Goal: Task Accomplishment & Management: Complete application form

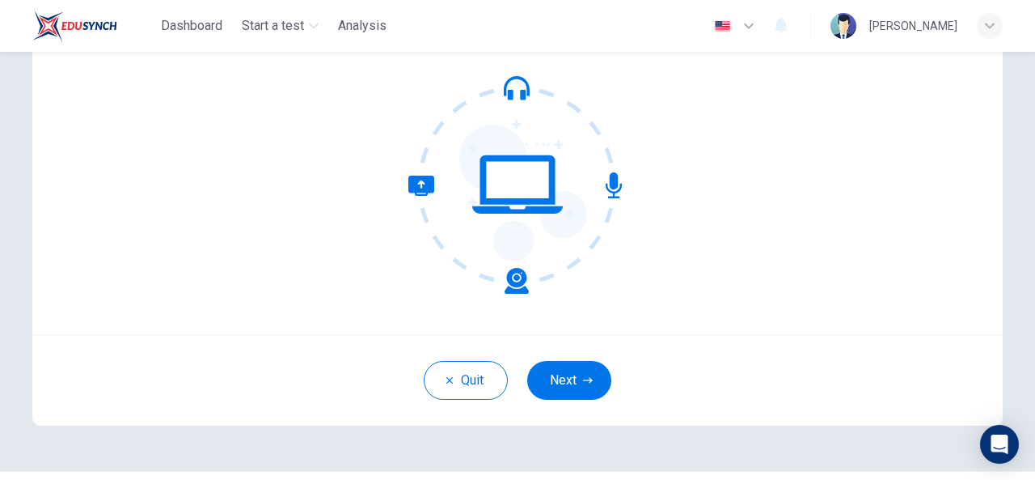
scroll to position [162, 0]
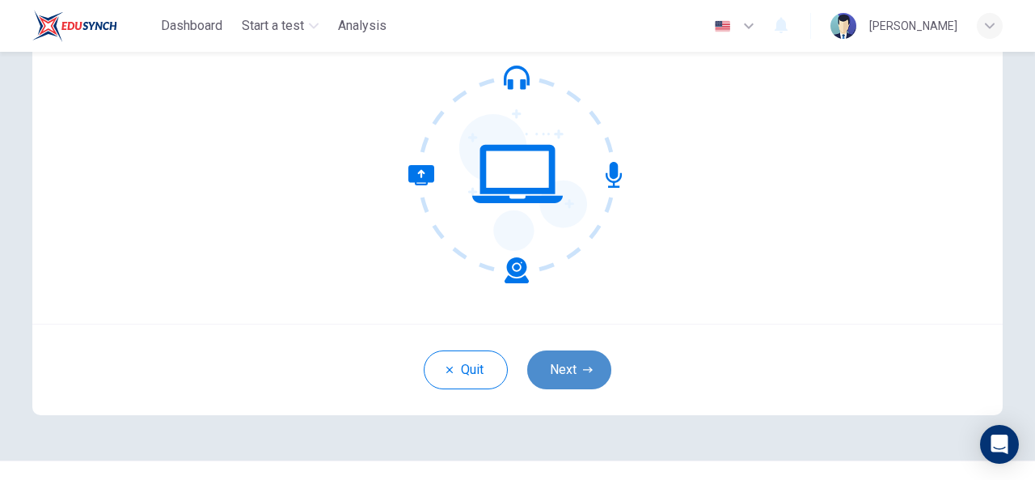
click at [566, 386] on button "Next" at bounding box center [569, 369] width 84 height 39
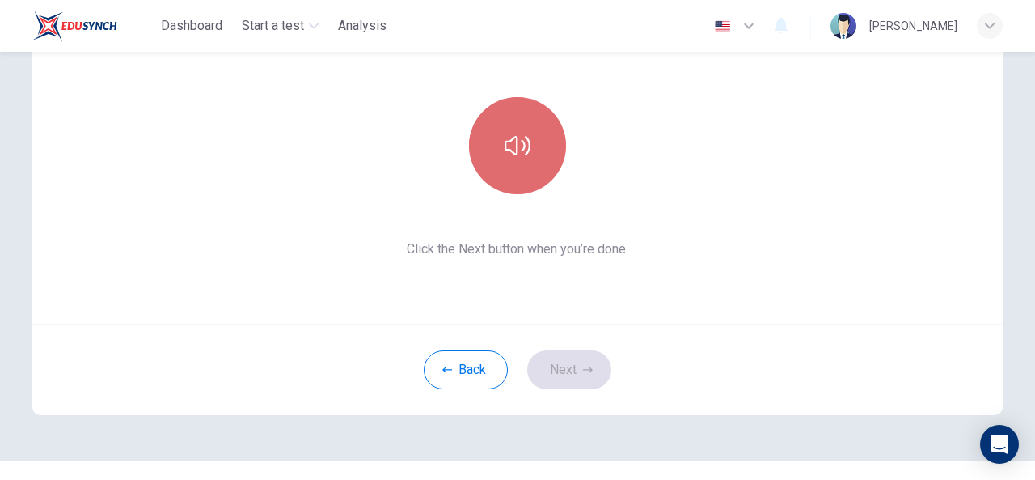
click at [516, 163] on button "button" at bounding box center [517, 145] width 97 height 97
click at [515, 151] on icon "button" at bounding box center [518, 146] width 26 height 26
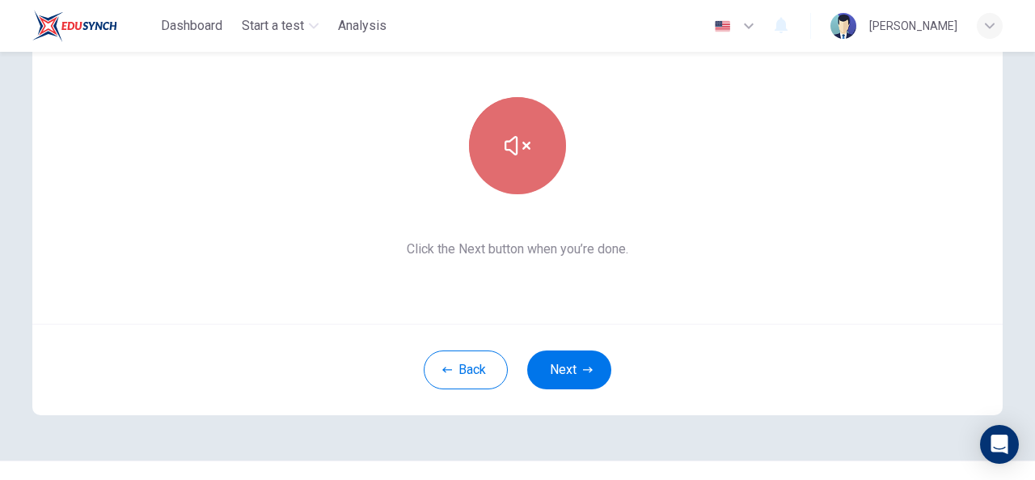
click at [515, 151] on icon "button" at bounding box center [518, 146] width 26 height 26
click at [510, 148] on icon "button" at bounding box center [518, 146] width 26 height 26
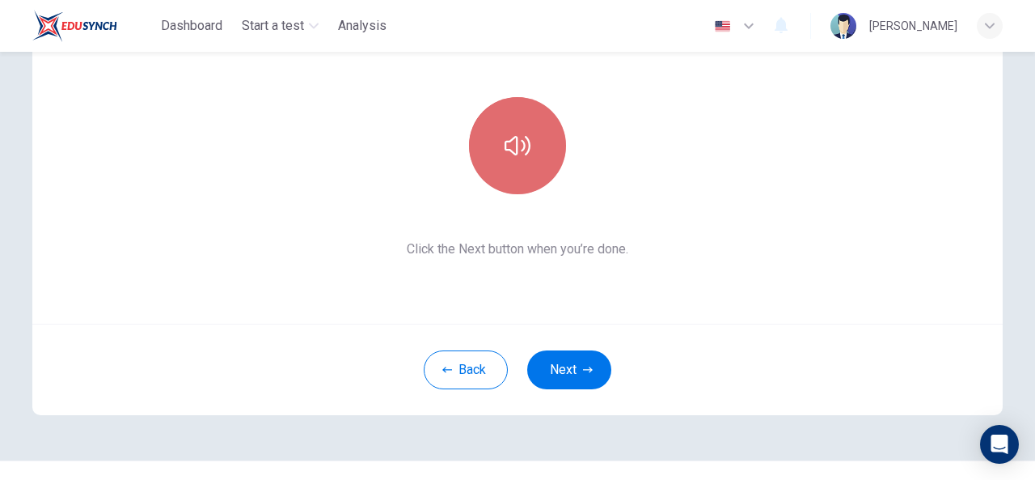
click at [510, 148] on icon "button" at bounding box center [518, 146] width 26 height 26
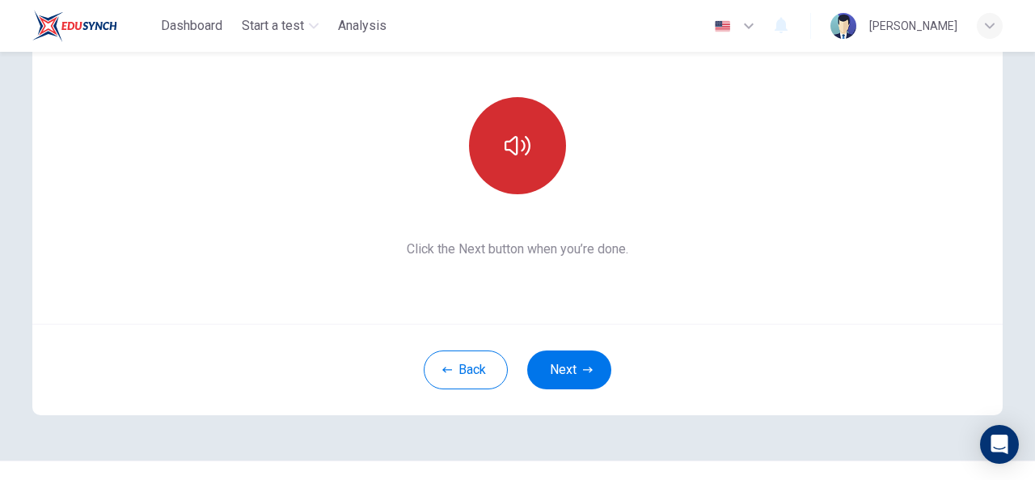
click at [510, 148] on icon "button" at bounding box center [518, 146] width 26 height 26
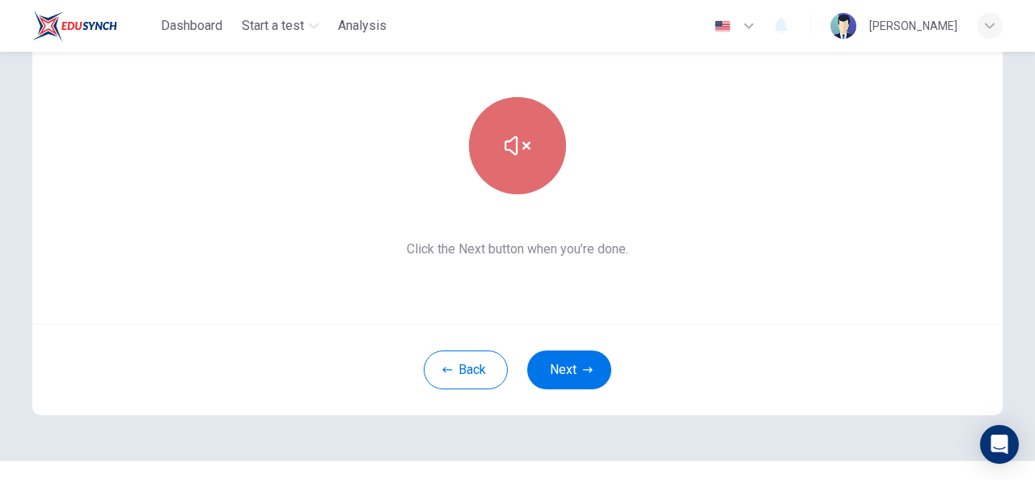
click at [510, 148] on icon "button" at bounding box center [518, 146] width 26 height 26
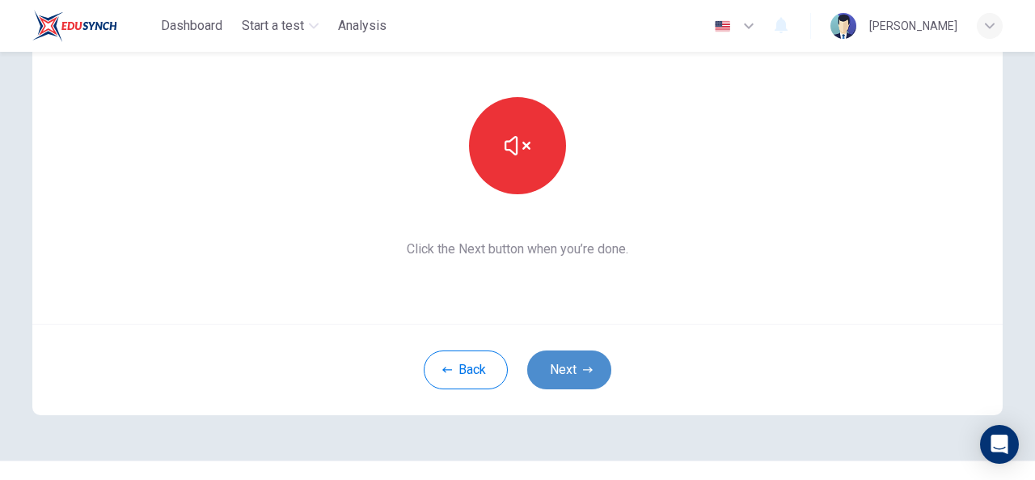
click at [572, 363] on button "Next" at bounding box center [569, 369] width 84 height 39
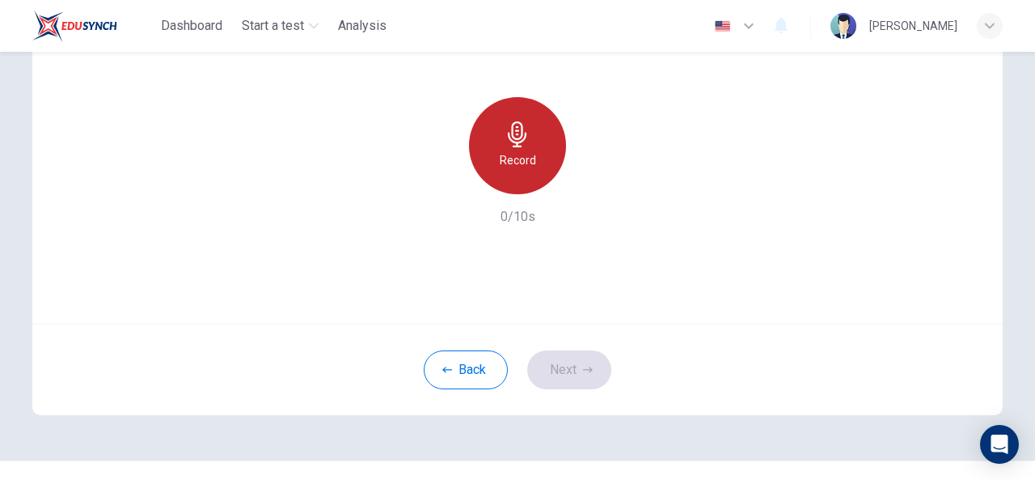
click at [505, 137] on icon "button" at bounding box center [518, 134] width 26 height 26
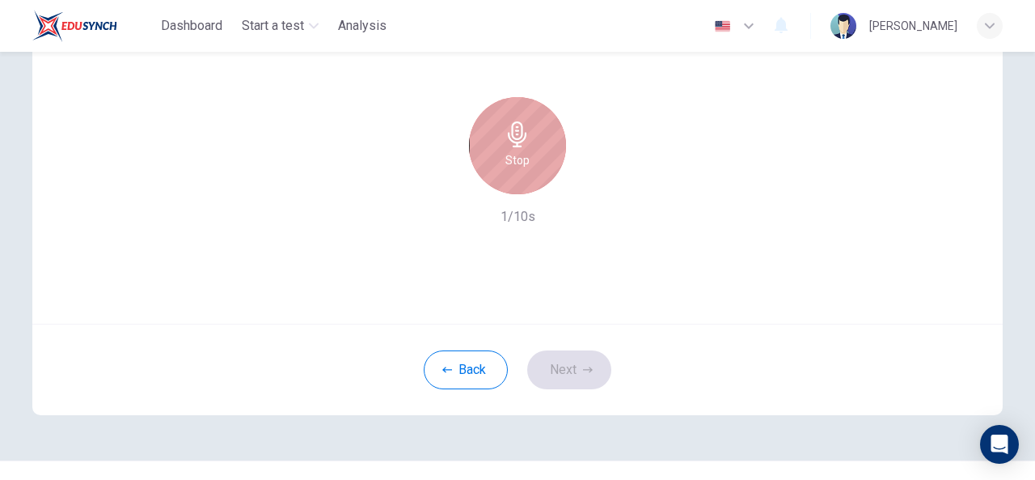
click at [505, 137] on icon "button" at bounding box center [518, 134] width 26 height 26
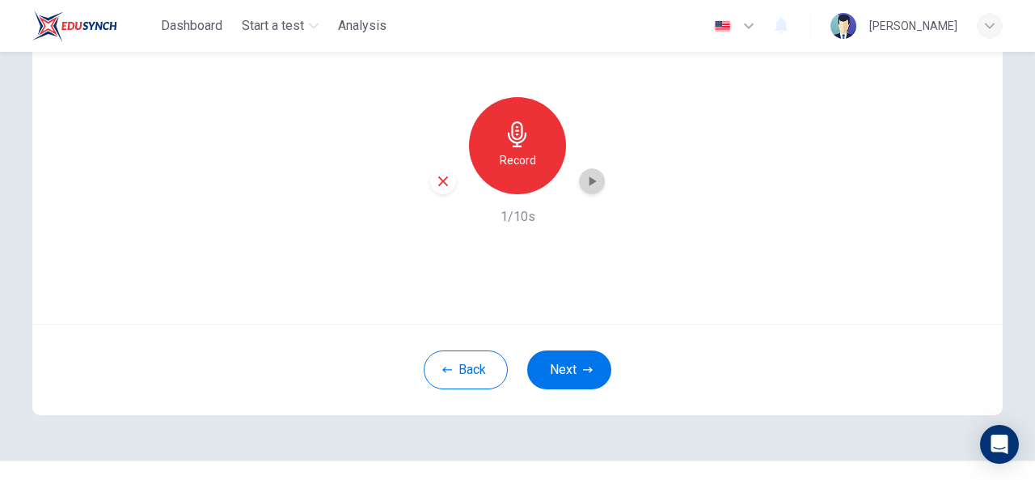
click at [587, 187] on icon "button" at bounding box center [592, 181] width 16 height 16
click at [569, 355] on button "Next" at bounding box center [569, 369] width 84 height 39
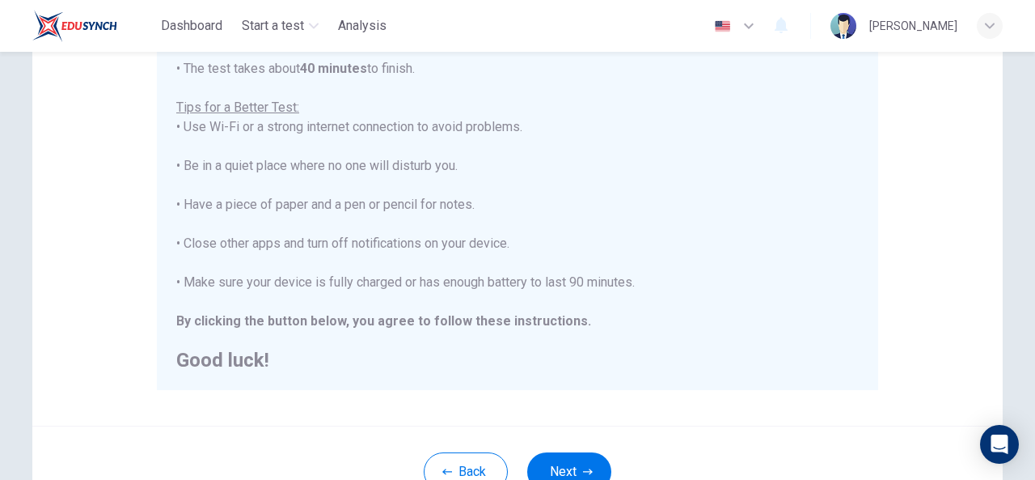
scroll to position [18, 0]
click at [557, 469] on button "Next" at bounding box center [569, 471] width 84 height 39
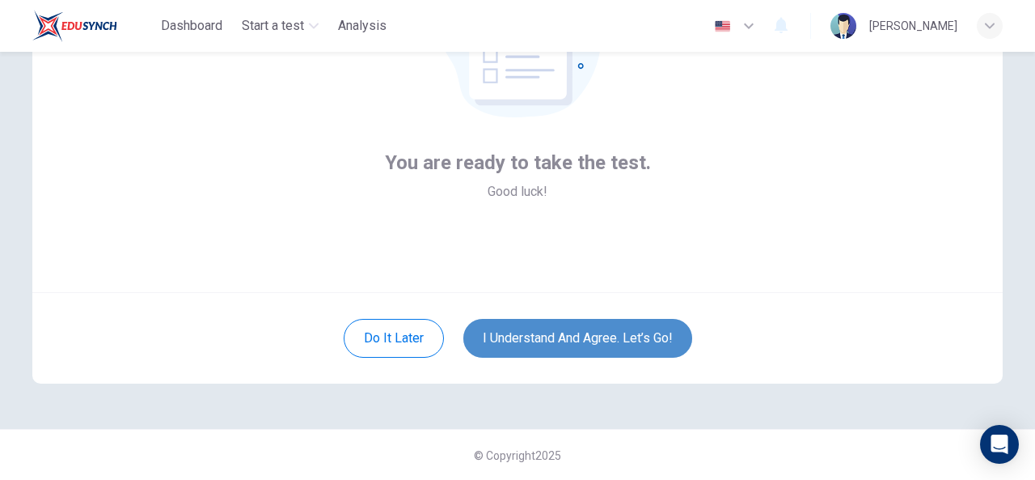
click at [595, 328] on button "I understand and agree. Let’s go!" at bounding box center [578, 338] width 229 height 39
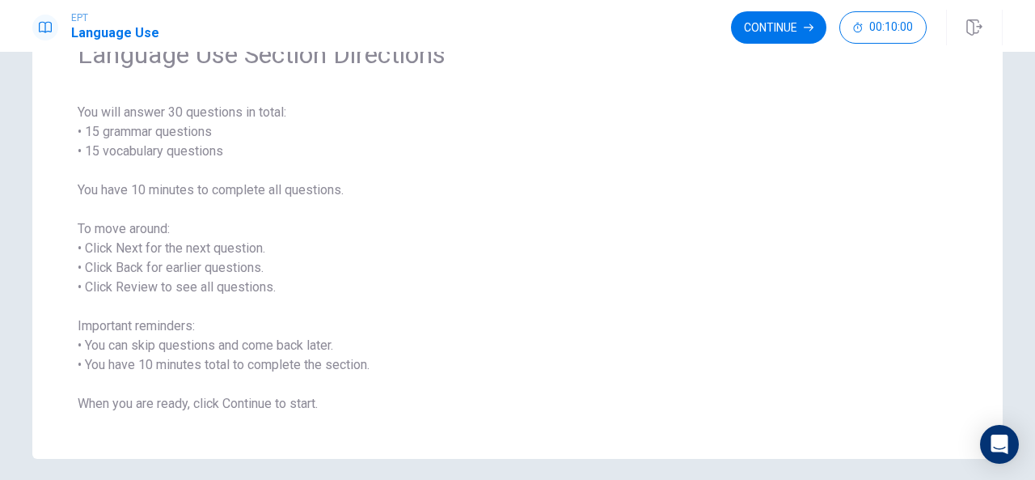
scroll to position [112, 0]
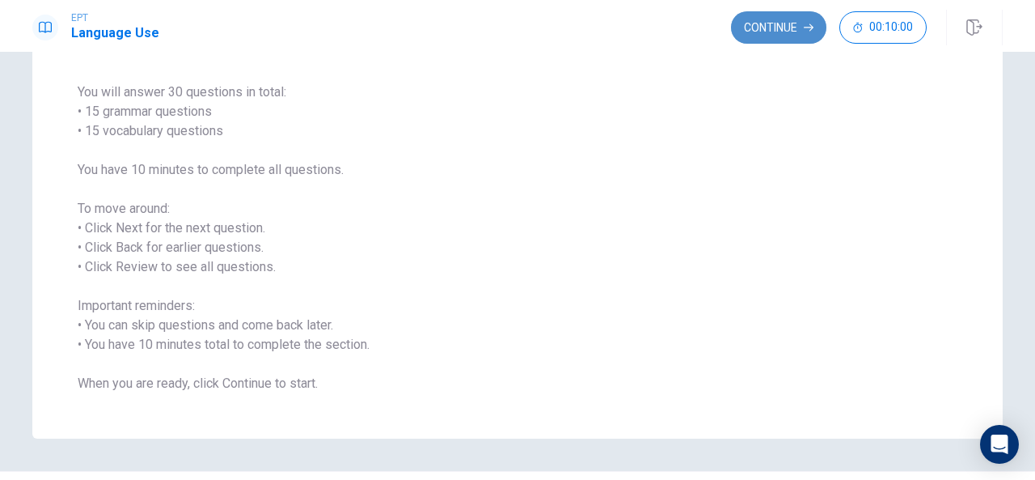
click at [786, 20] on button "Continue" at bounding box center [778, 27] width 95 height 32
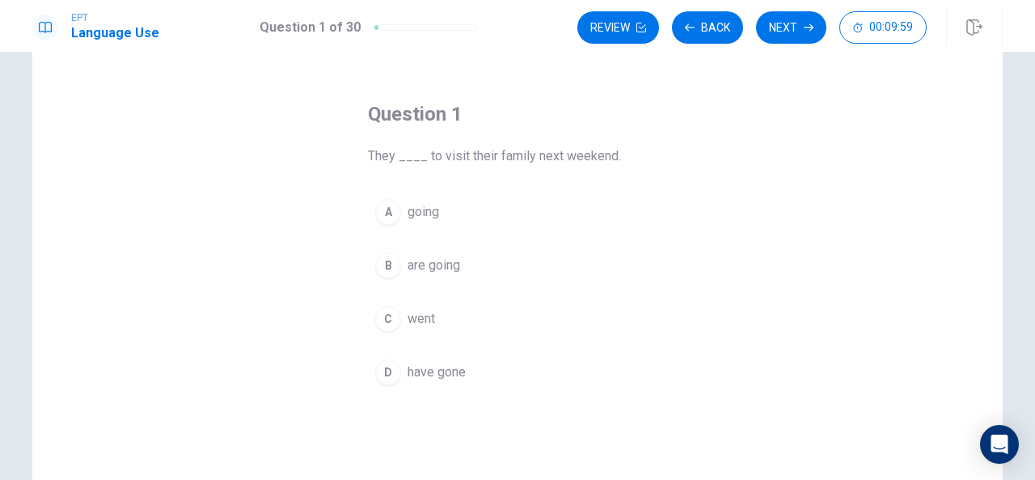
scroll to position [40, 0]
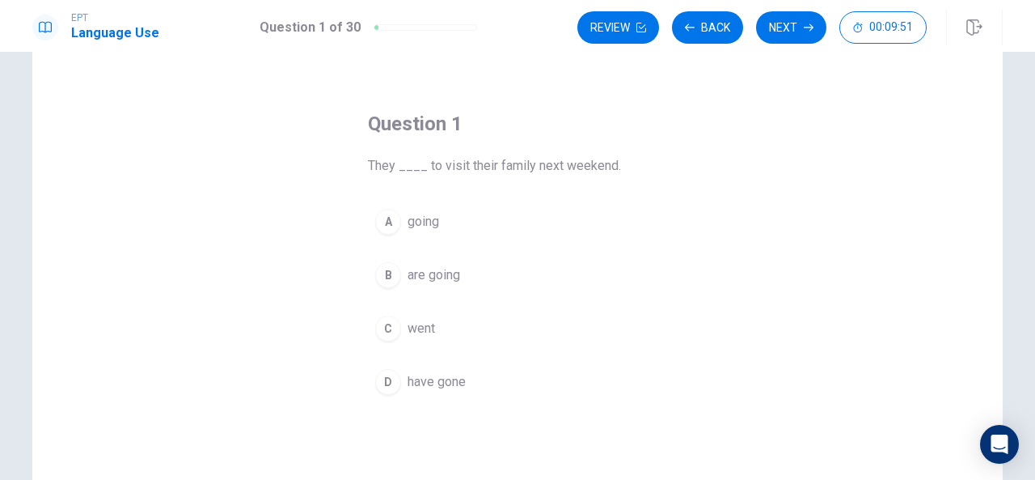
click at [434, 276] on span "are going" at bounding box center [434, 274] width 53 height 19
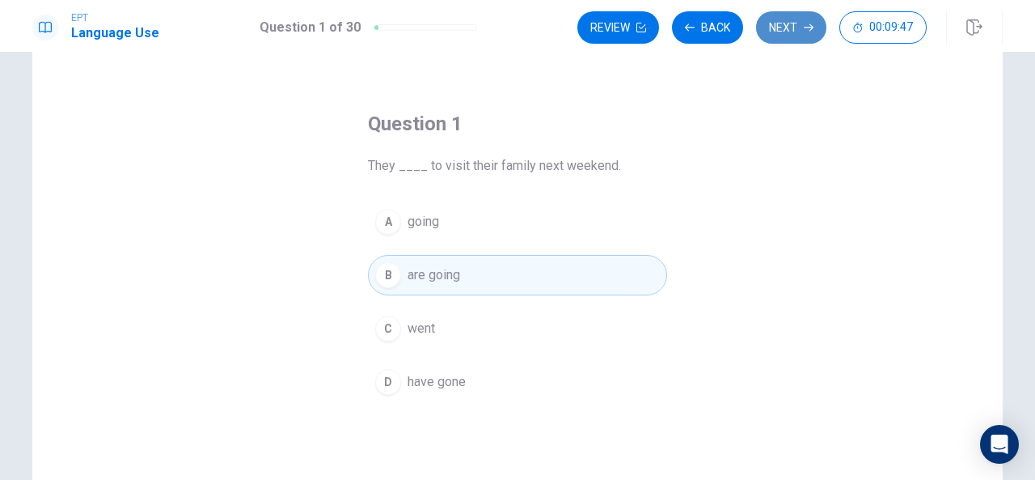
click at [790, 28] on button "Next" at bounding box center [791, 27] width 70 height 32
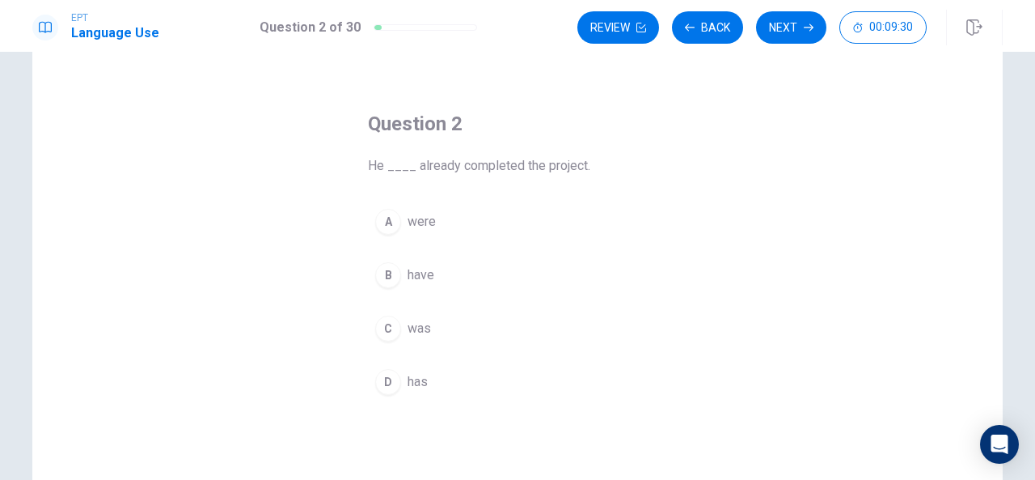
click at [416, 269] on span "have" at bounding box center [421, 274] width 27 height 19
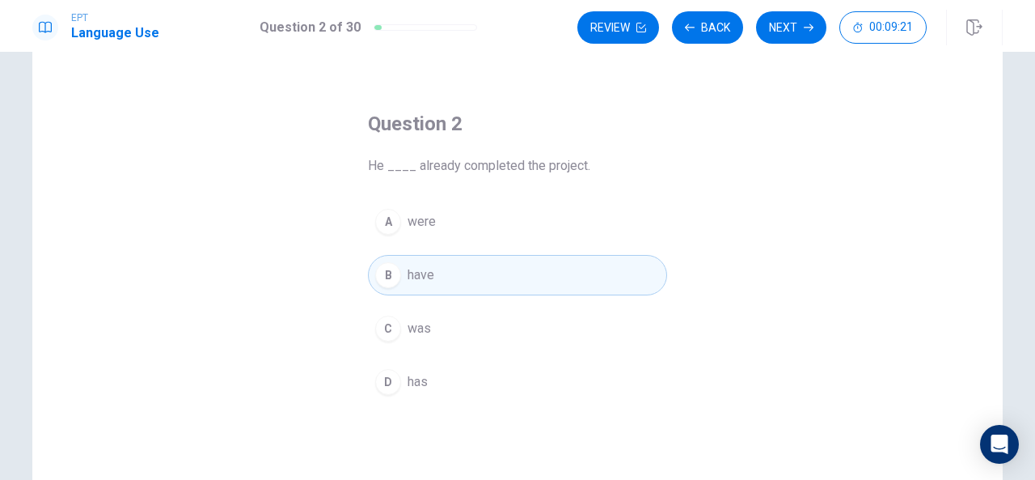
click at [418, 373] on span "has" at bounding box center [418, 381] width 20 height 19
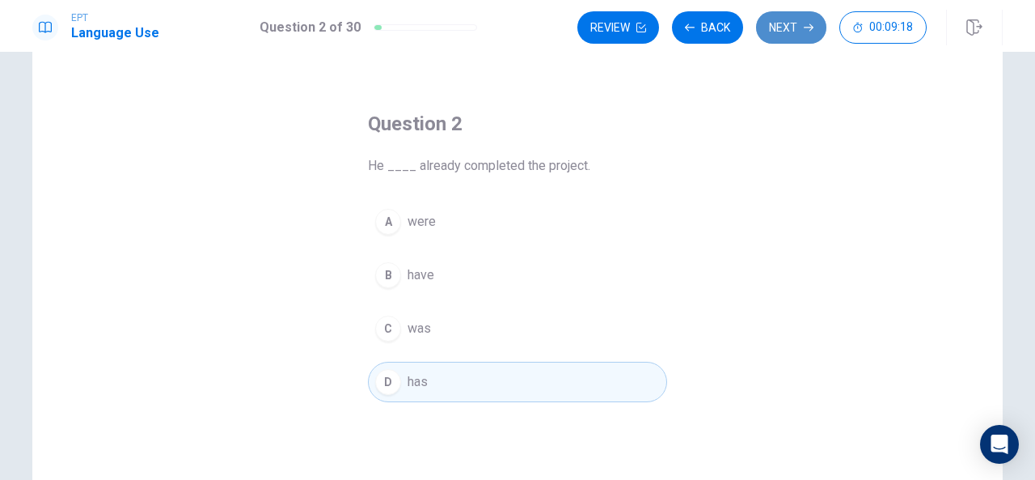
click at [790, 32] on button "Next" at bounding box center [791, 27] width 70 height 32
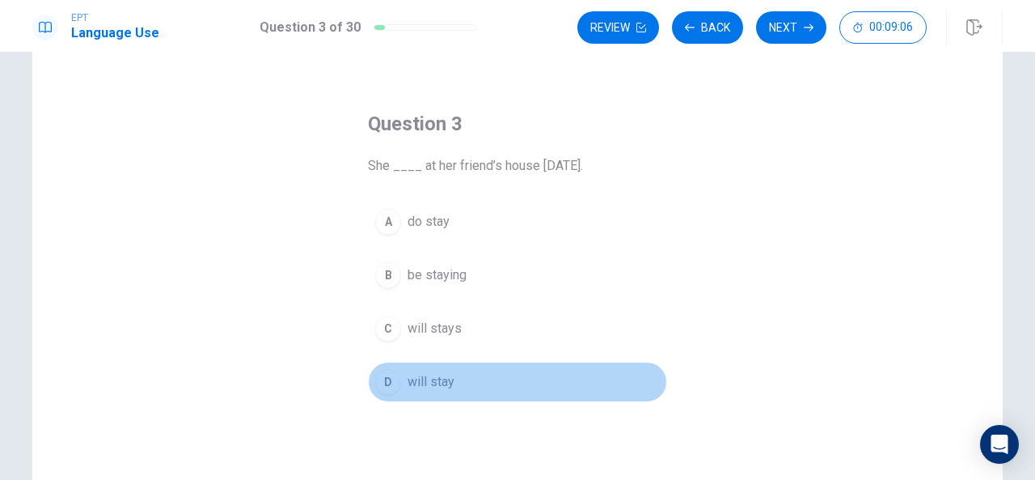
click at [428, 379] on span "will stay" at bounding box center [431, 381] width 47 height 19
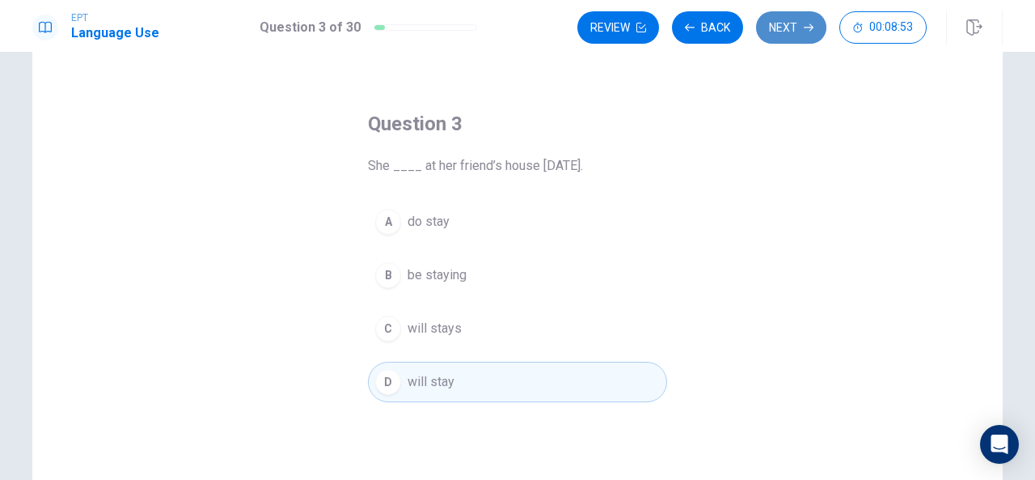
click at [795, 23] on button "Next" at bounding box center [791, 27] width 70 height 32
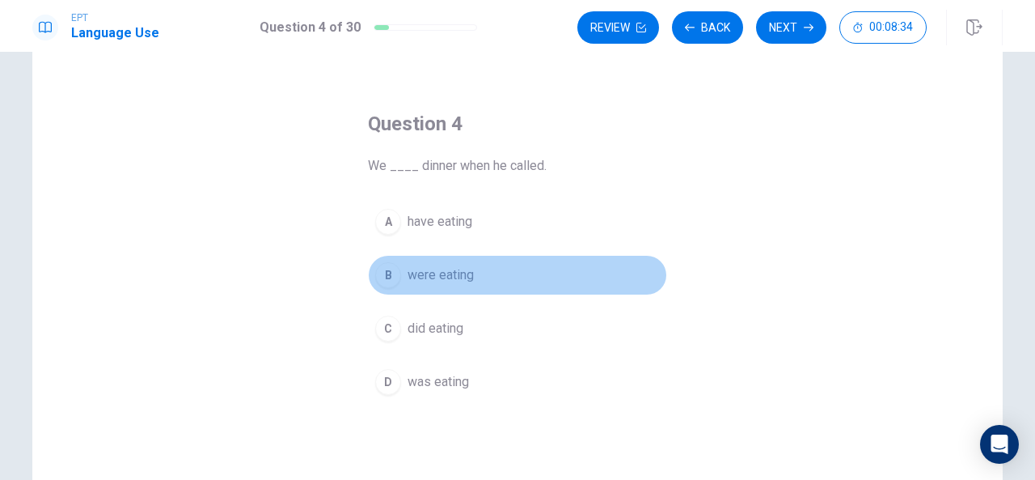
click at [435, 269] on span "were eating" at bounding box center [441, 274] width 66 height 19
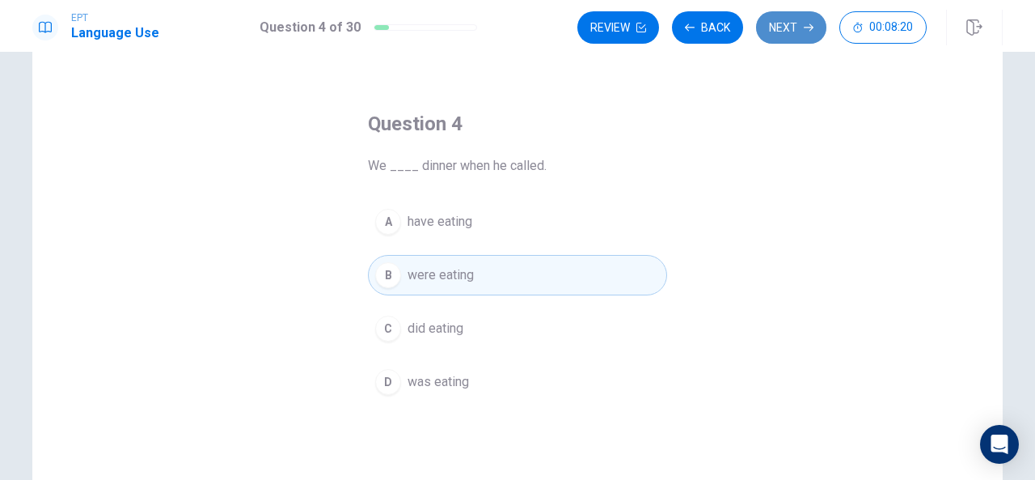
click at [804, 33] on button "Next" at bounding box center [791, 27] width 70 height 32
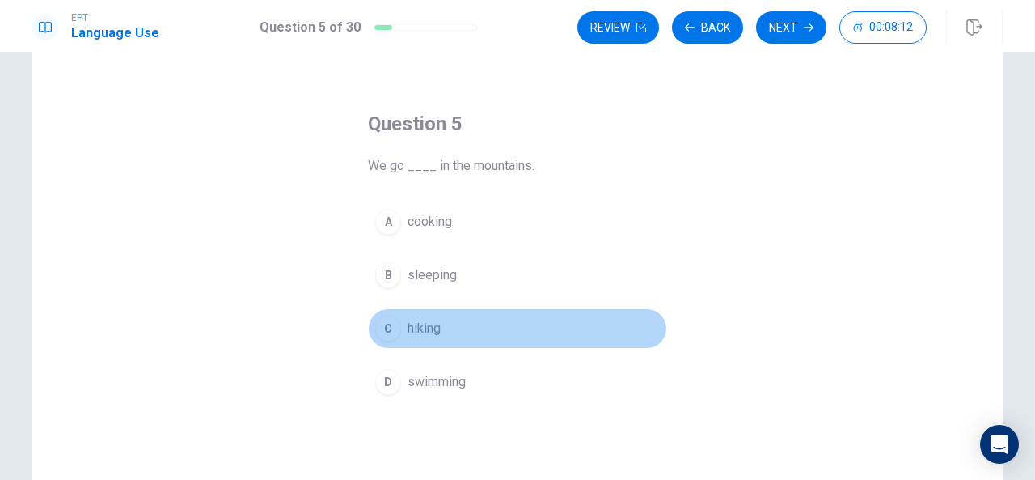
click at [417, 329] on span "hiking" at bounding box center [424, 328] width 33 height 19
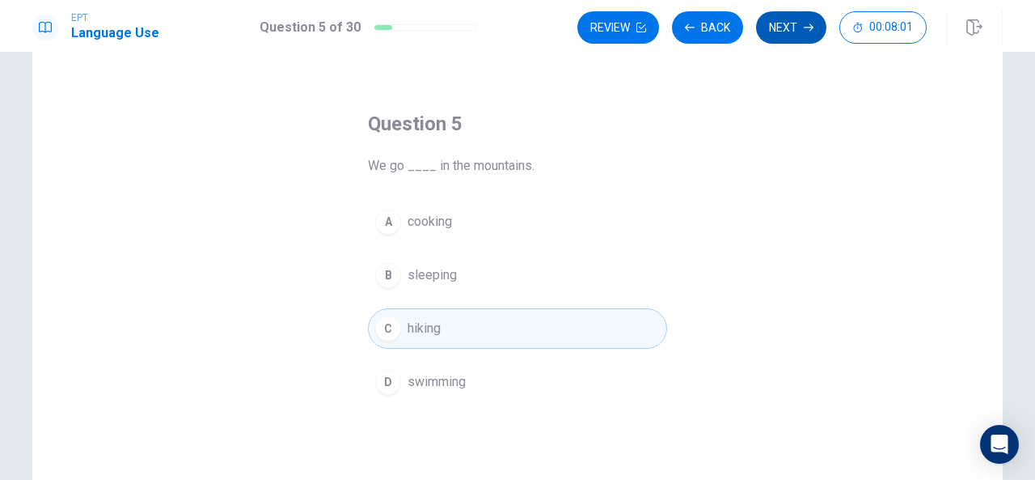
click at [791, 23] on button "Next" at bounding box center [791, 27] width 70 height 32
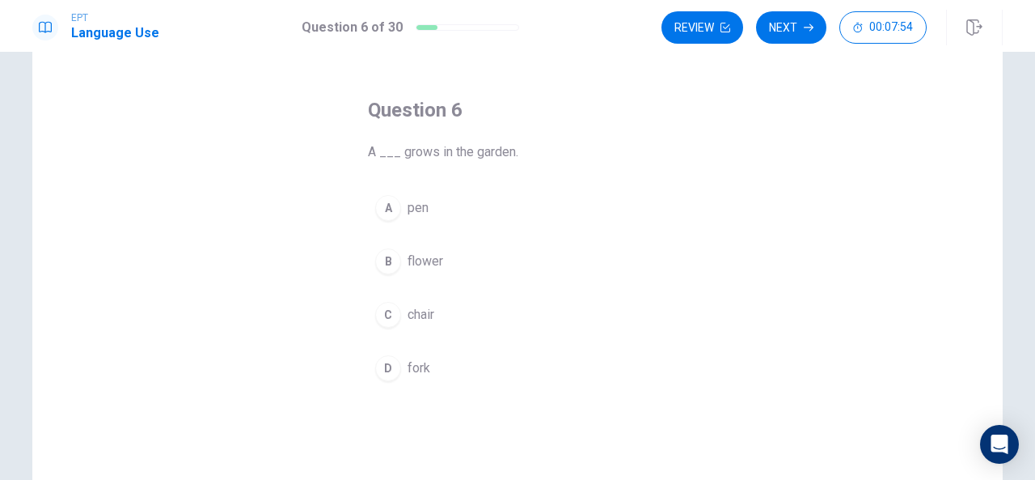
scroll to position [78, 0]
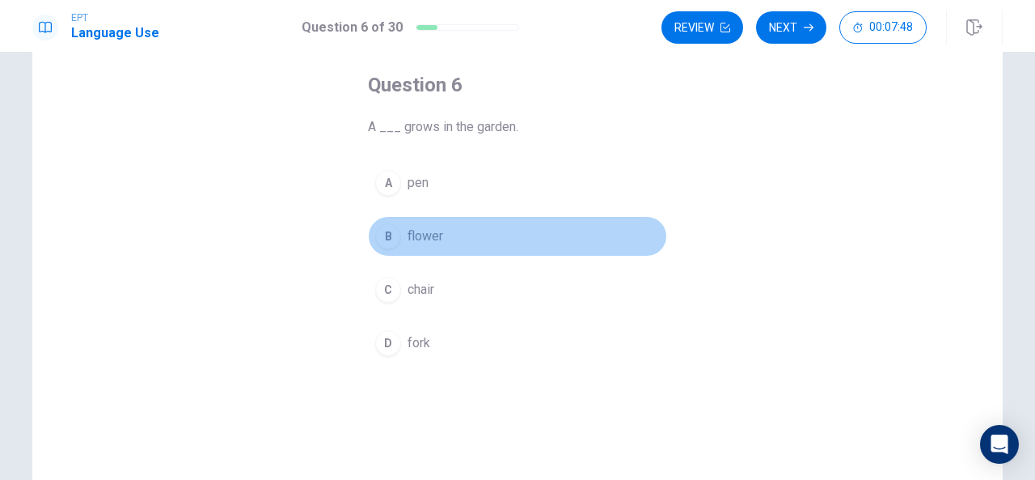
click at [419, 237] on span "flower" at bounding box center [426, 236] width 36 height 19
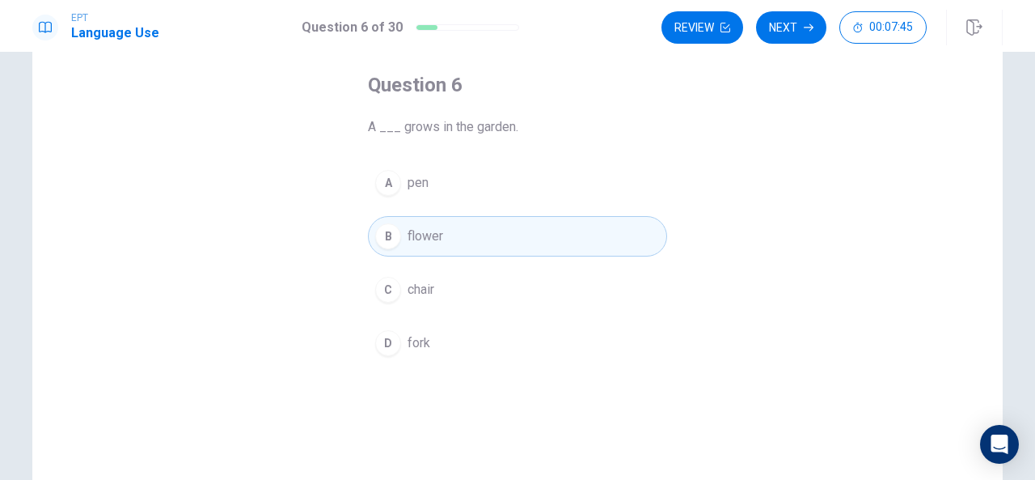
scroll to position [32, 0]
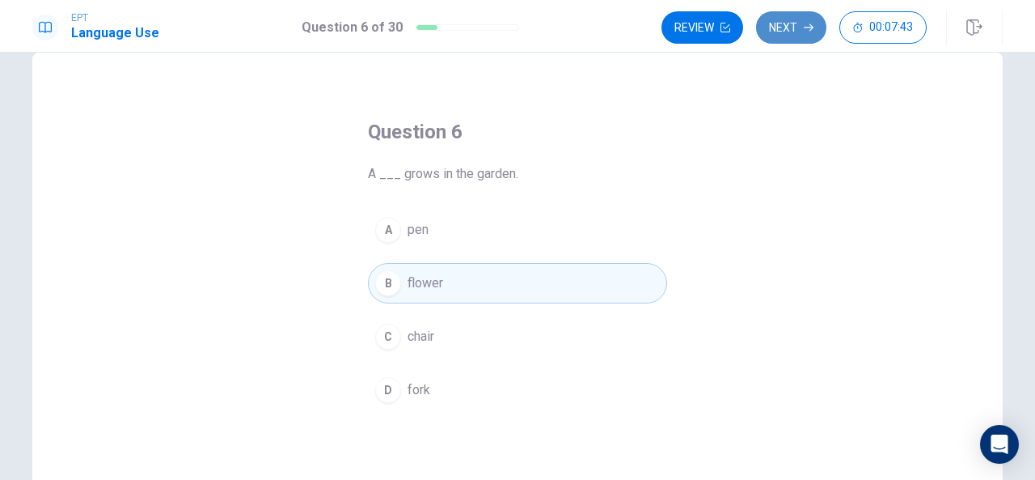
click at [794, 28] on button "Next" at bounding box center [791, 27] width 70 height 32
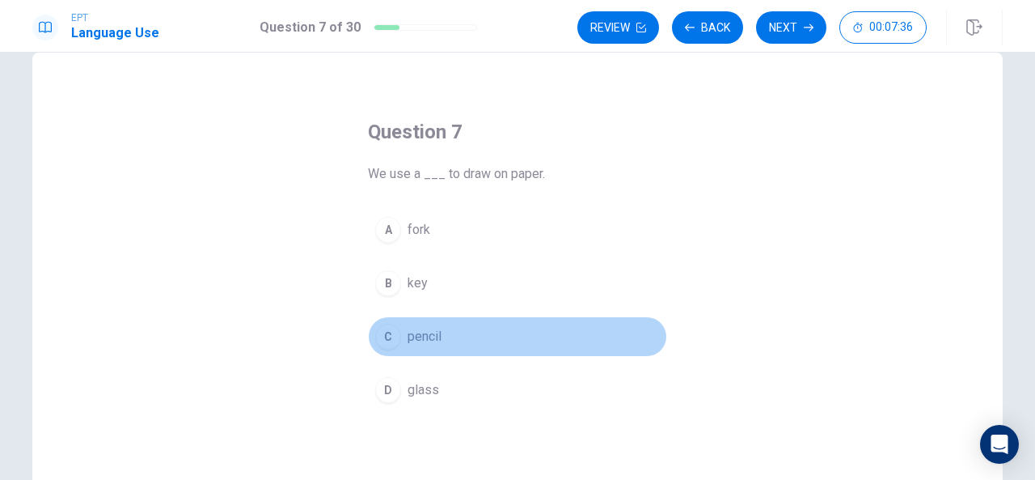
click at [422, 332] on span "pencil" at bounding box center [425, 336] width 34 height 19
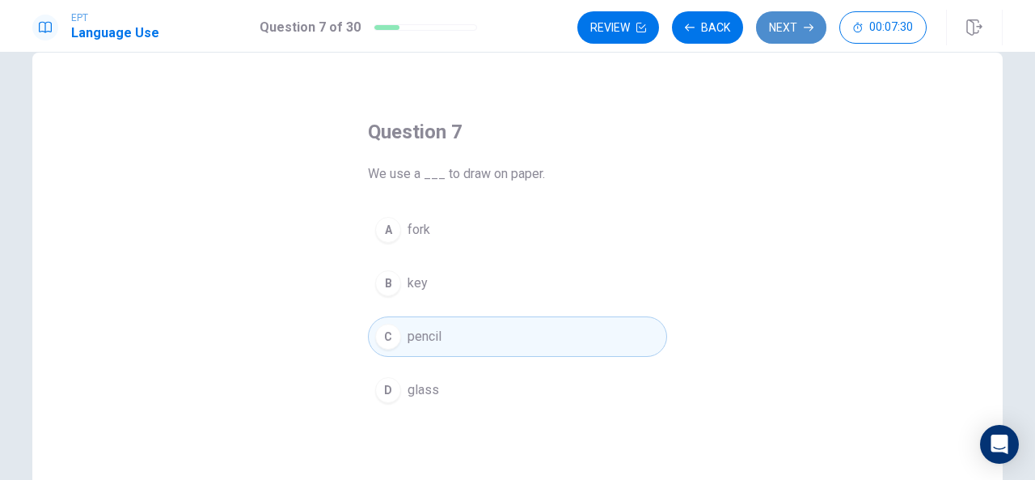
click at [791, 30] on button "Next" at bounding box center [791, 27] width 70 height 32
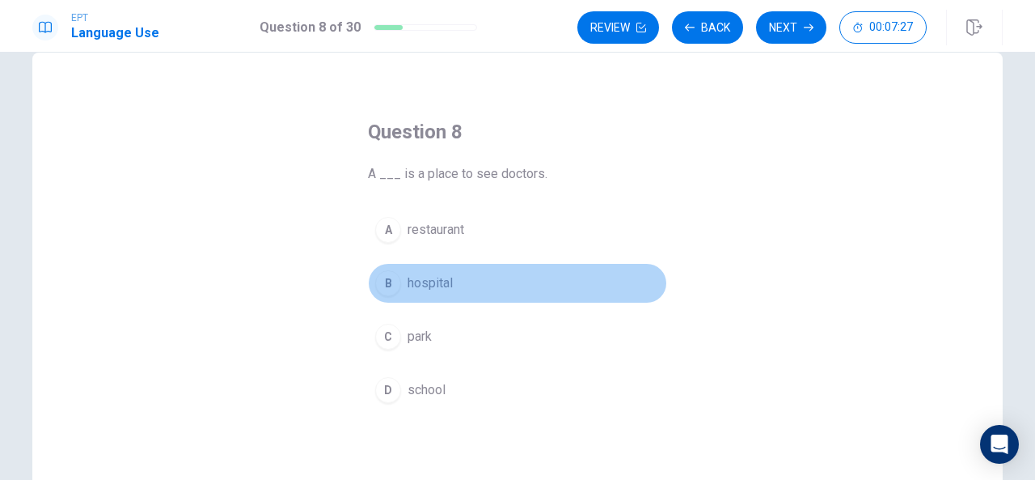
click at [431, 275] on span "hospital" at bounding box center [430, 282] width 45 height 19
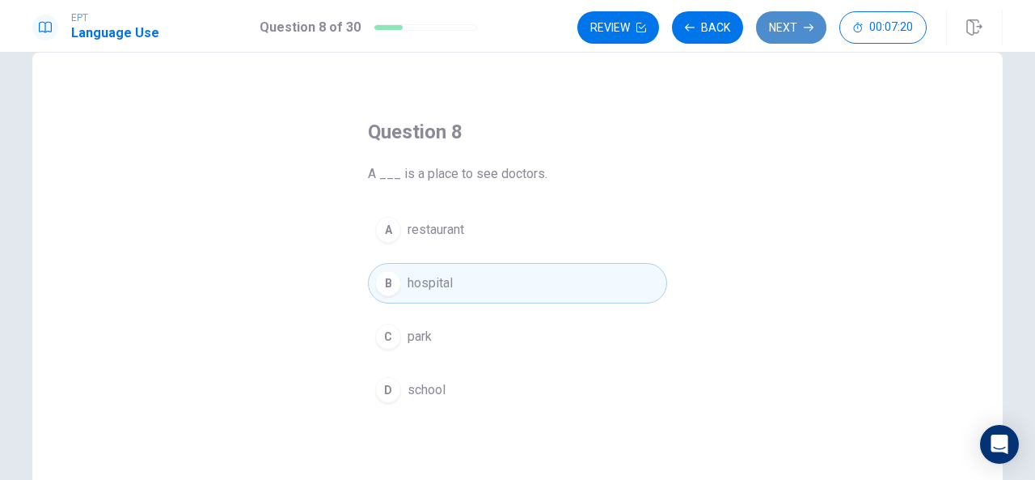
click at [780, 26] on button "Next" at bounding box center [791, 27] width 70 height 32
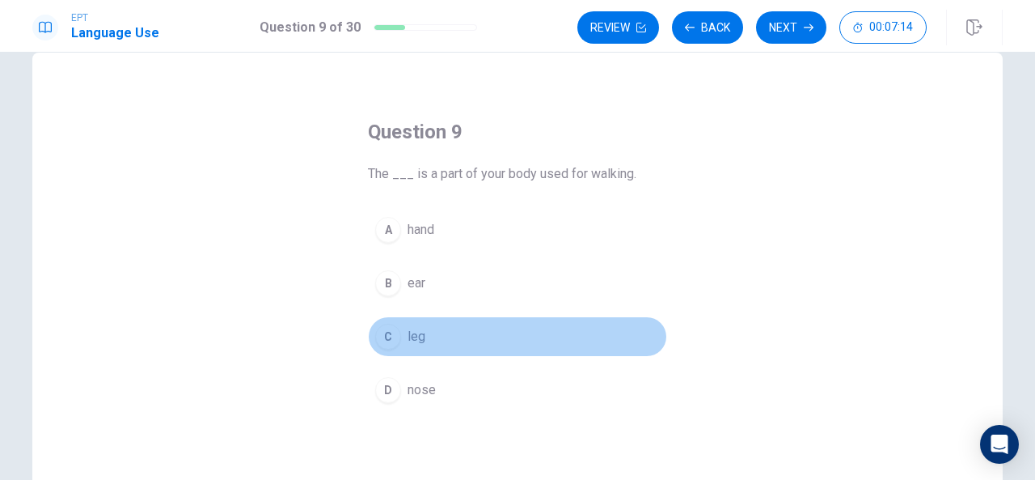
click at [412, 332] on span "leg" at bounding box center [417, 336] width 18 height 19
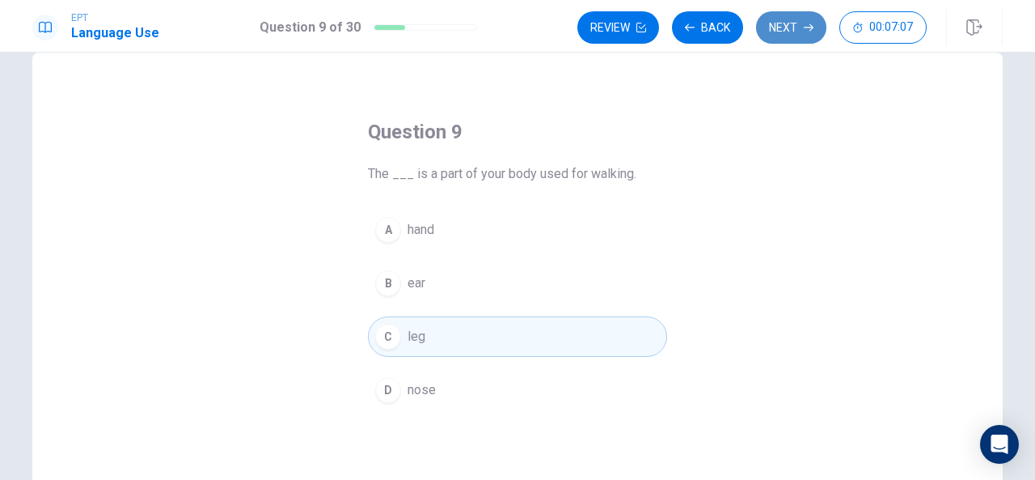
click at [785, 23] on button "Next" at bounding box center [791, 27] width 70 height 32
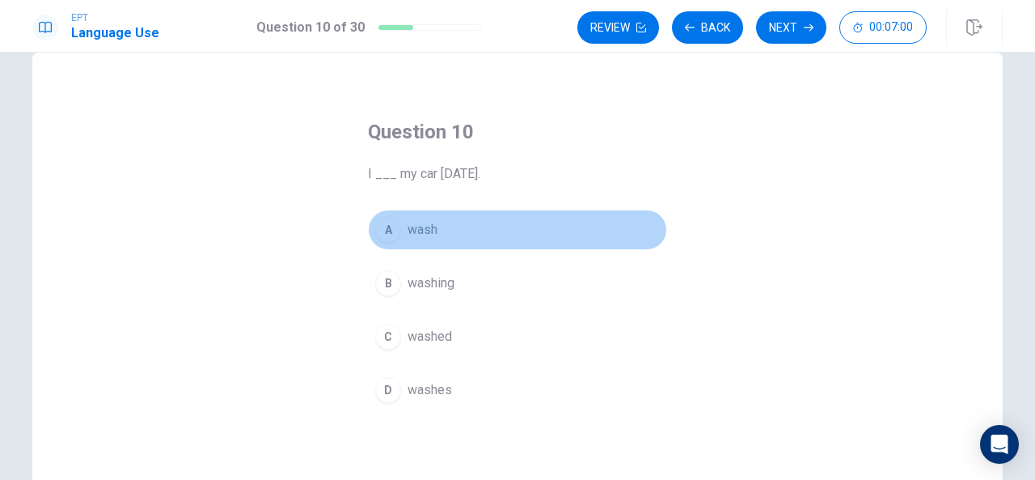
click at [416, 224] on span "wash" at bounding box center [423, 229] width 30 height 19
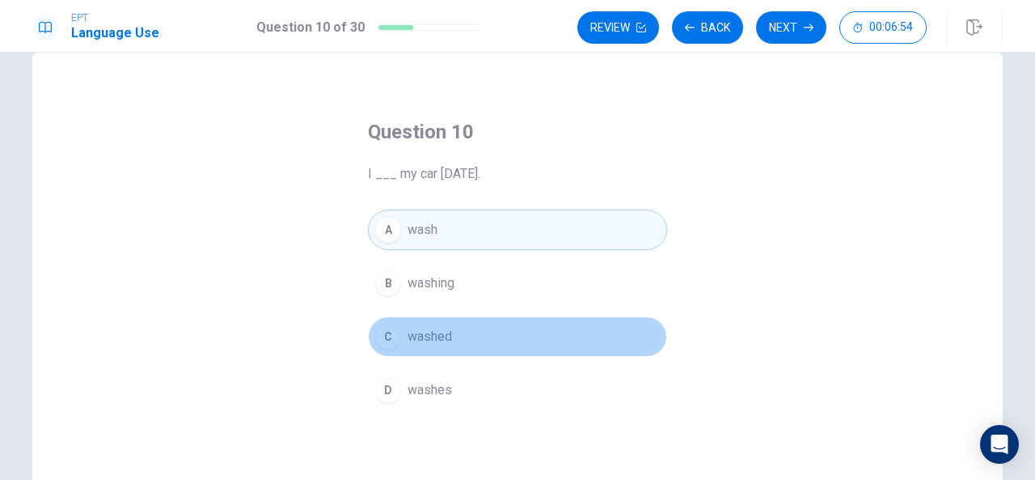
click at [422, 336] on span "washed" at bounding box center [430, 336] width 44 height 19
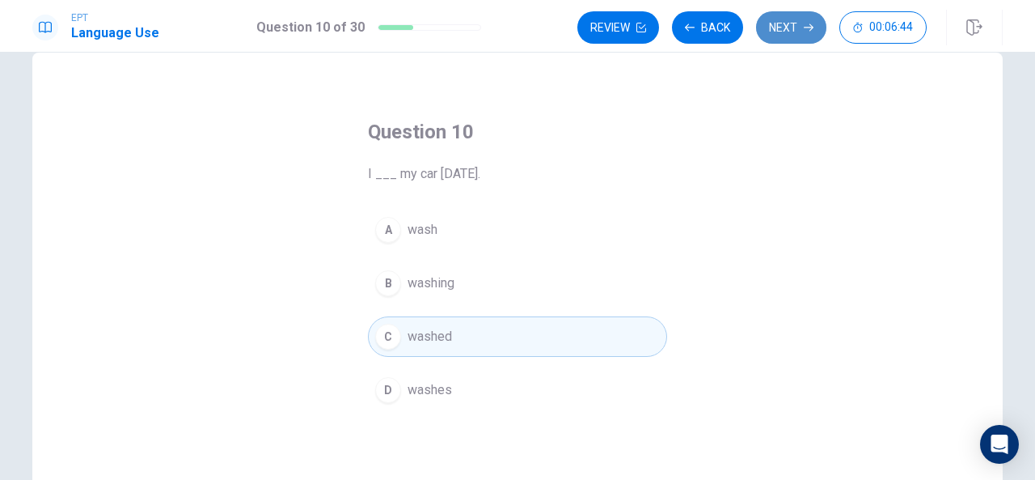
click at [795, 30] on button "Next" at bounding box center [791, 27] width 70 height 32
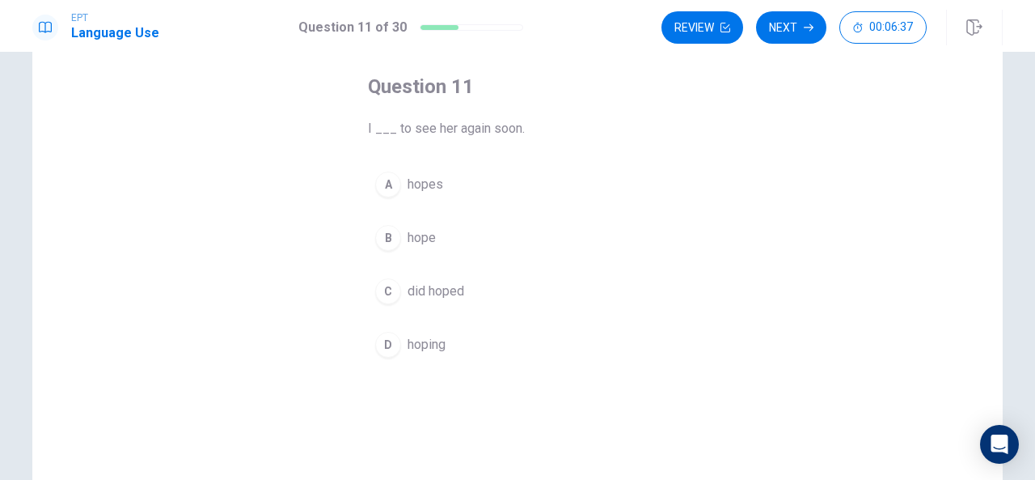
scroll to position [78, 0]
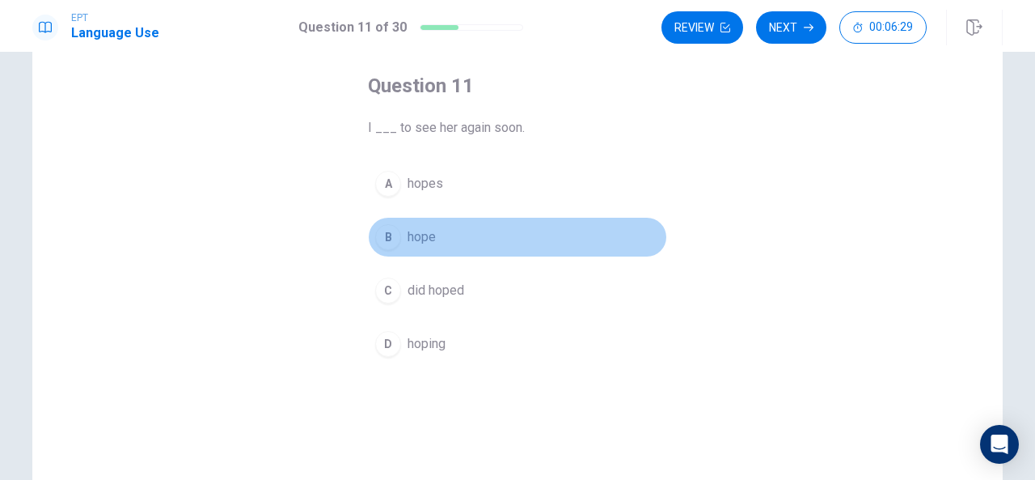
click at [414, 228] on span "hope" at bounding box center [422, 236] width 28 height 19
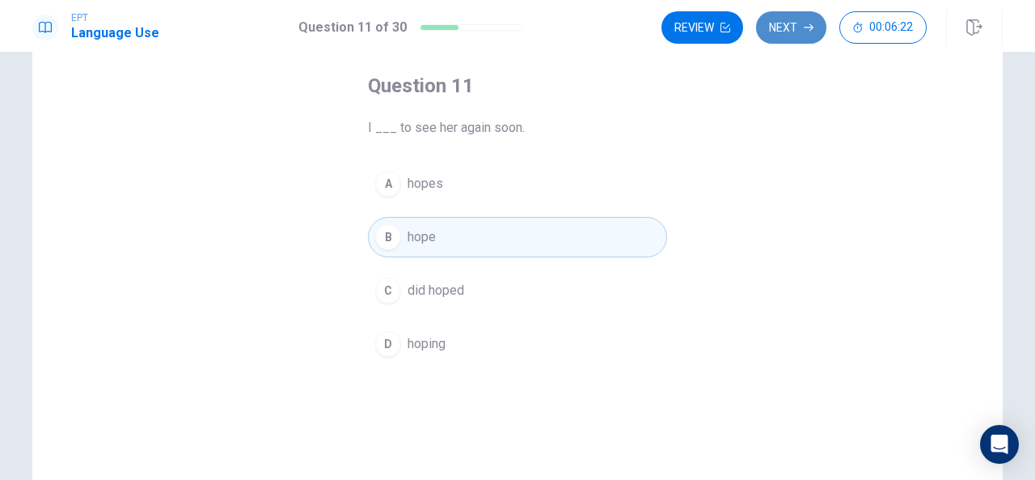
click at [790, 28] on button "Next" at bounding box center [791, 27] width 70 height 32
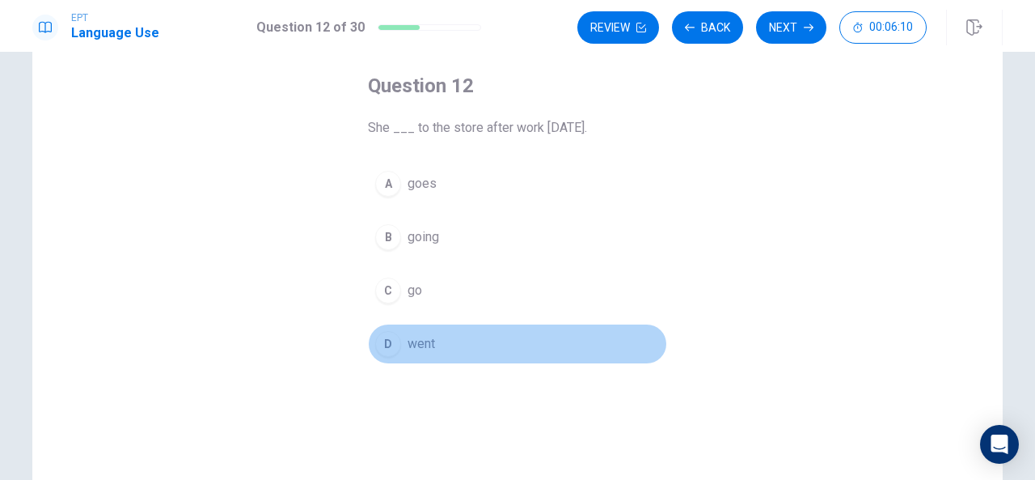
click at [410, 335] on span "went" at bounding box center [422, 343] width 28 height 19
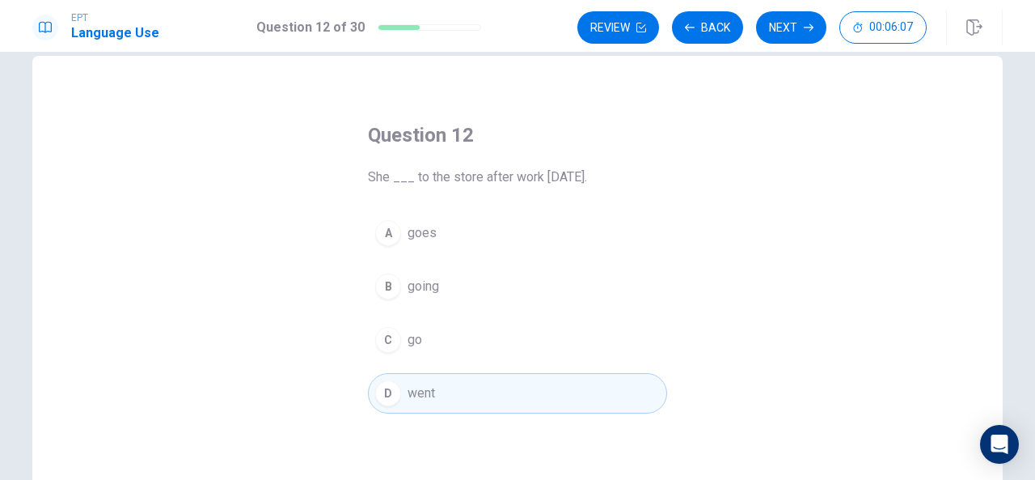
scroll to position [28, 0]
click at [780, 32] on button "Next" at bounding box center [791, 27] width 70 height 32
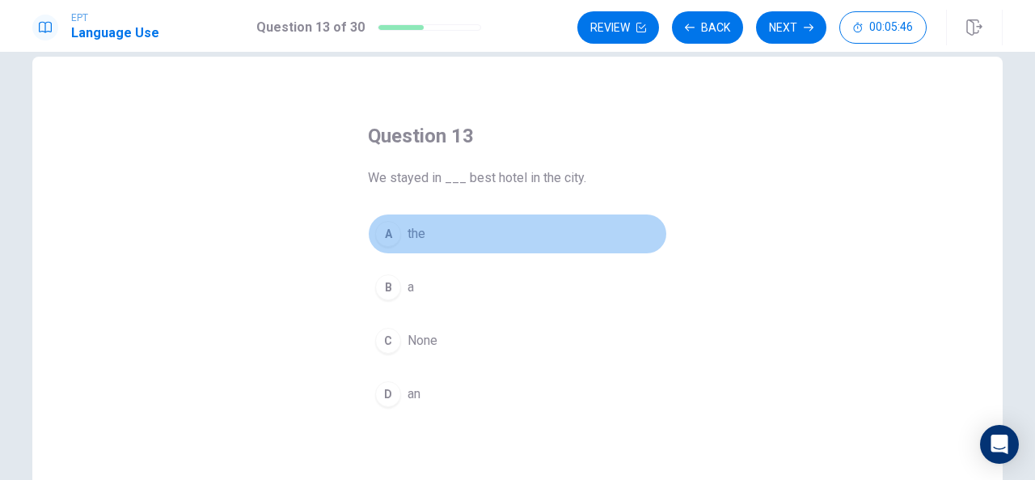
click at [416, 235] on span "the" at bounding box center [417, 233] width 18 height 19
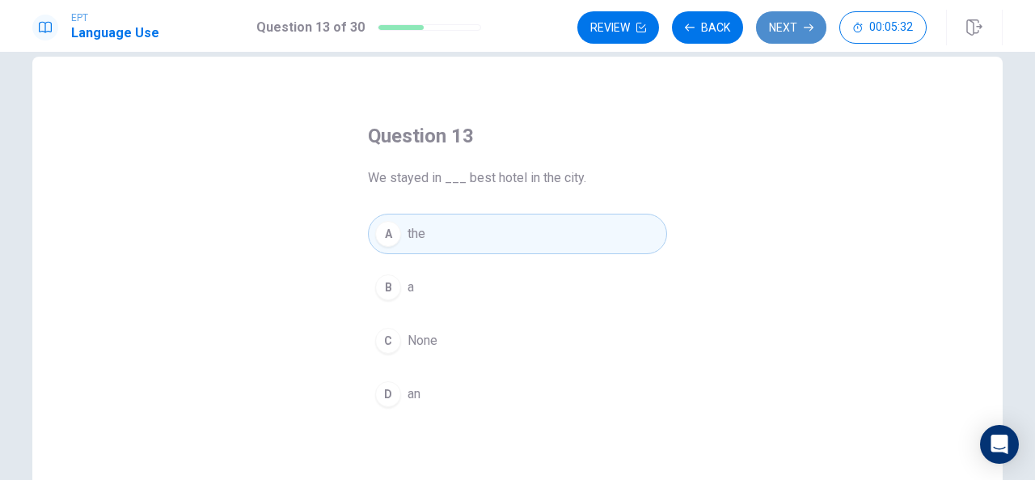
click at [794, 13] on button "Next" at bounding box center [791, 27] width 70 height 32
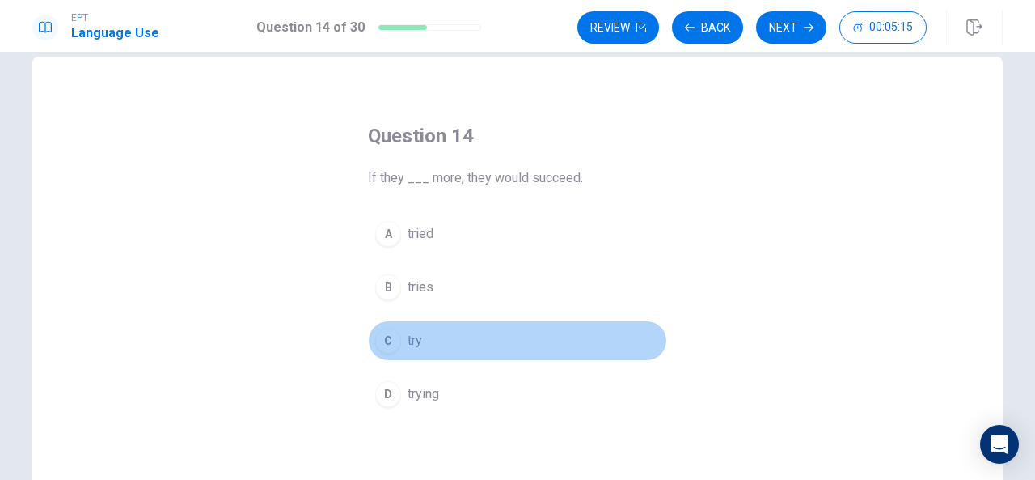
click at [411, 327] on button "C try" at bounding box center [517, 340] width 299 height 40
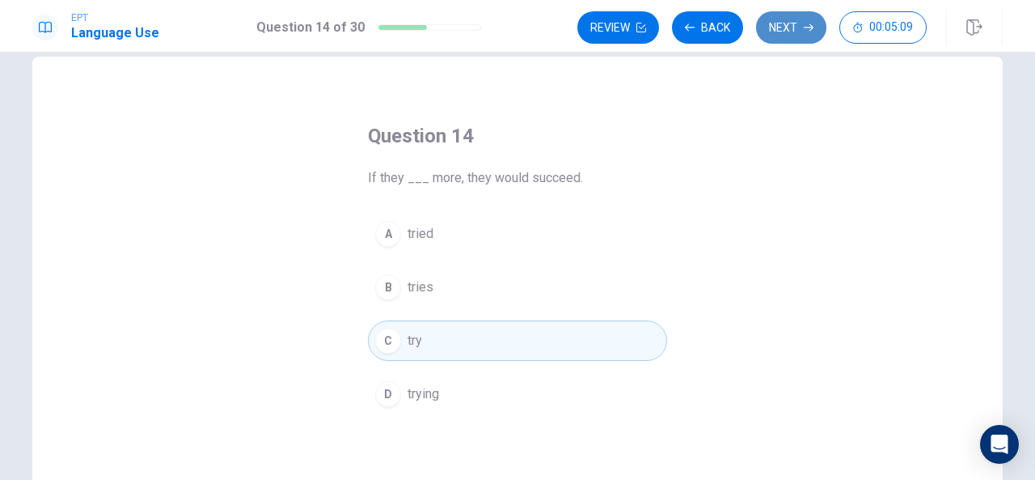
click at [791, 21] on button "Next" at bounding box center [791, 27] width 70 height 32
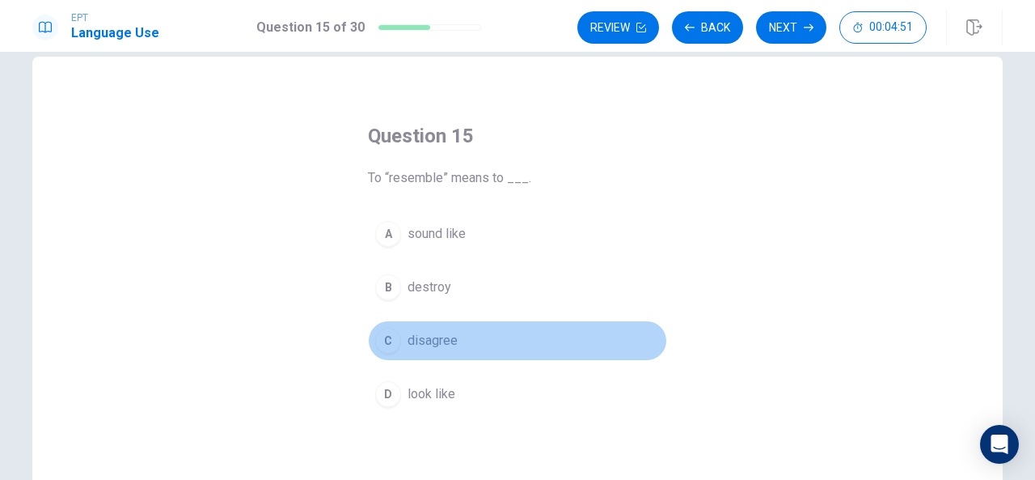
click at [416, 343] on span "disagree" at bounding box center [433, 340] width 50 height 19
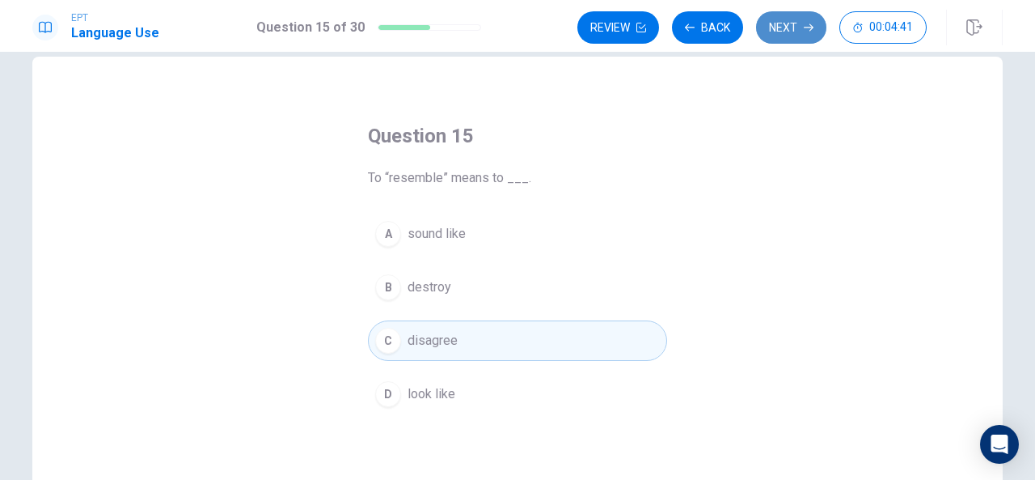
click at [785, 25] on button "Next" at bounding box center [791, 27] width 70 height 32
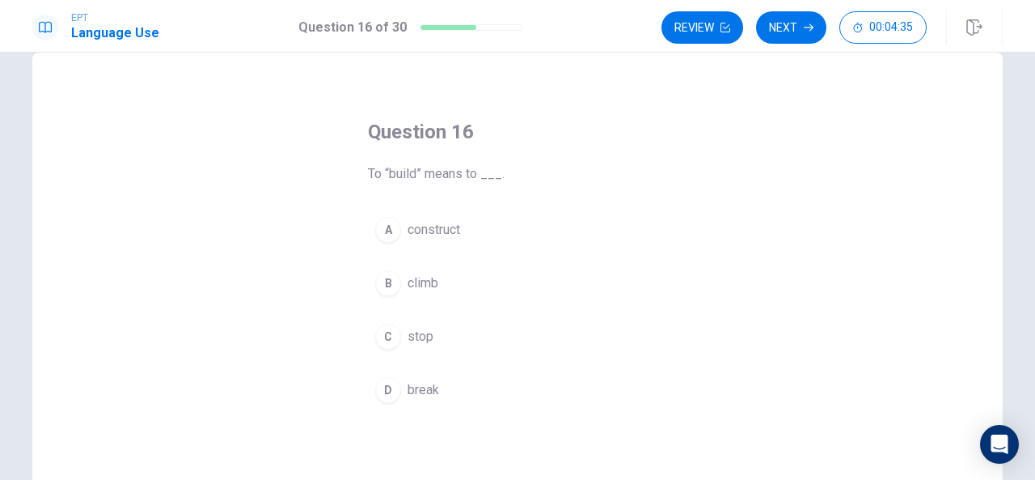
scroll to position [36, 0]
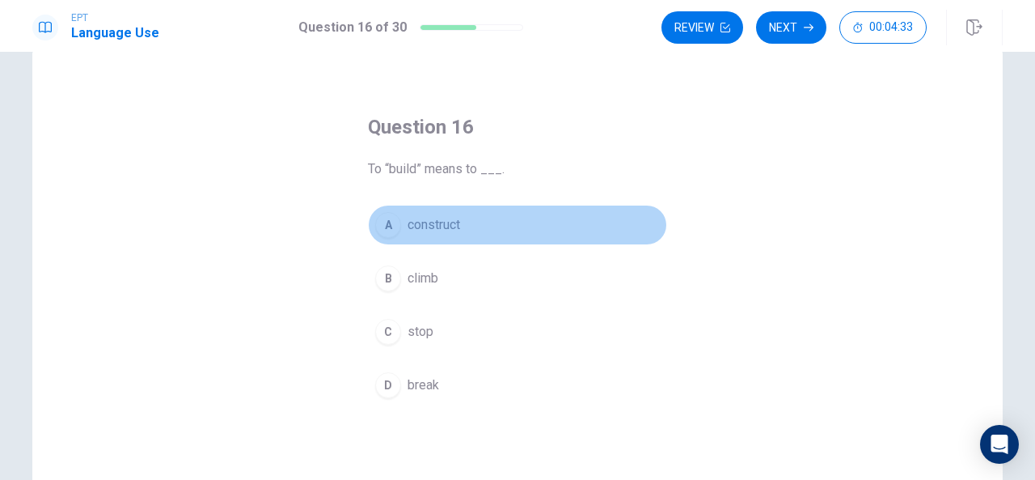
click at [408, 223] on span "construct" at bounding box center [434, 224] width 53 height 19
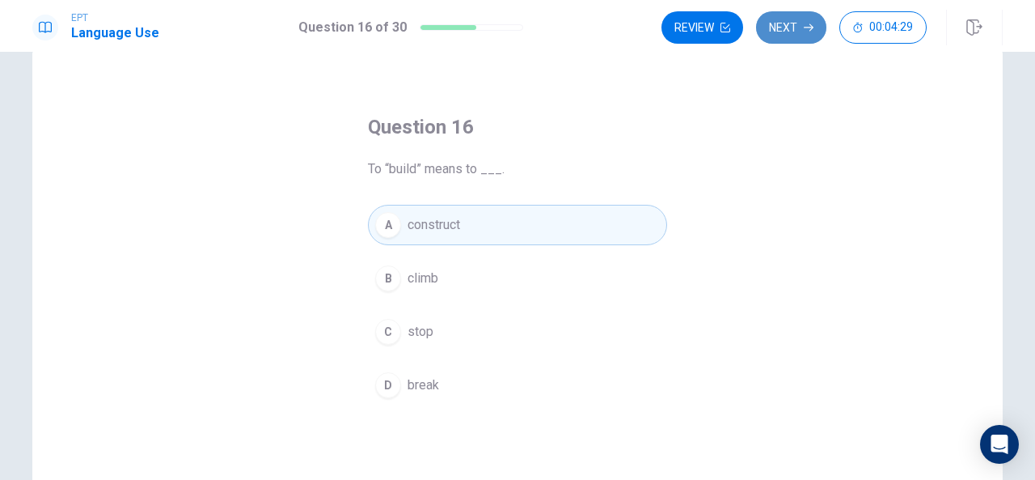
click at [799, 19] on button "Next" at bounding box center [791, 27] width 70 height 32
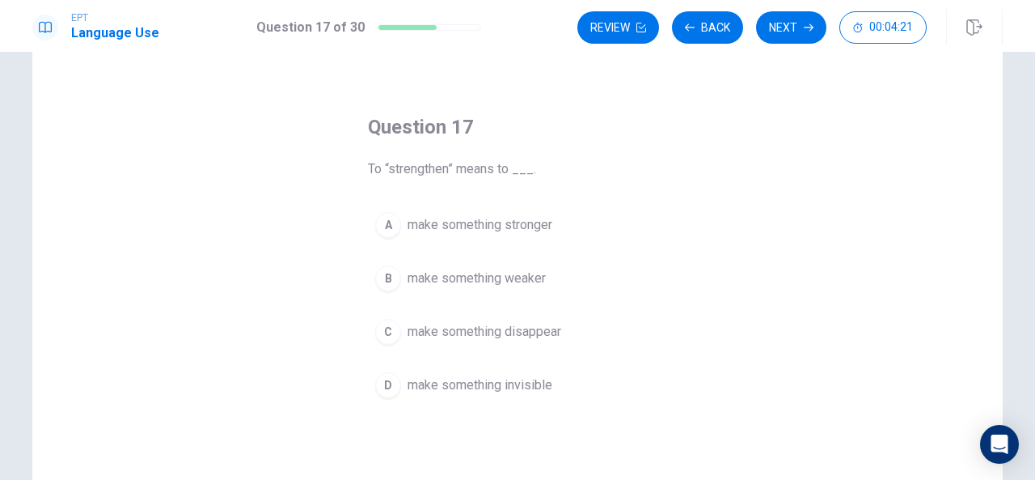
click at [440, 226] on span "make something stronger" at bounding box center [480, 224] width 145 height 19
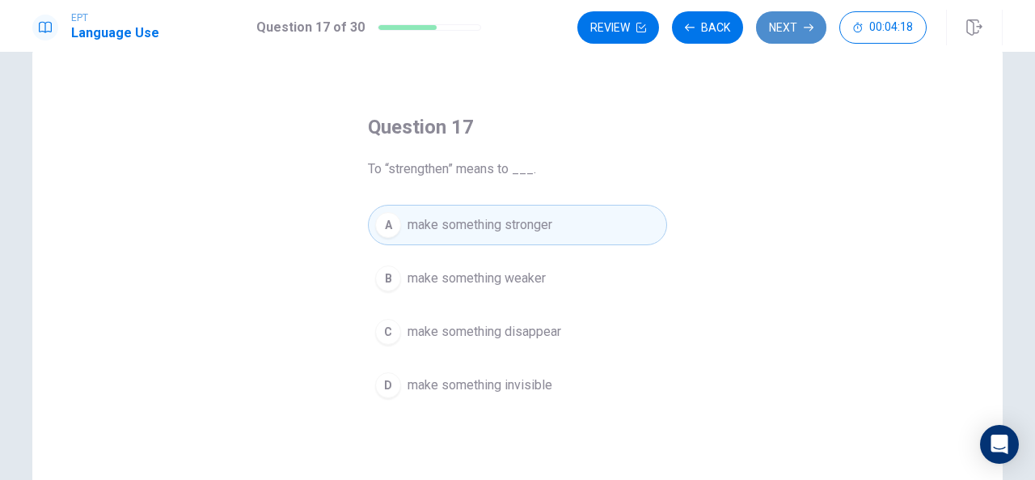
click at [788, 23] on button "Next" at bounding box center [791, 27] width 70 height 32
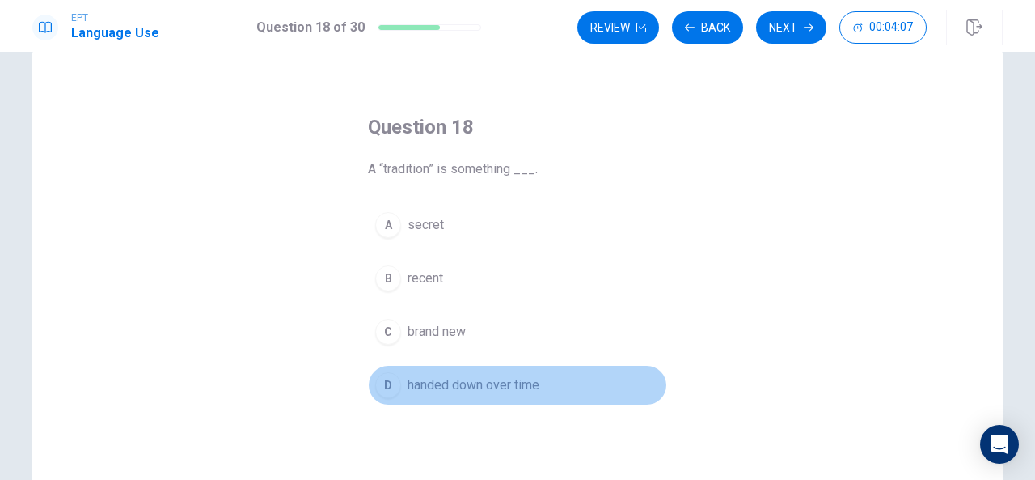
click at [447, 382] on span "handed down over time" at bounding box center [474, 384] width 132 height 19
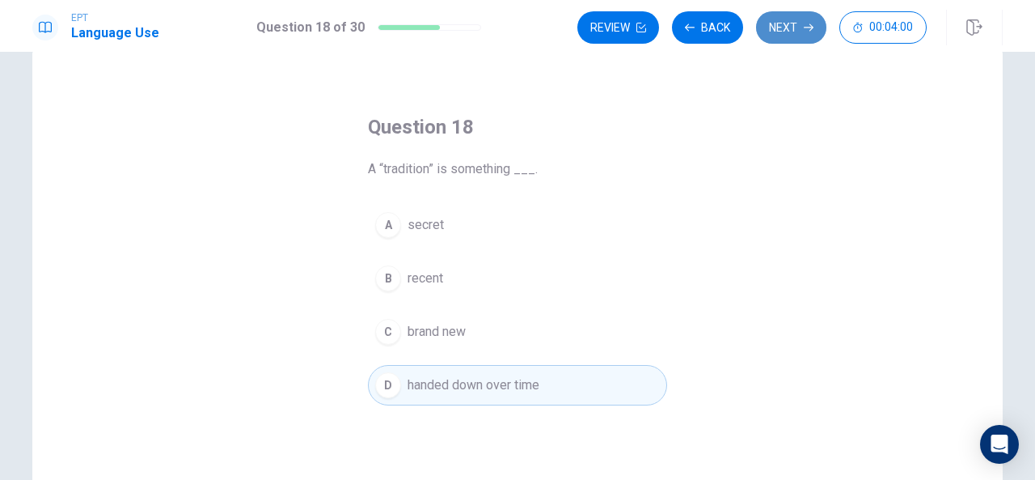
click at [791, 32] on button "Next" at bounding box center [791, 27] width 70 height 32
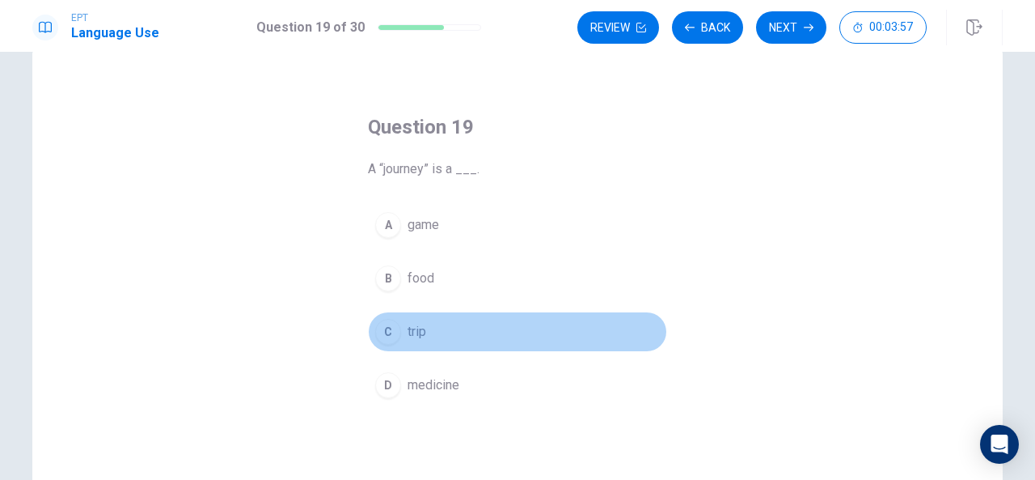
click at [408, 327] on span "trip" at bounding box center [417, 331] width 19 height 19
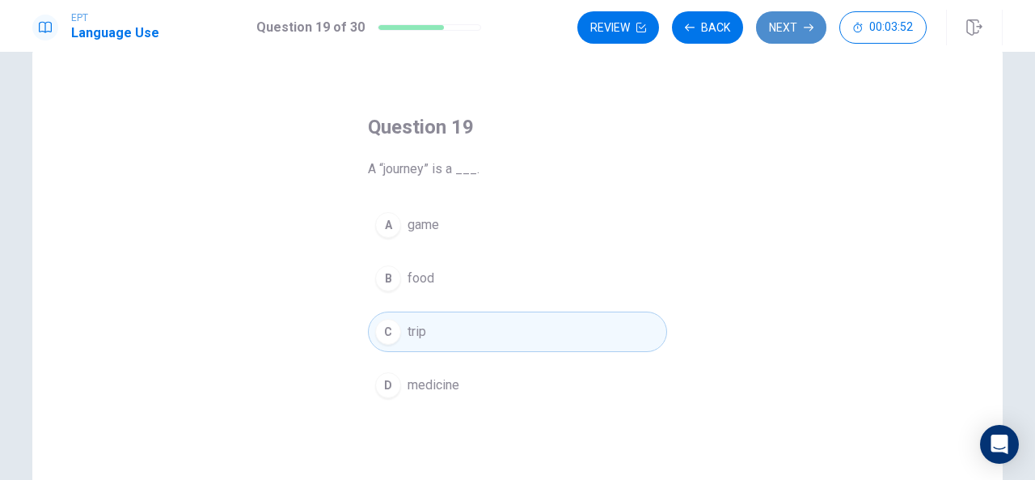
click at [785, 30] on button "Next" at bounding box center [791, 27] width 70 height 32
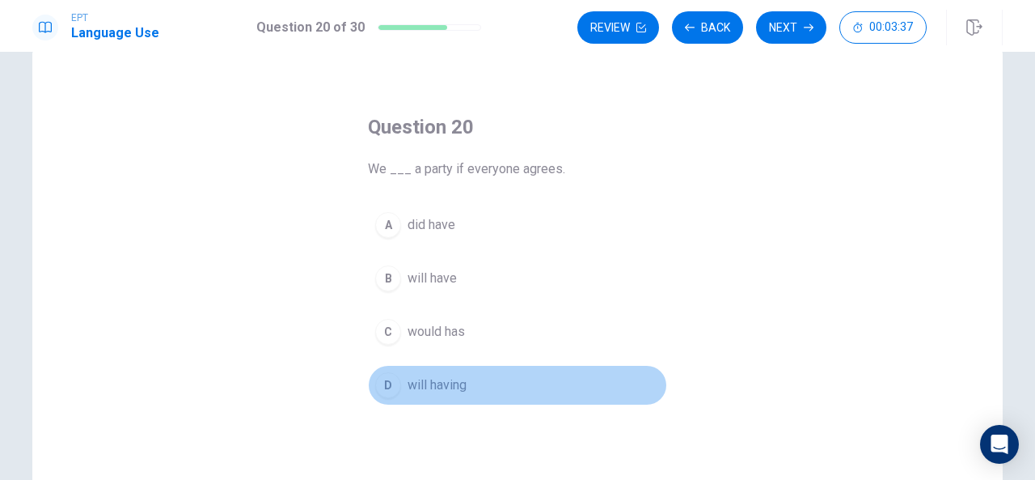
click at [435, 379] on span "will having" at bounding box center [437, 384] width 59 height 19
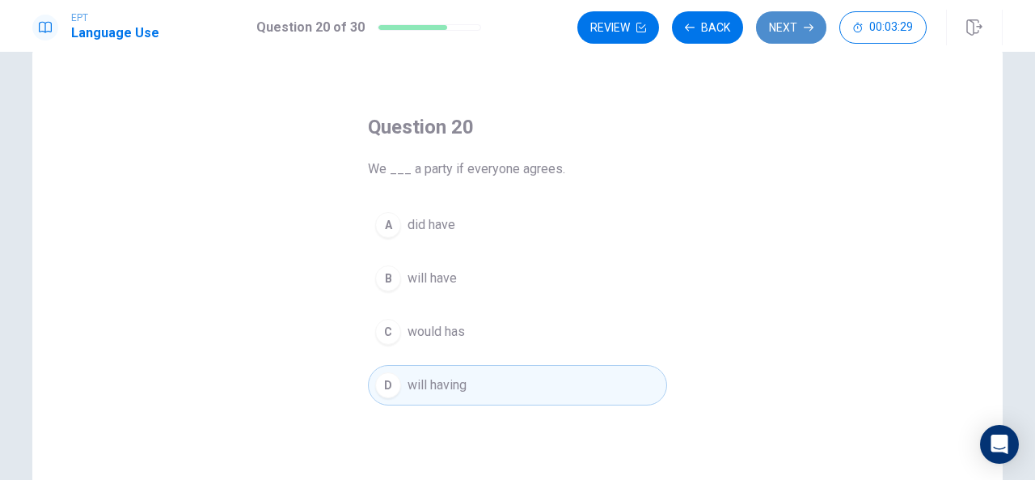
click at [796, 28] on button "Next" at bounding box center [791, 27] width 70 height 32
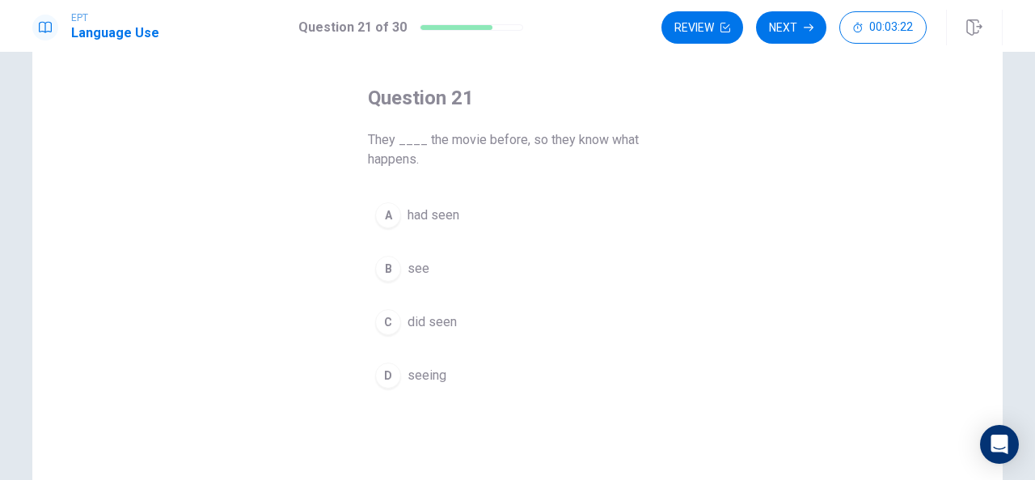
scroll to position [66, 0]
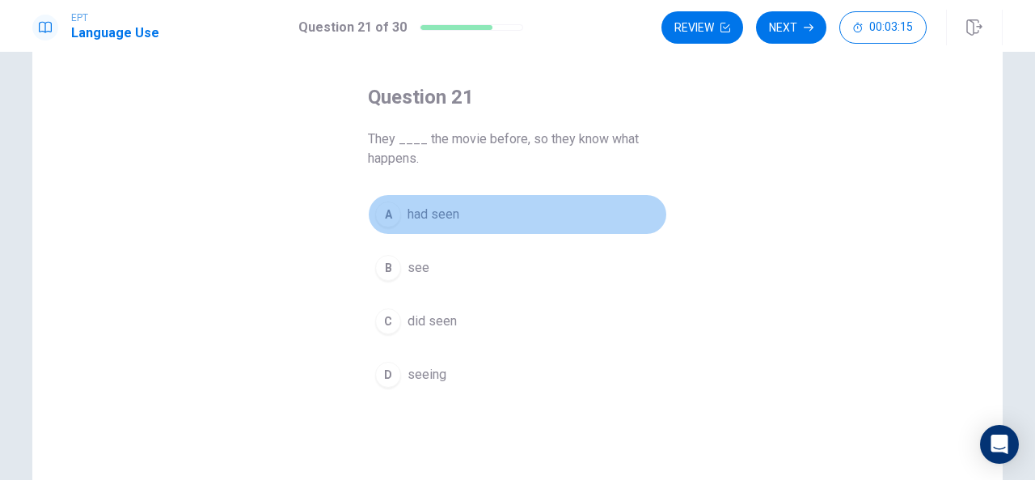
click at [421, 210] on span "had seen" at bounding box center [434, 214] width 52 height 19
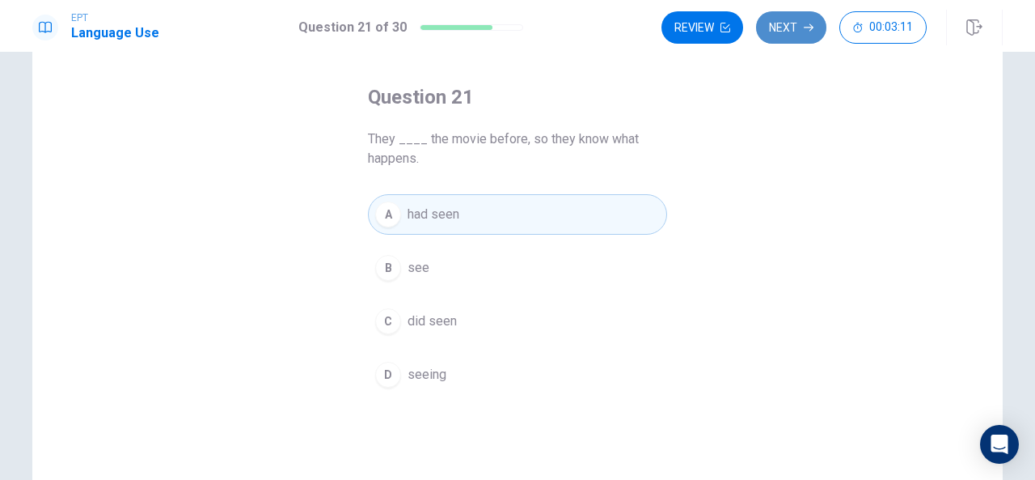
click at [798, 22] on button "Next" at bounding box center [791, 27] width 70 height 32
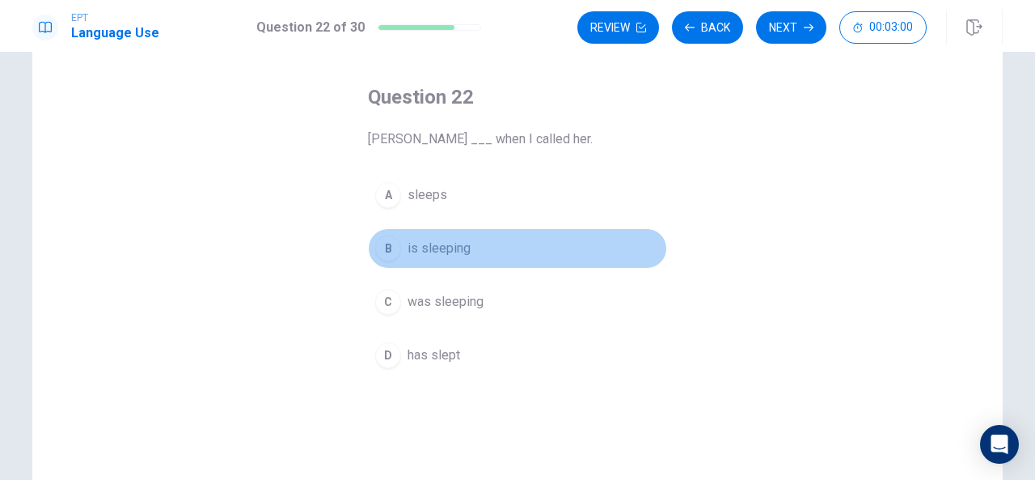
click at [430, 243] on span "is sleeping" at bounding box center [439, 248] width 63 height 19
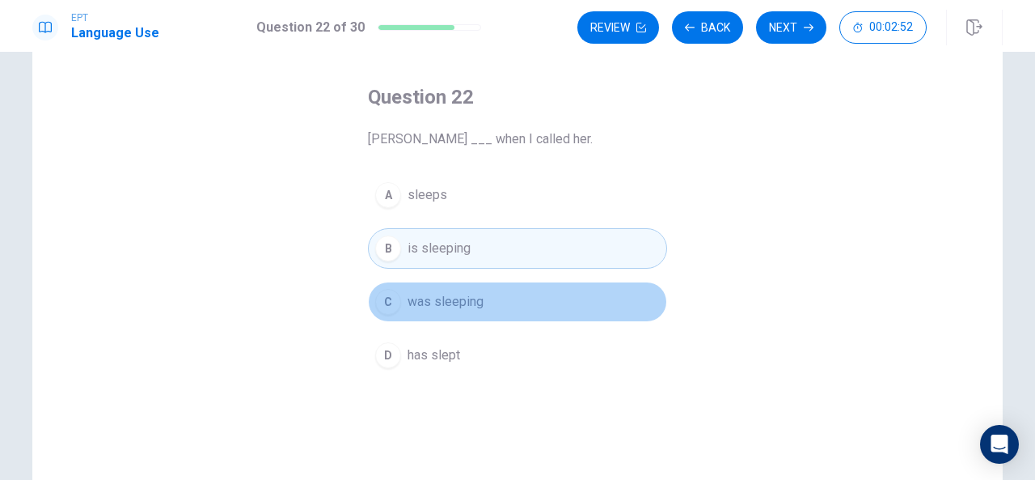
click at [468, 302] on span "was sleeping" at bounding box center [446, 301] width 76 height 19
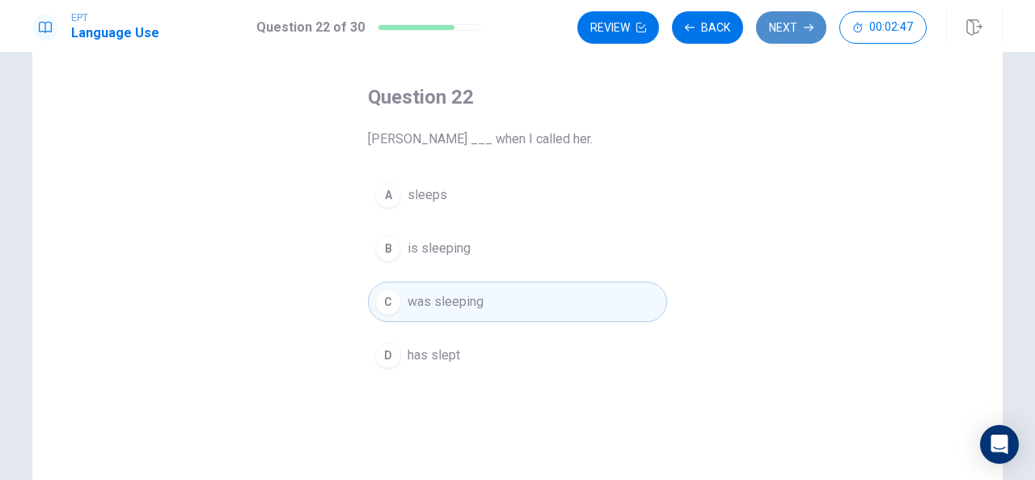
click at [788, 32] on button "Next" at bounding box center [791, 27] width 70 height 32
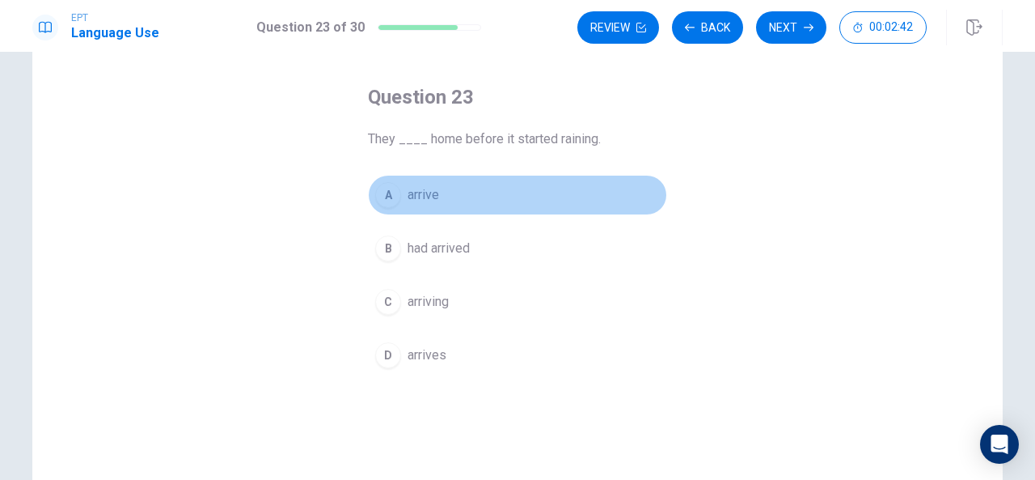
click at [421, 199] on span "arrive" at bounding box center [424, 194] width 32 height 19
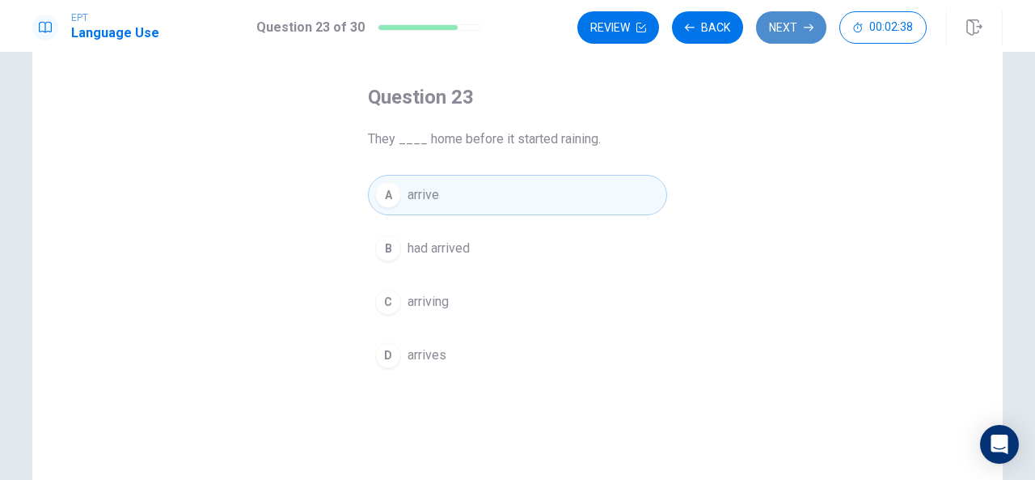
click at [790, 27] on button "Next" at bounding box center [791, 27] width 70 height 32
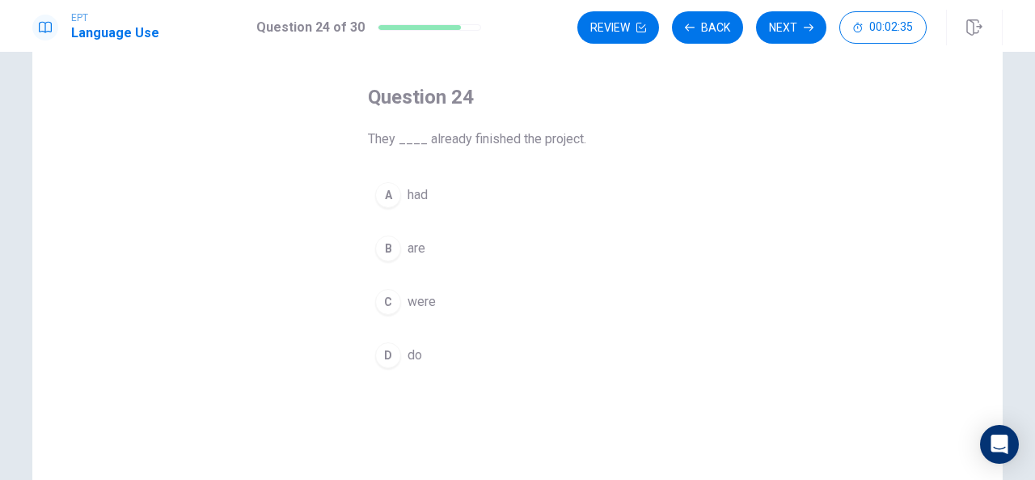
click at [415, 197] on span "had" at bounding box center [418, 194] width 20 height 19
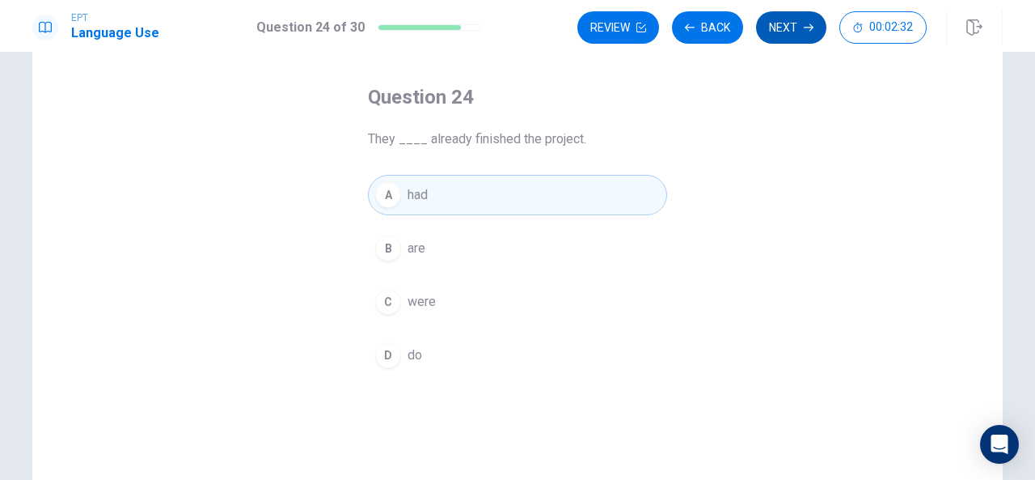
click at [786, 22] on button "Next" at bounding box center [791, 27] width 70 height 32
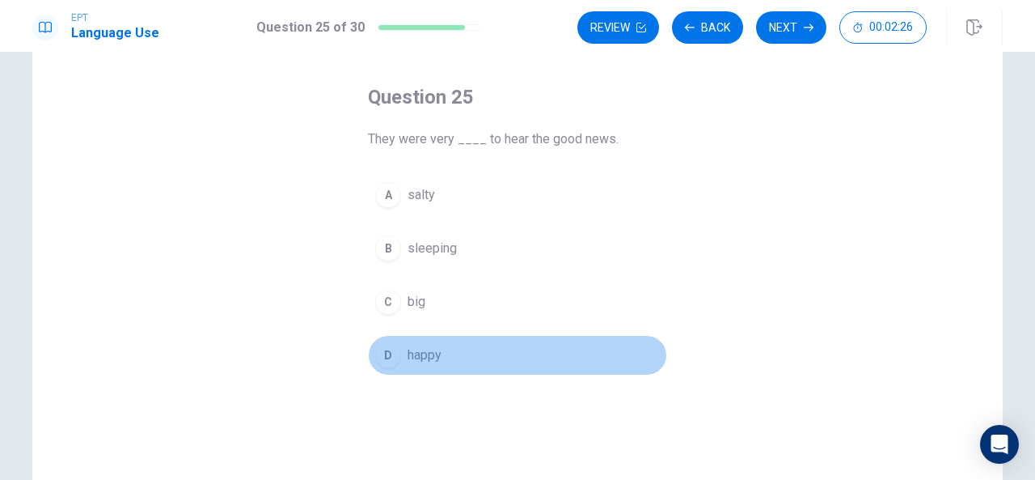
click at [421, 358] on span "happy" at bounding box center [425, 354] width 34 height 19
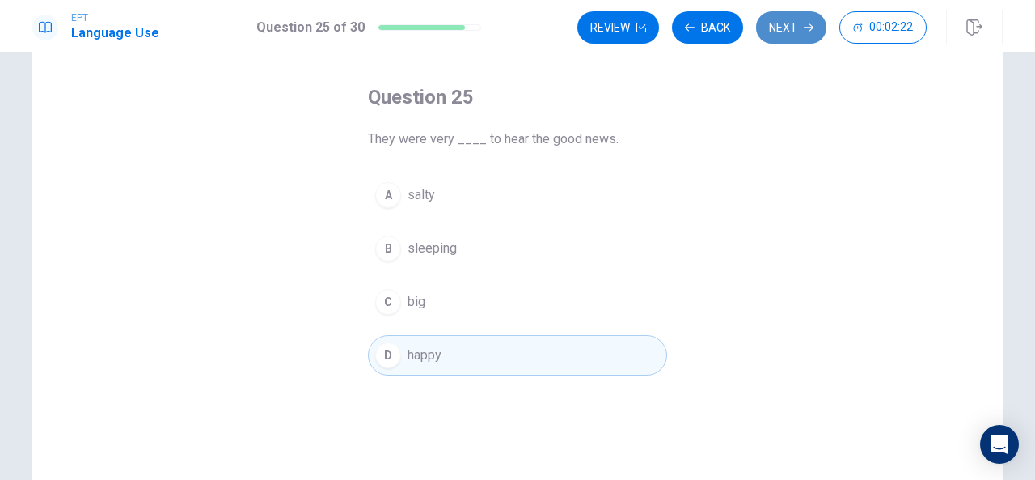
click at [775, 32] on button "Next" at bounding box center [791, 27] width 70 height 32
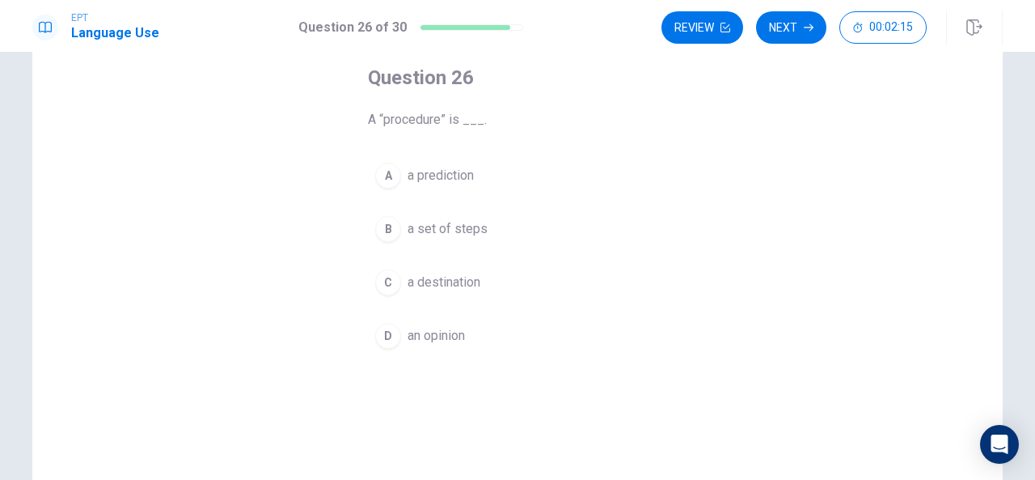
scroll to position [86, 0]
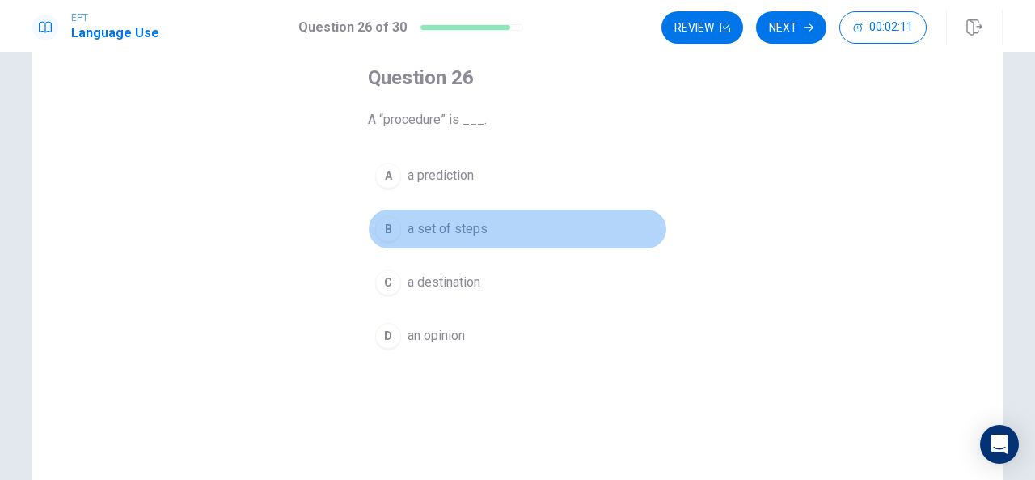
click at [382, 227] on div "B" at bounding box center [388, 229] width 26 height 26
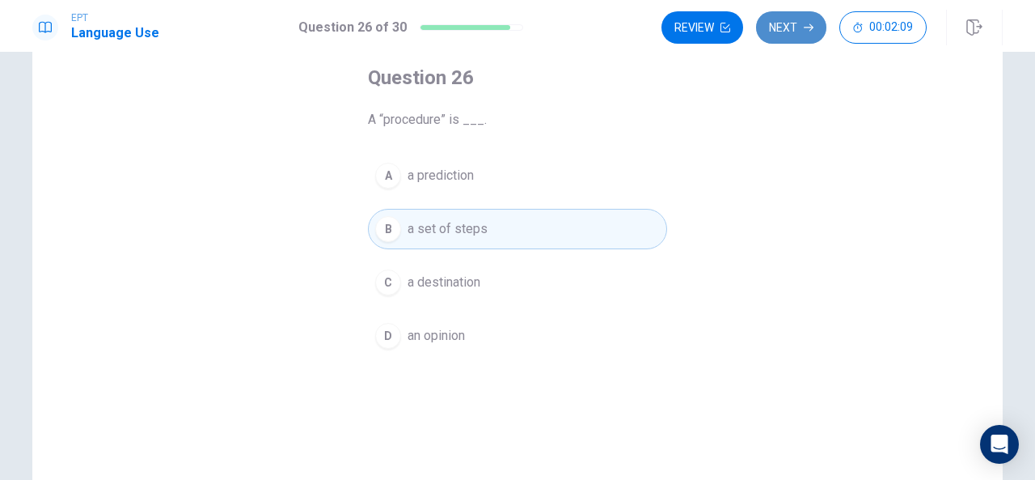
click at [788, 31] on button "Next" at bounding box center [791, 27] width 70 height 32
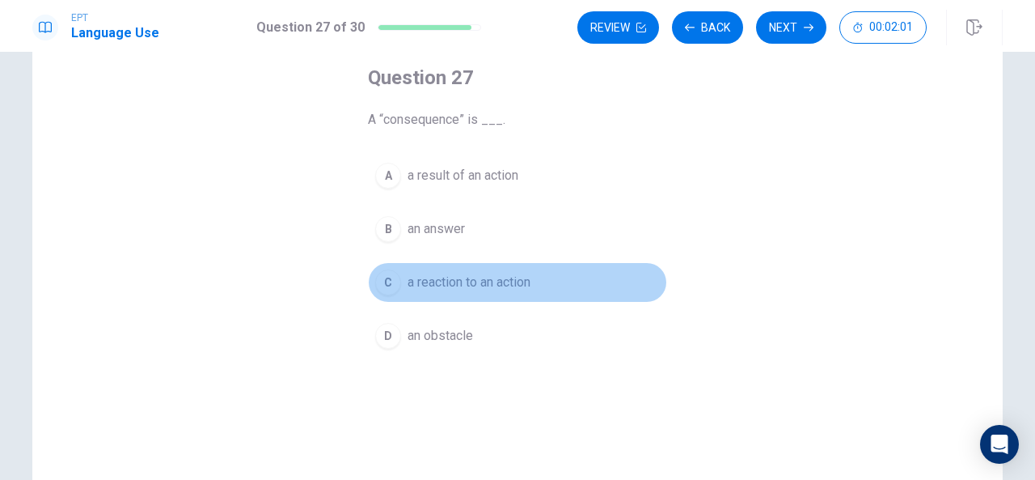
click at [383, 284] on div "C" at bounding box center [388, 282] width 26 height 26
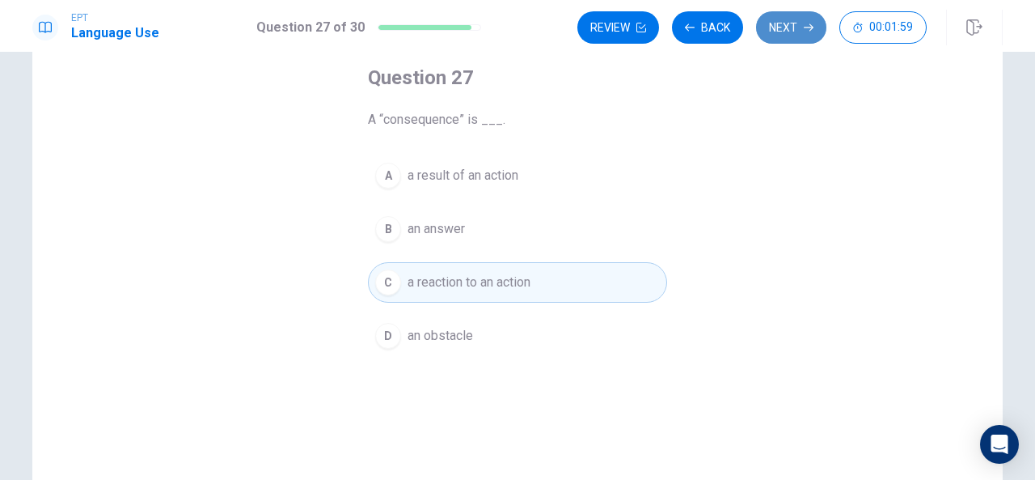
click at [793, 20] on button "Next" at bounding box center [791, 27] width 70 height 32
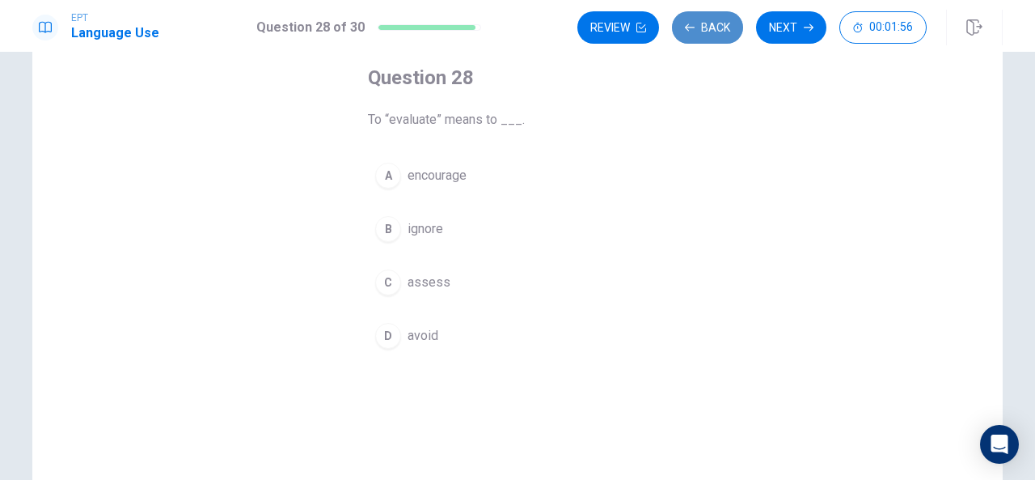
click at [712, 30] on button "Back" at bounding box center [707, 27] width 71 height 32
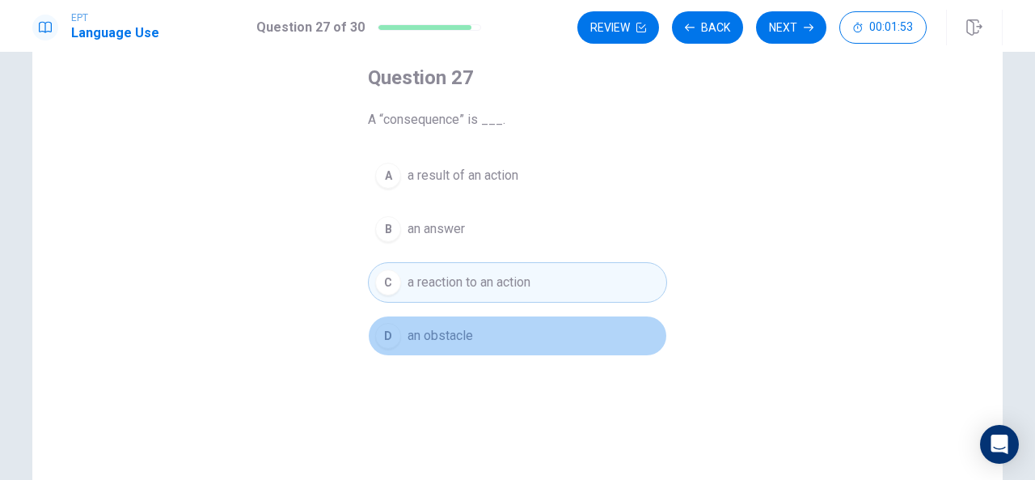
click at [425, 334] on span "an obstacle" at bounding box center [441, 335] width 66 height 19
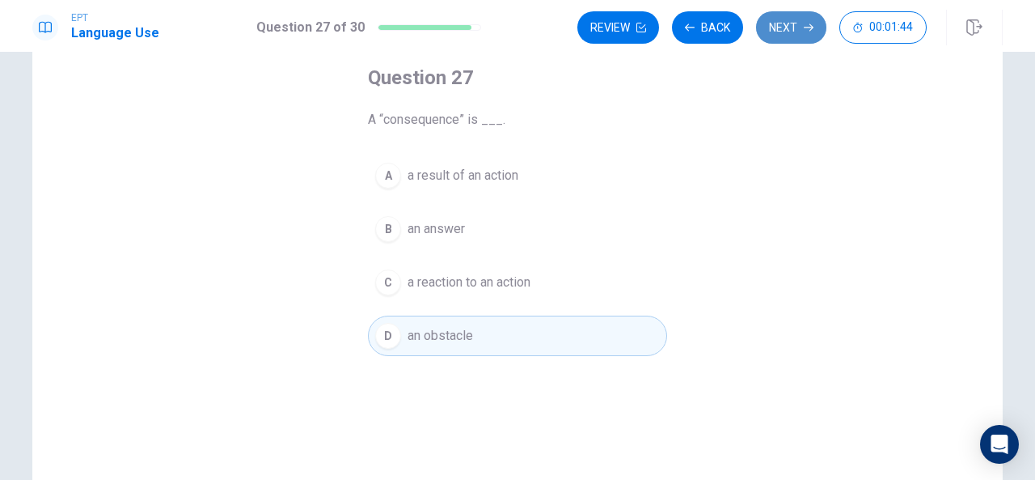
click at [785, 37] on button "Next" at bounding box center [791, 27] width 70 height 32
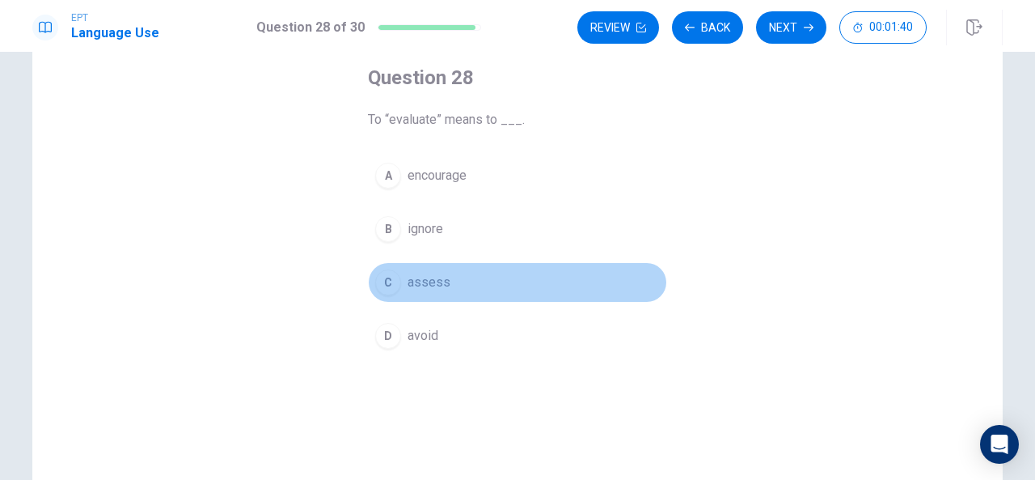
click at [428, 274] on span "assess" at bounding box center [429, 282] width 43 height 19
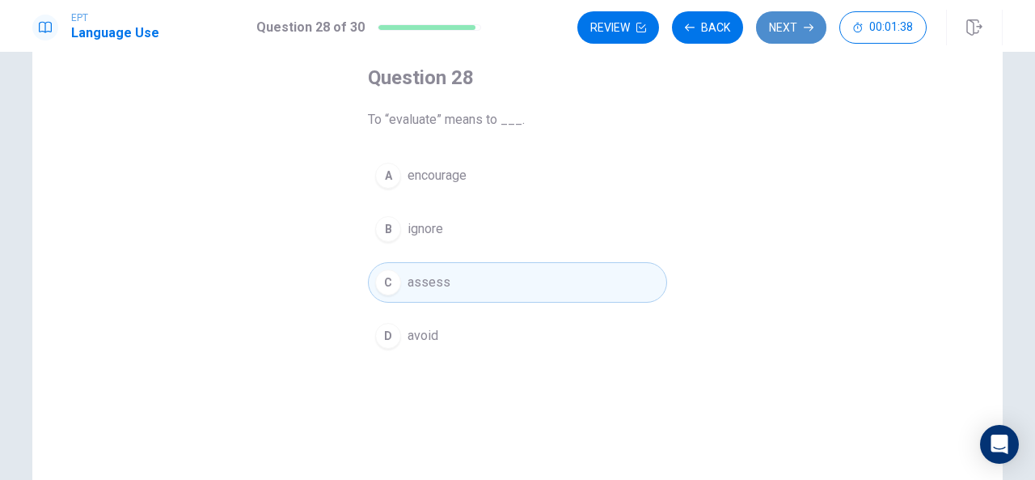
click at [785, 23] on button "Next" at bounding box center [791, 27] width 70 height 32
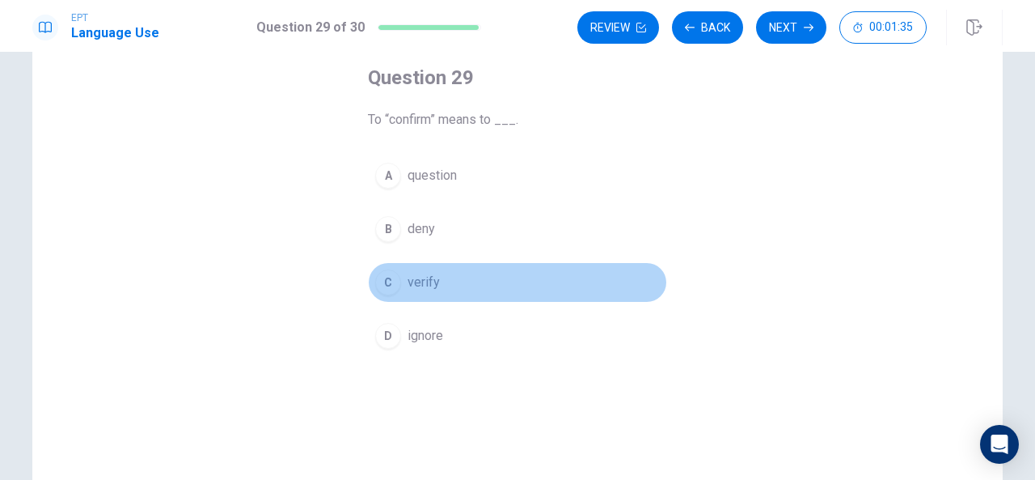
click at [410, 284] on span "verify" at bounding box center [424, 282] width 32 height 19
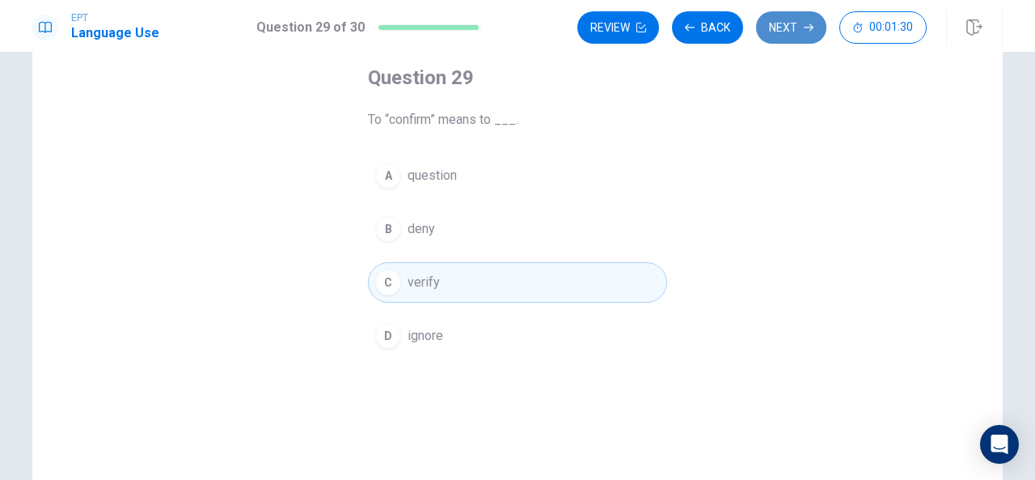
click at [790, 31] on button "Next" at bounding box center [791, 27] width 70 height 32
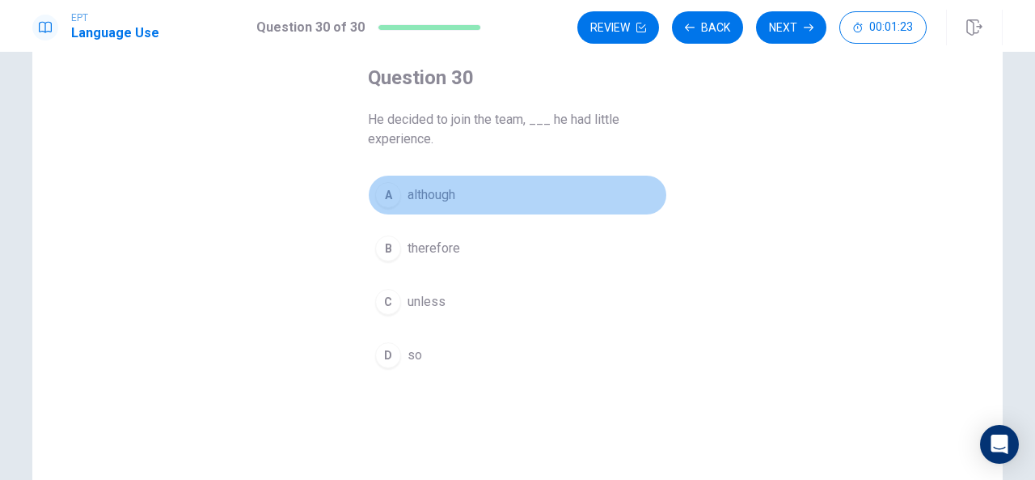
click at [392, 197] on div "A" at bounding box center [388, 195] width 26 height 26
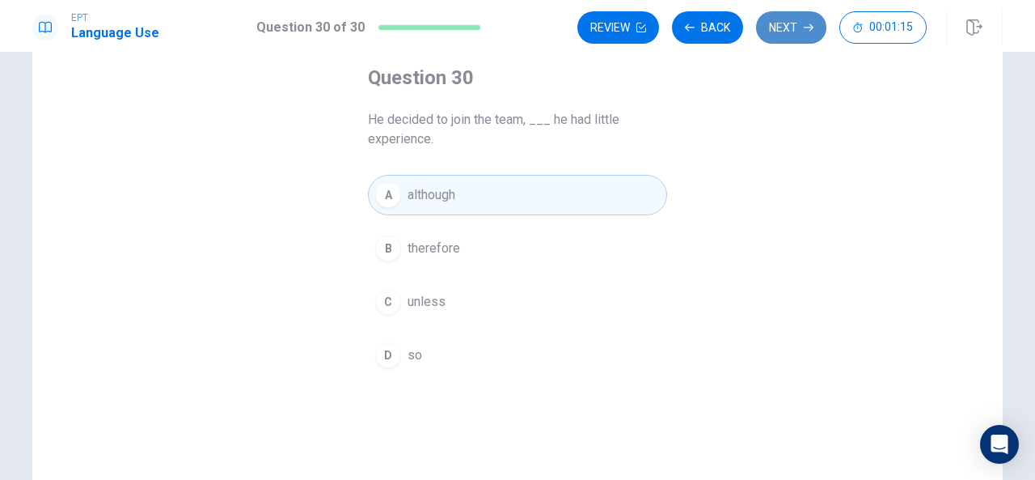
click at [782, 20] on button "Next" at bounding box center [791, 27] width 70 height 32
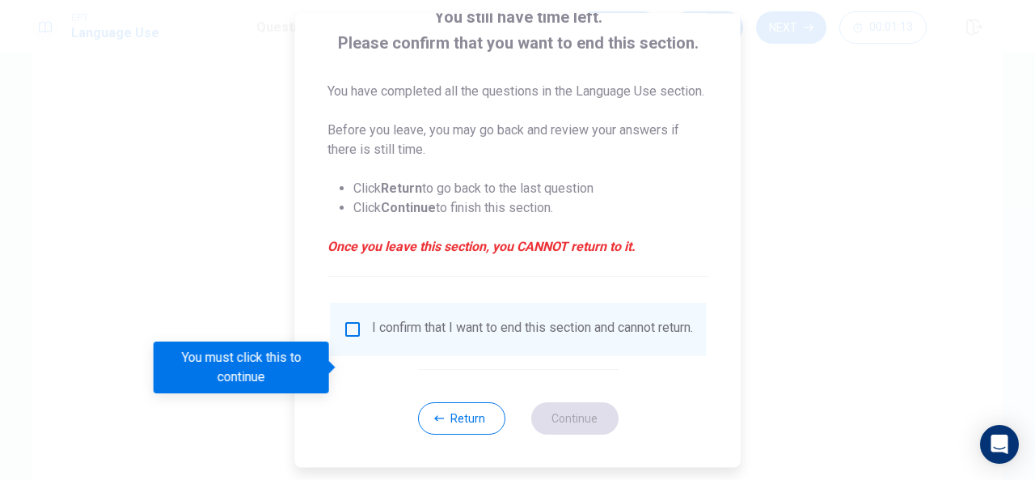
scroll to position [142, 0]
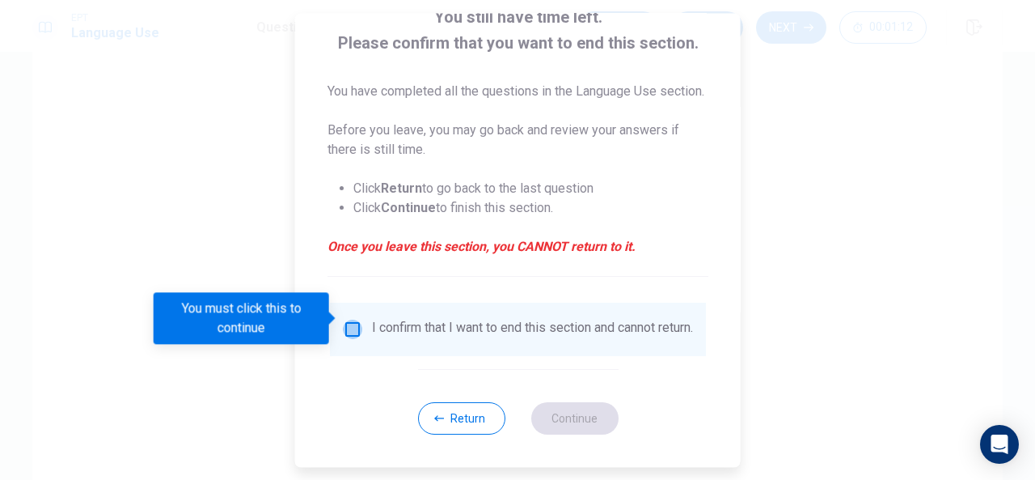
click at [349, 320] on input "You must click this to continue" at bounding box center [352, 329] width 19 height 19
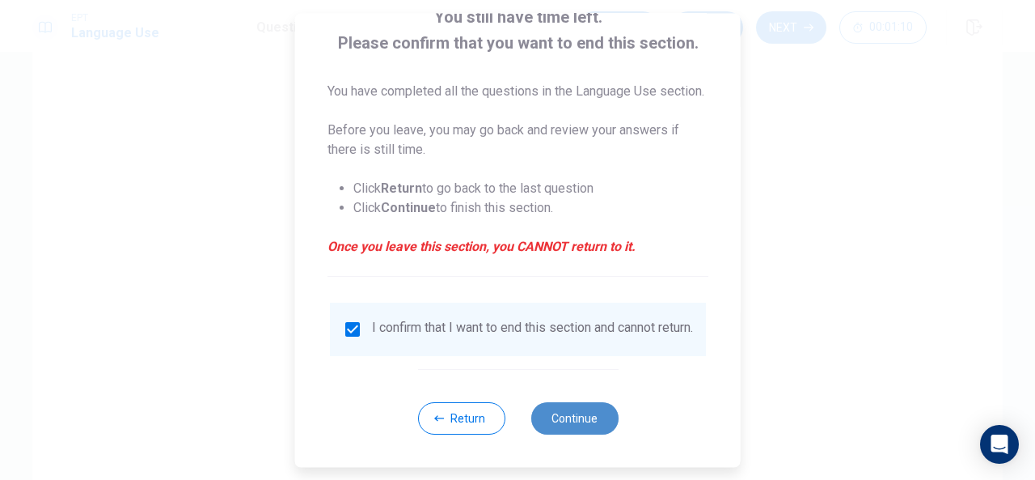
click at [559, 424] on button "Continue" at bounding box center [574, 418] width 87 height 32
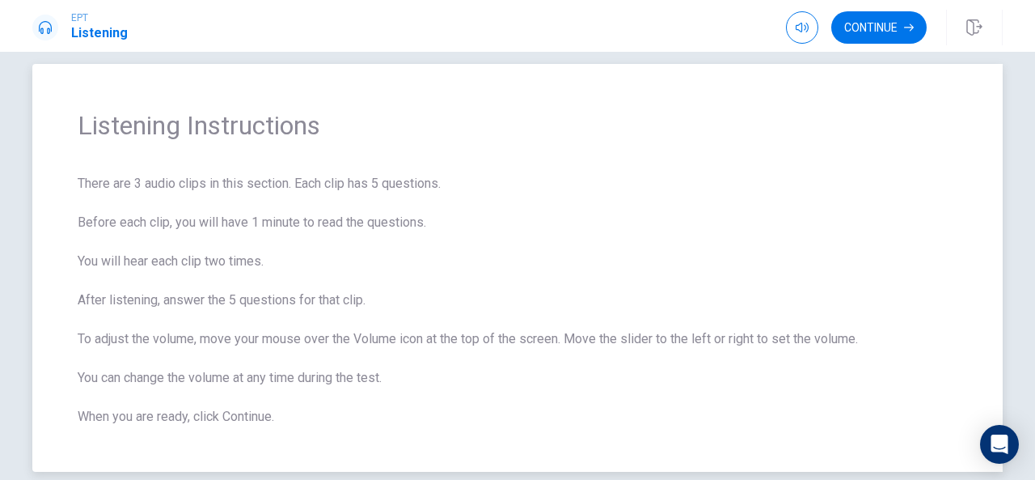
scroll to position [20, 0]
click at [306, 206] on span "There are 3 audio clips in this section. Each clip has 5 questions. Before each…" at bounding box center [518, 300] width 880 height 252
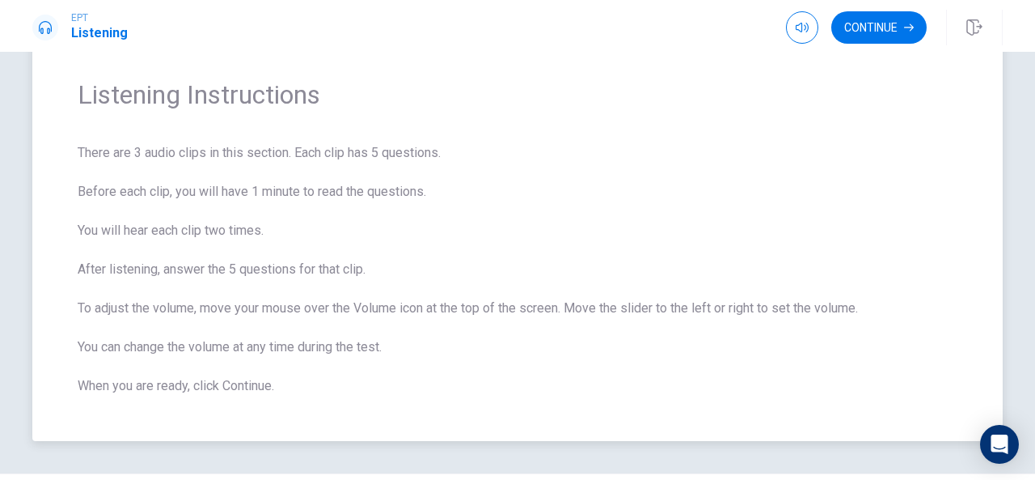
scroll to position [57, 0]
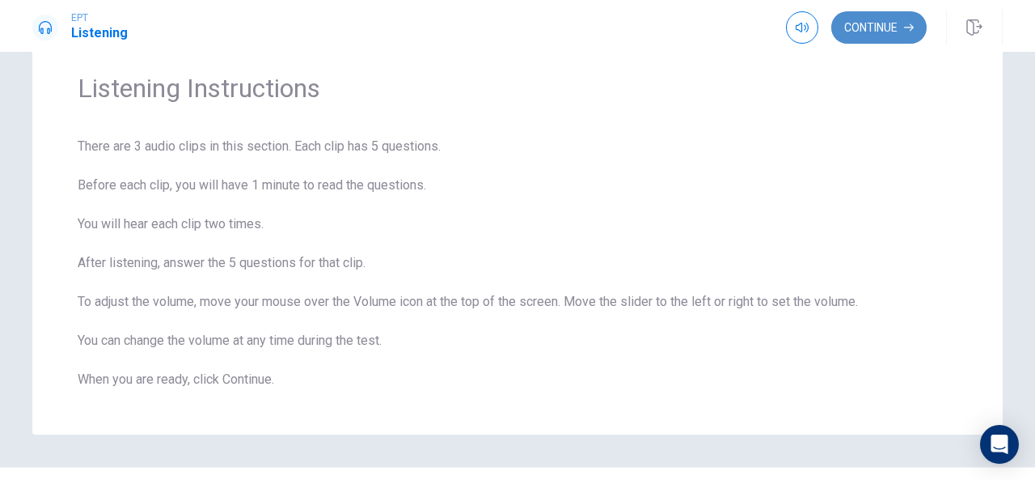
click at [872, 19] on button "Continue" at bounding box center [879, 27] width 95 height 32
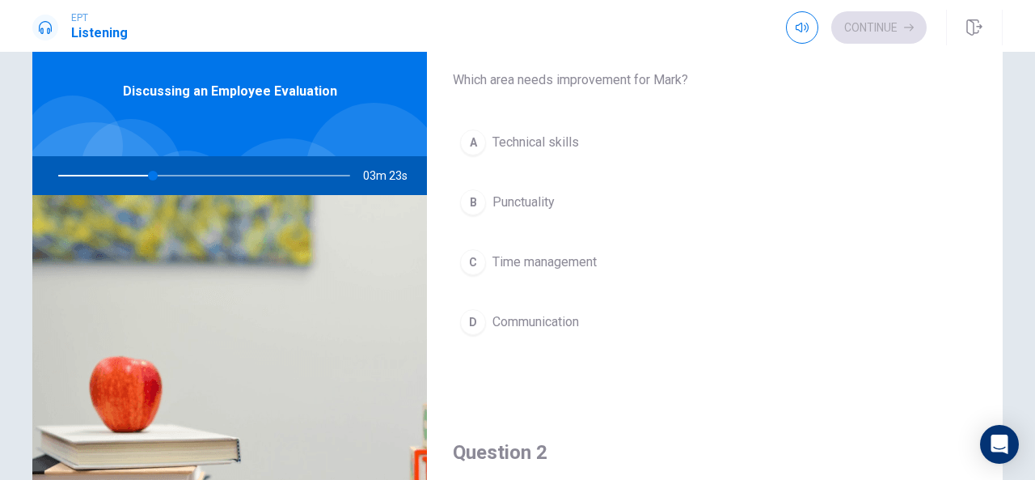
scroll to position [36, 0]
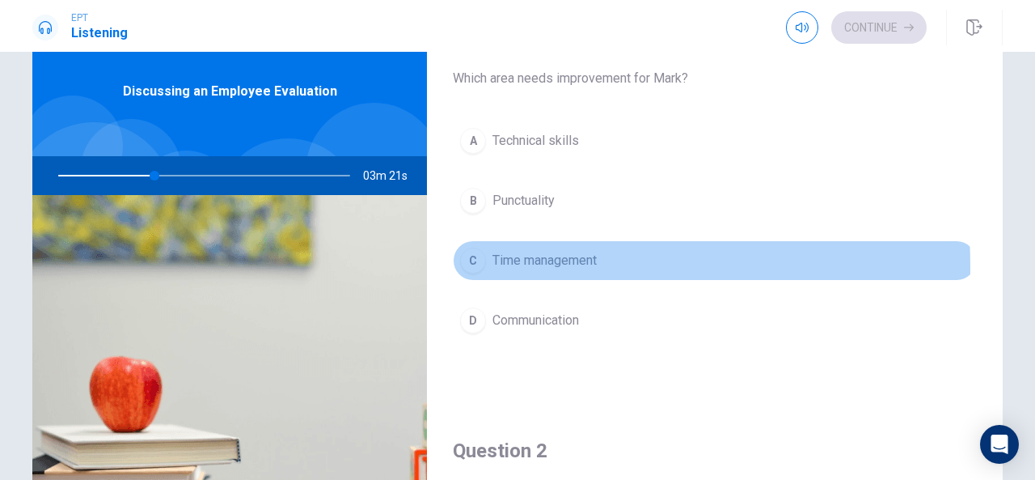
click at [472, 265] on div "C" at bounding box center [473, 261] width 26 height 26
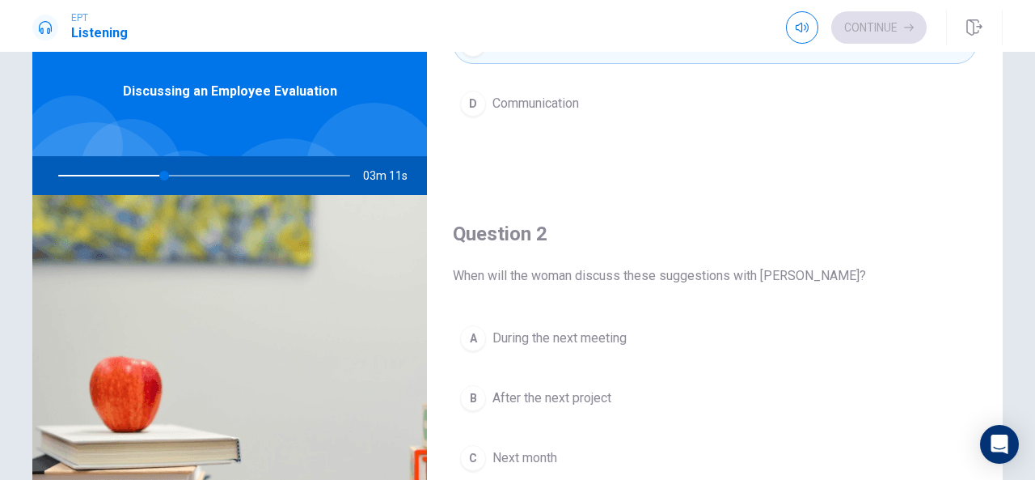
scroll to position [260, 0]
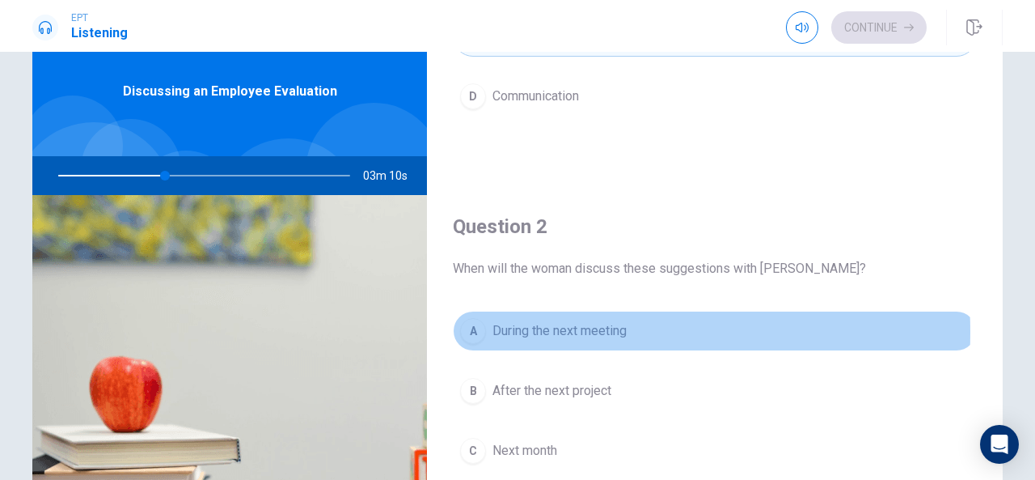
click at [524, 328] on span "During the next meeting" at bounding box center [560, 330] width 134 height 19
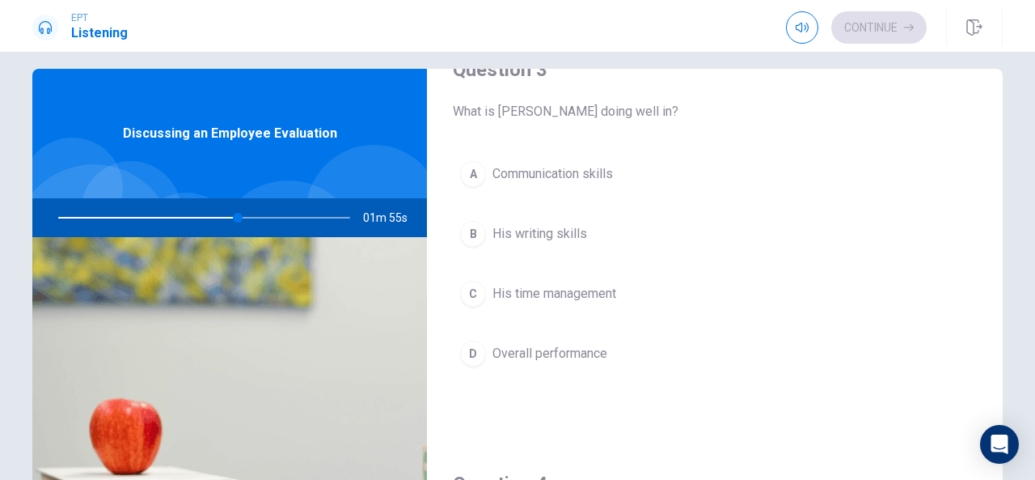
scroll to position [873, 0]
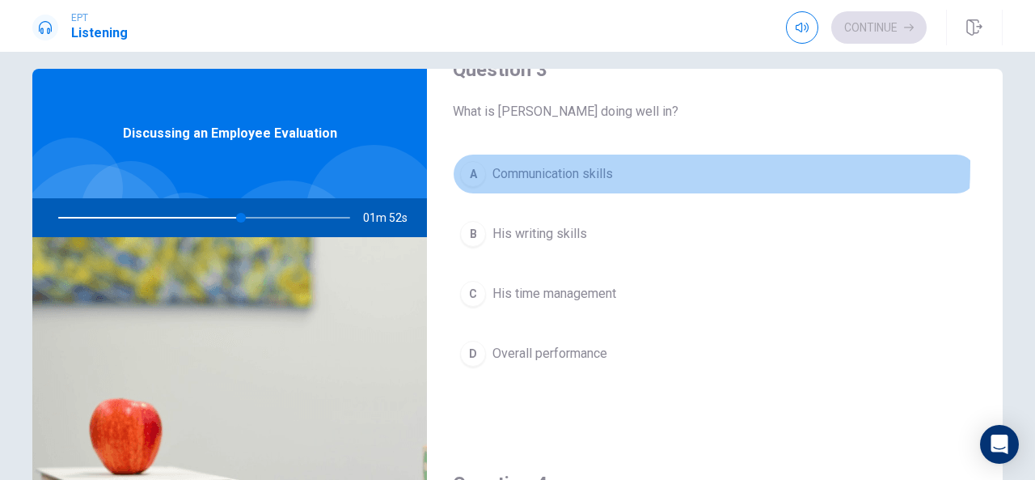
click at [463, 161] on div "A" at bounding box center [473, 174] width 26 height 26
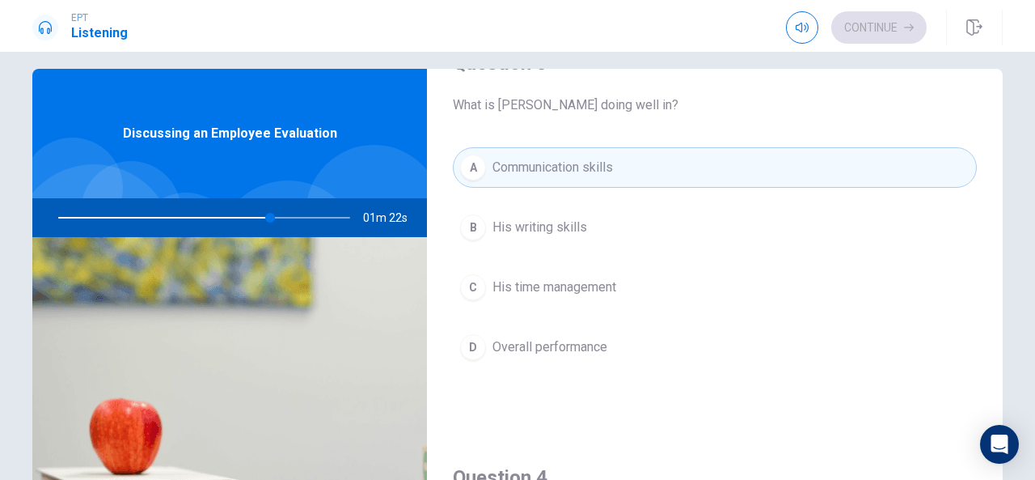
scroll to position [1278, 0]
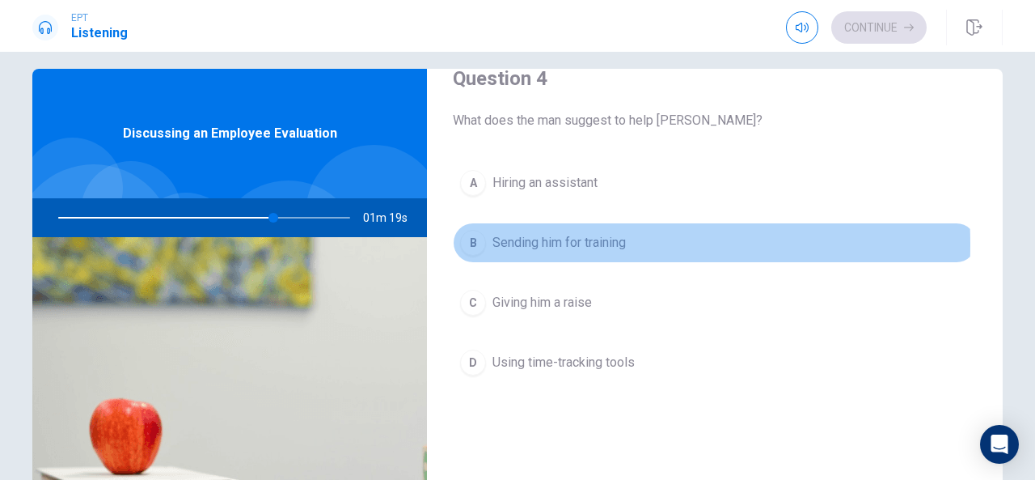
click at [476, 237] on div "B" at bounding box center [473, 243] width 26 height 26
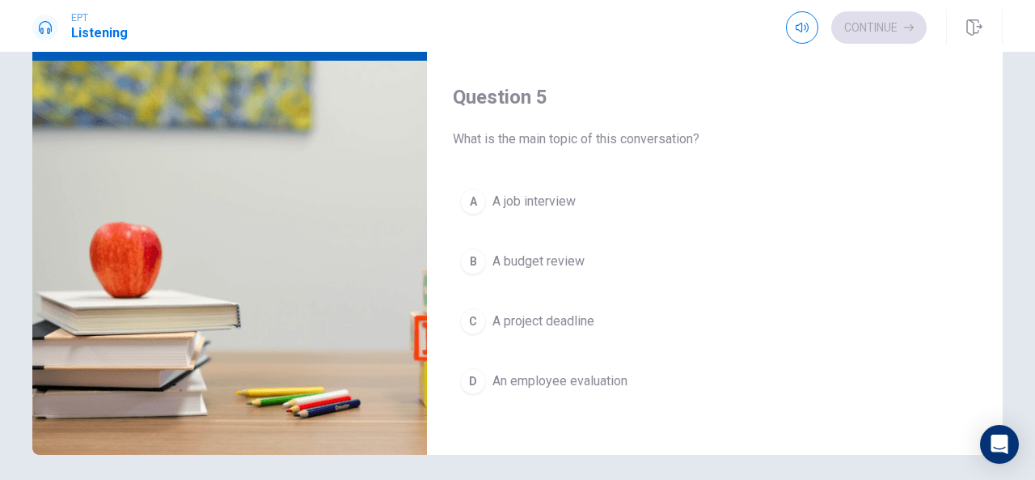
scroll to position [195, 0]
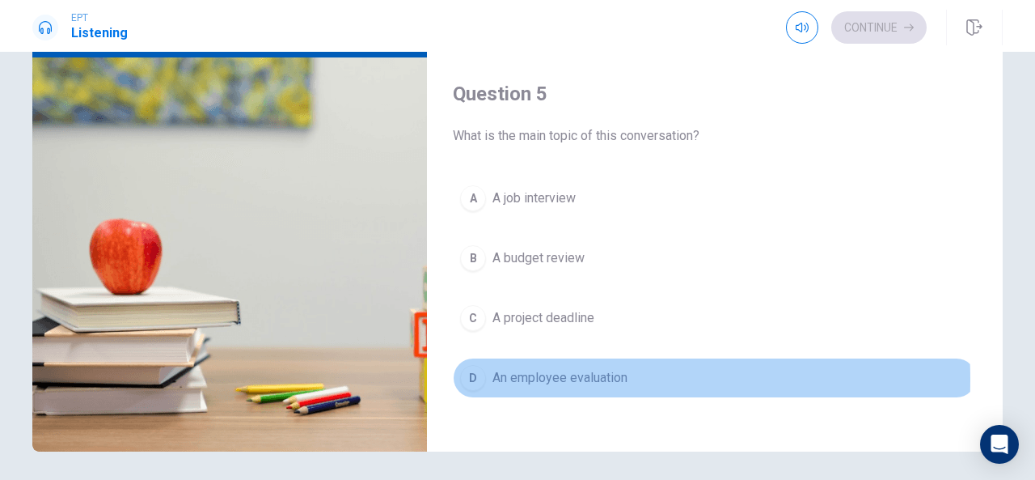
click at [474, 368] on div "D" at bounding box center [473, 378] width 26 height 26
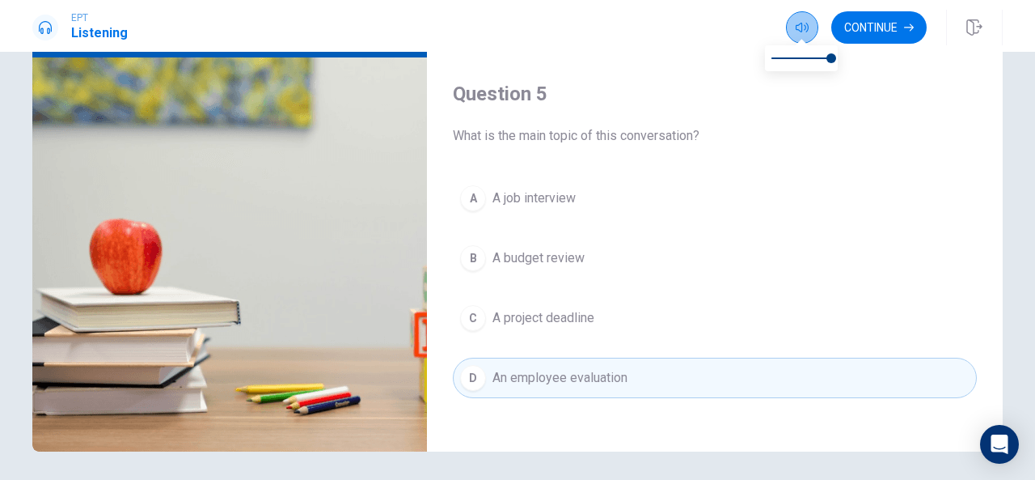
click at [807, 28] on icon "button" at bounding box center [802, 28] width 13 height 10
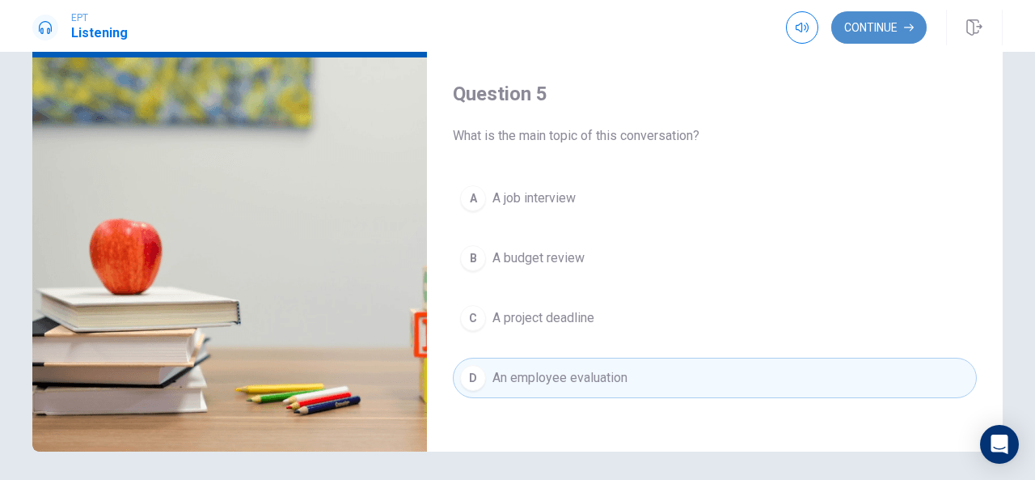
click at [867, 19] on button "Continue" at bounding box center [879, 27] width 95 height 32
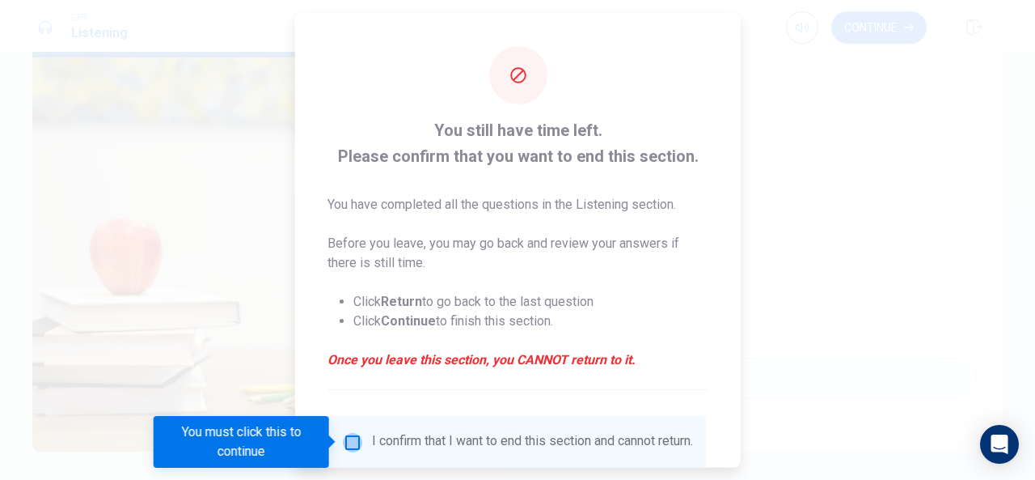
click at [345, 439] on input "You must click this to continue" at bounding box center [352, 441] width 19 height 19
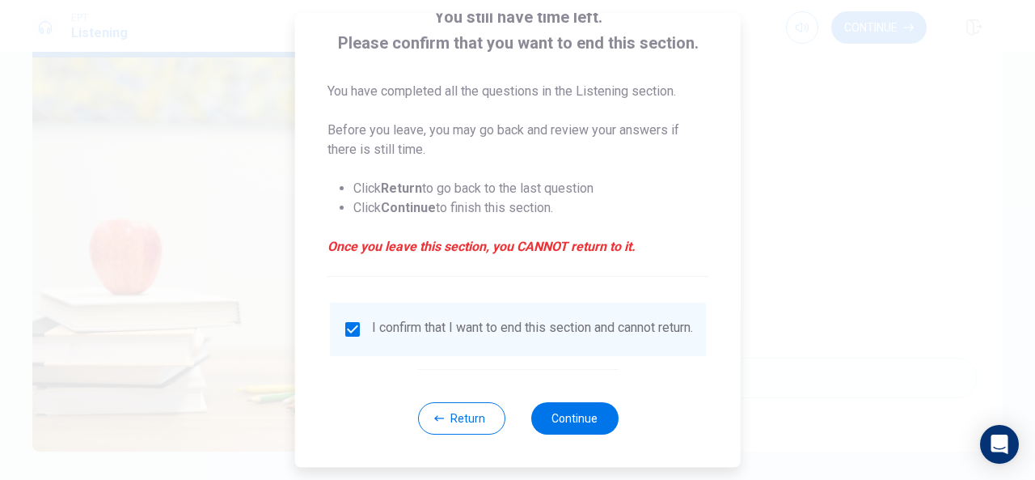
scroll to position [121, 0]
click at [582, 424] on button "Continue" at bounding box center [574, 418] width 87 height 32
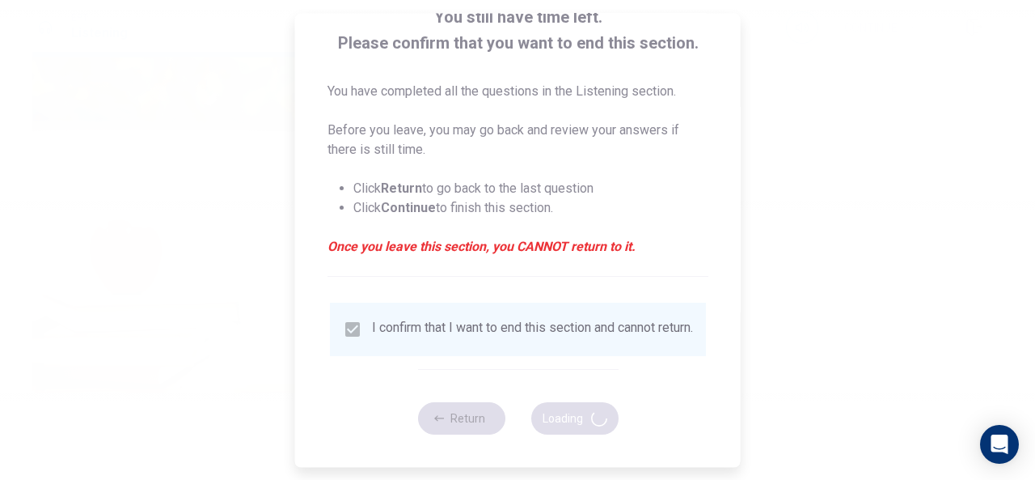
type input "83"
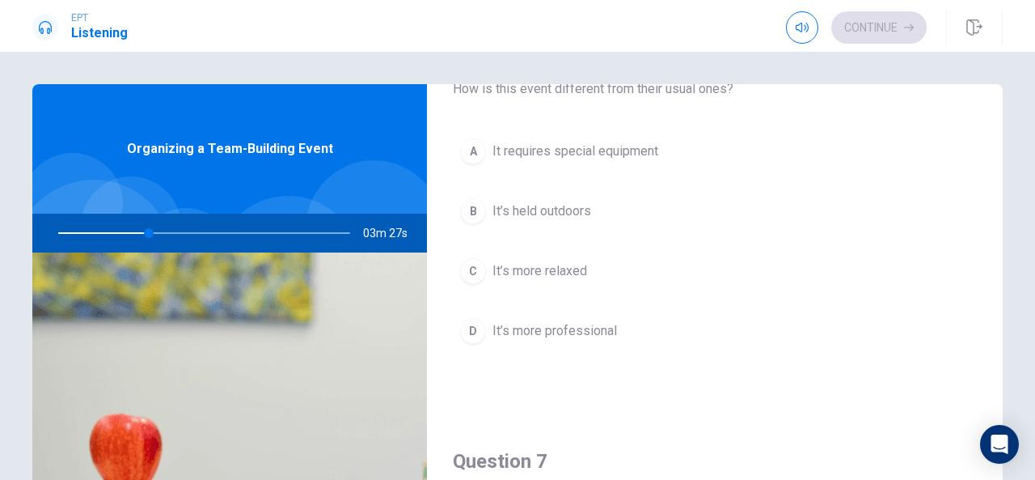
scroll to position [81, 0]
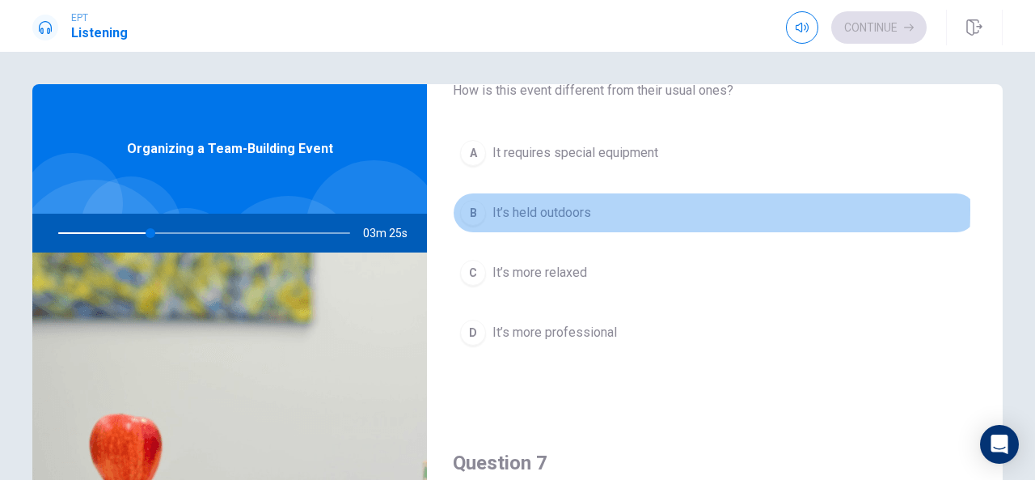
click at [477, 209] on div "B" at bounding box center [473, 213] width 26 height 26
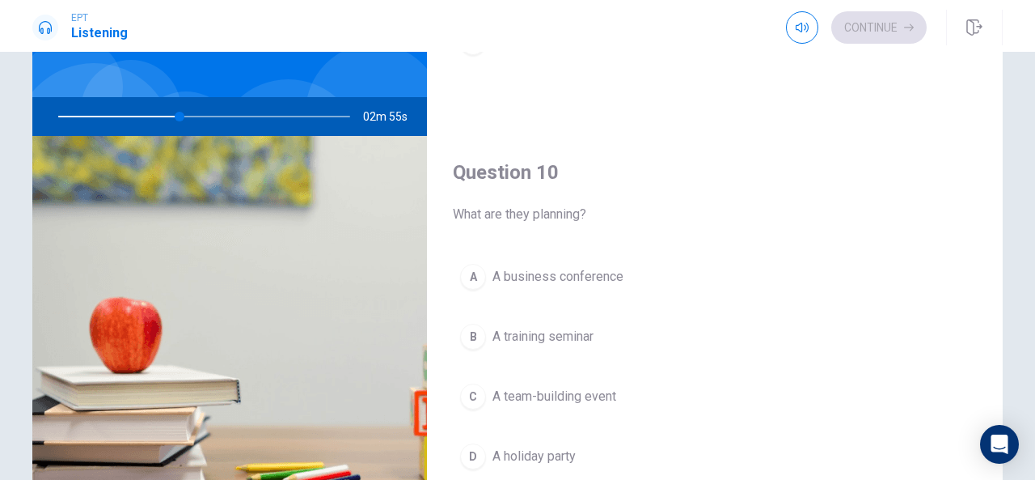
scroll to position [1497, 0]
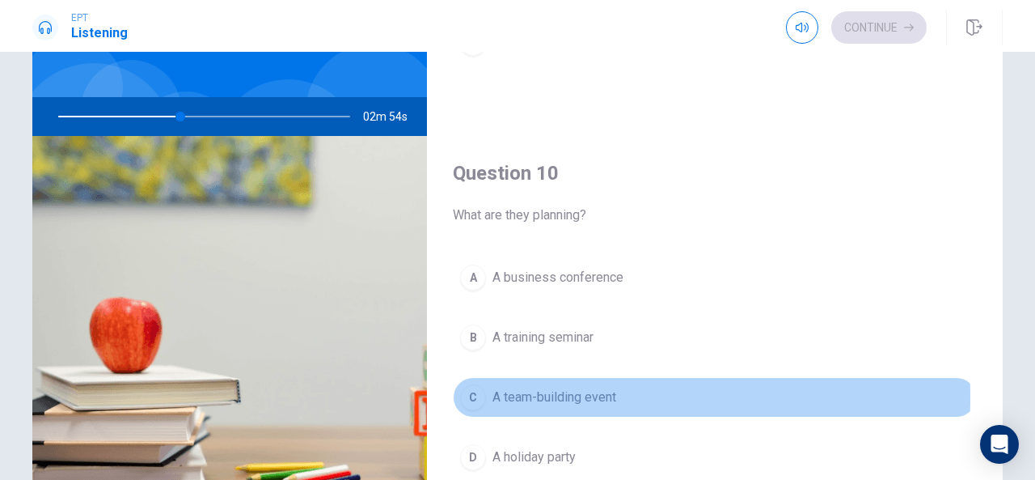
click at [474, 386] on div "C" at bounding box center [473, 397] width 26 height 26
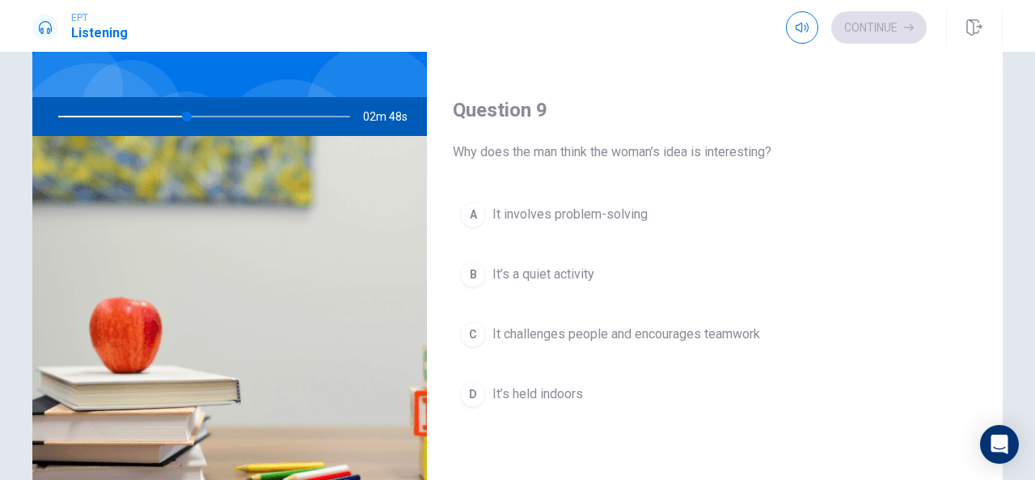
scroll to position [1144, 0]
click at [471, 334] on div "C" at bounding box center [473, 336] width 26 height 26
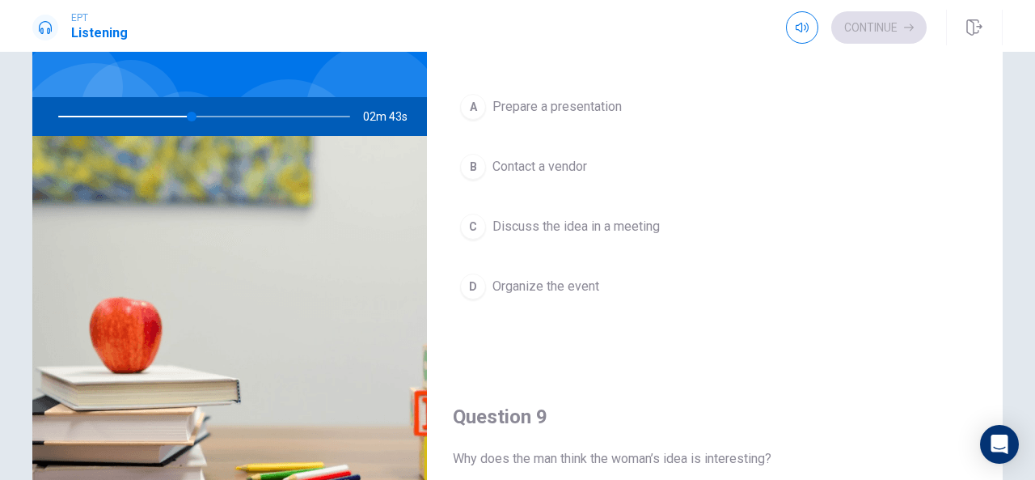
scroll to position [838, 0]
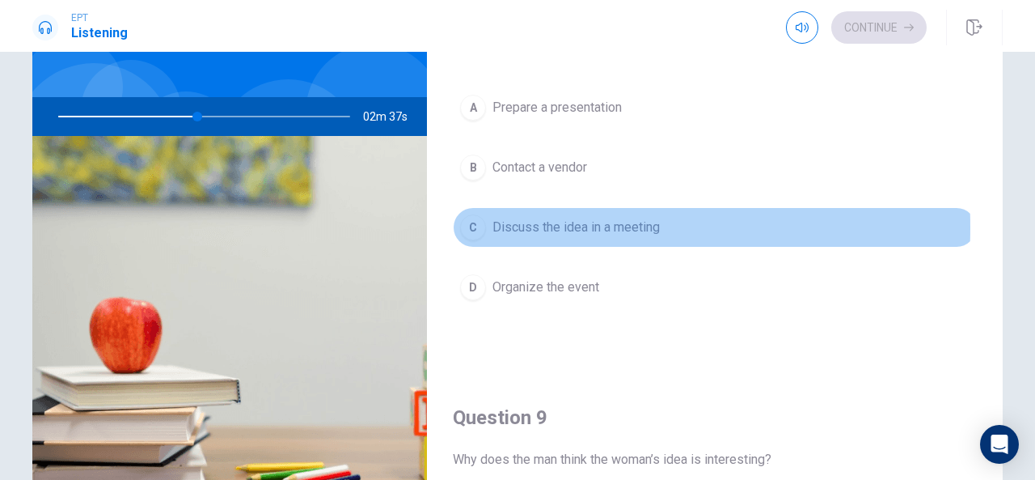
click at [480, 221] on div "C" at bounding box center [473, 227] width 26 height 26
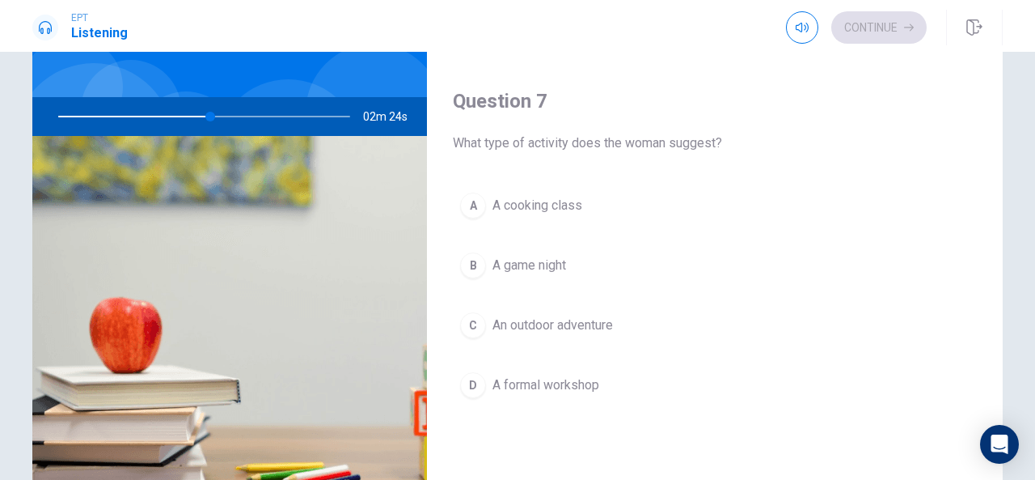
scroll to position [327, 0]
click at [471, 320] on div "C" at bounding box center [473, 324] width 26 height 26
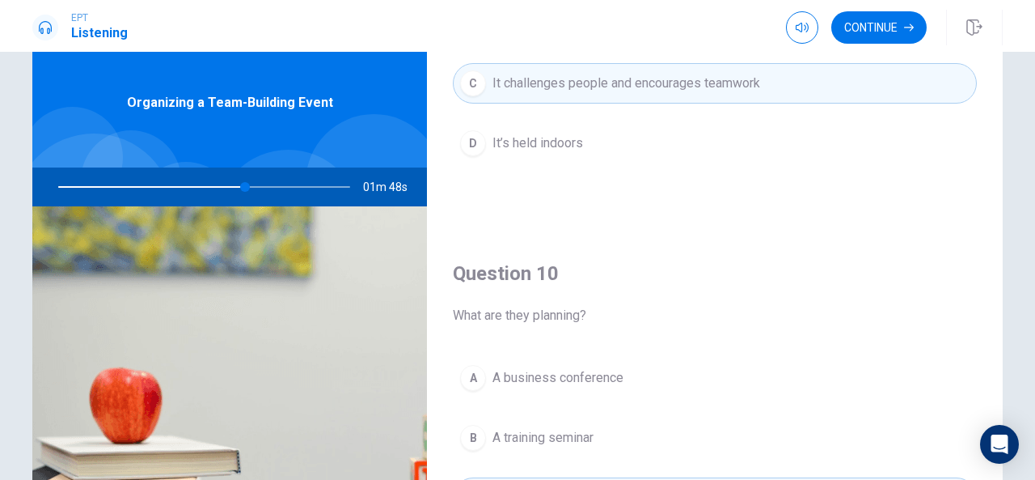
scroll to position [1497, 0]
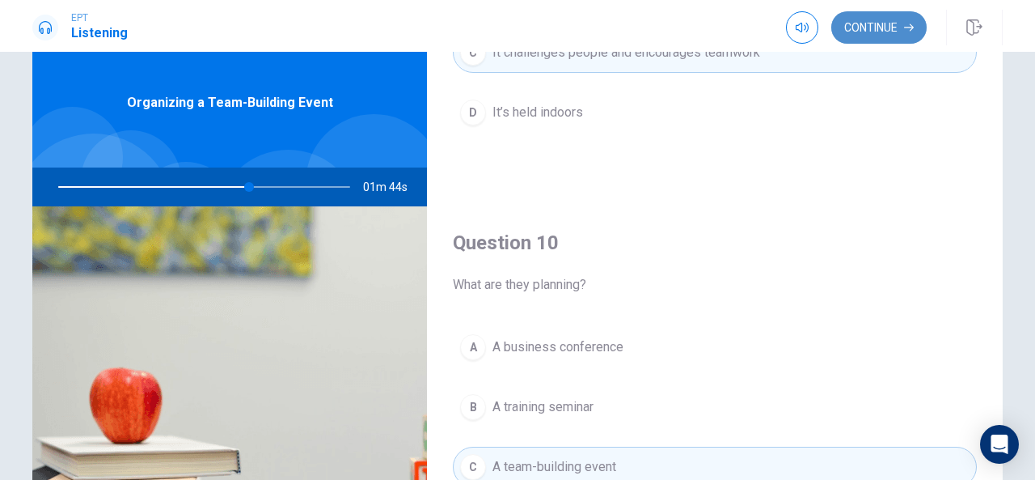
click at [878, 32] on button "Continue" at bounding box center [879, 27] width 95 height 32
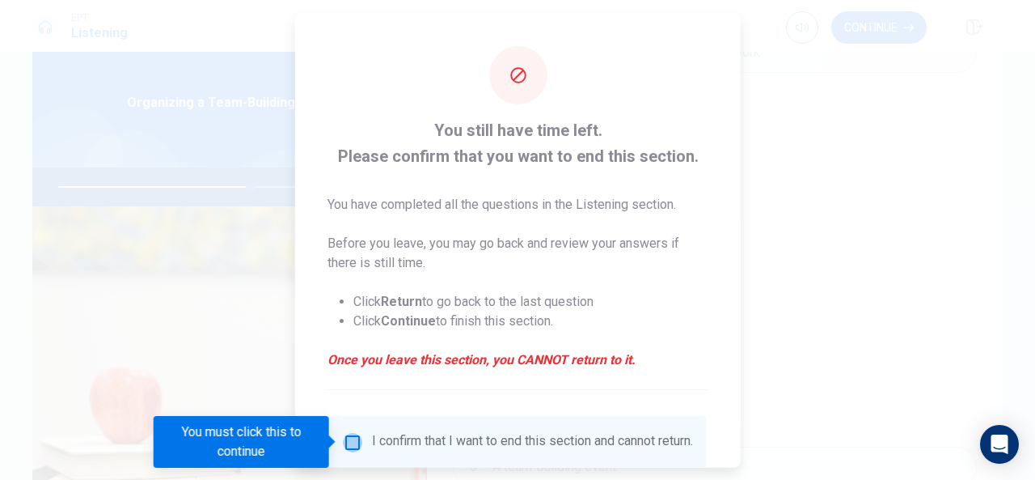
click at [352, 442] on input "You must click this to continue" at bounding box center [352, 441] width 19 height 19
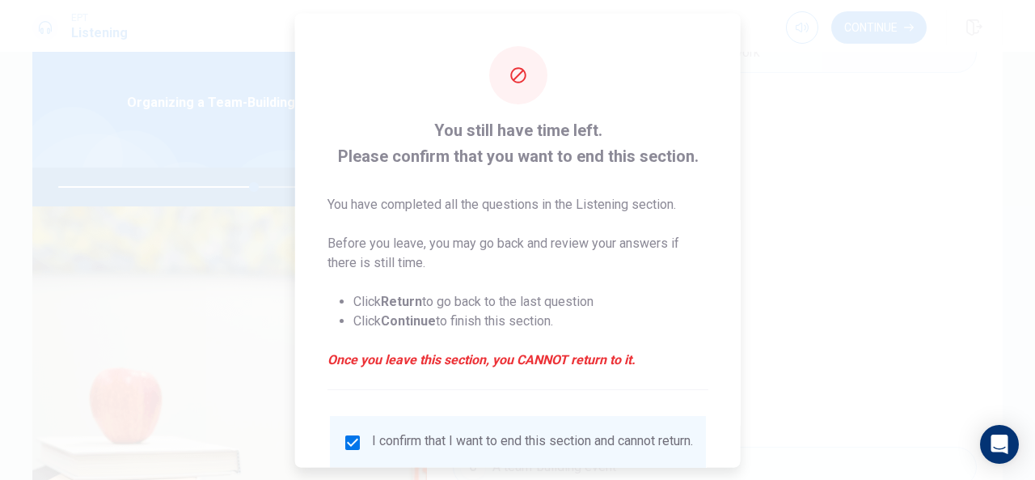
scroll to position [123, 0]
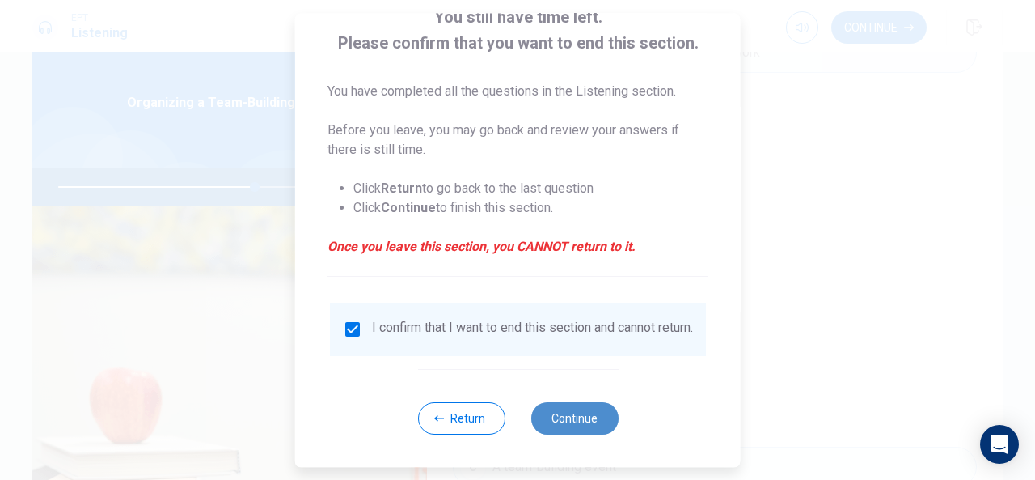
click at [569, 423] on button "Continue" at bounding box center [574, 418] width 87 height 32
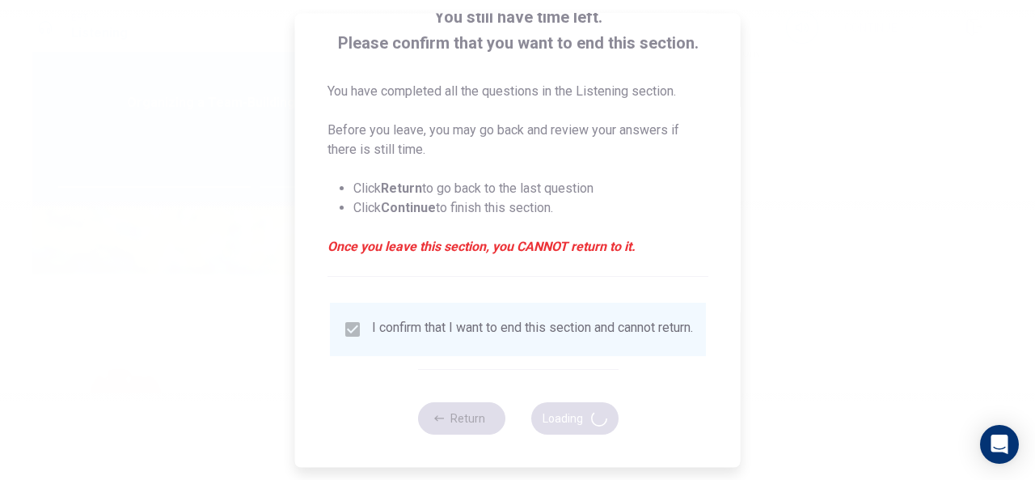
type input "68"
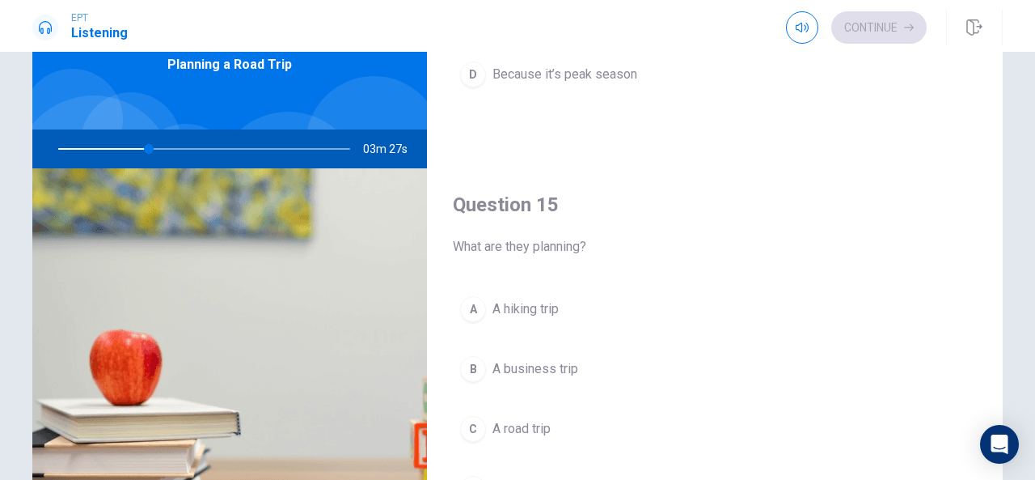
scroll to position [138, 0]
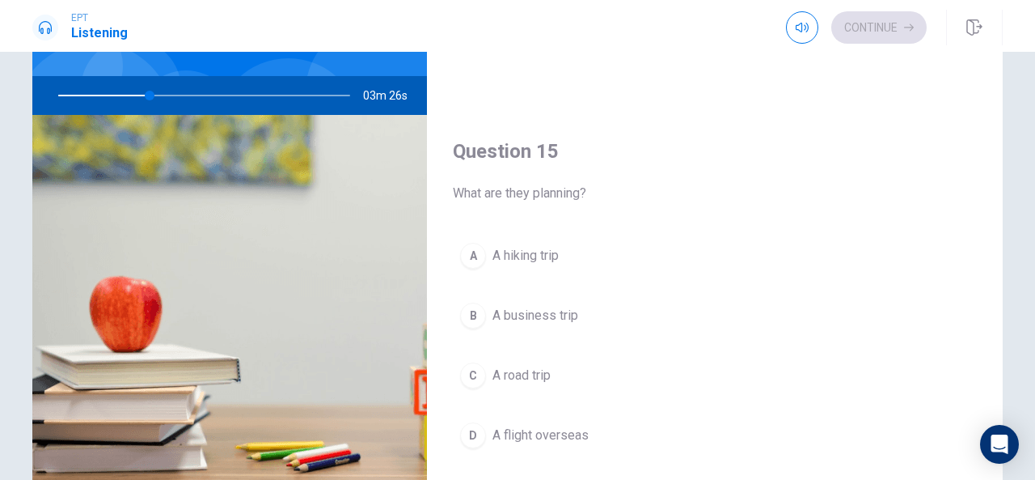
click at [471, 363] on div "C" at bounding box center [473, 375] width 26 height 26
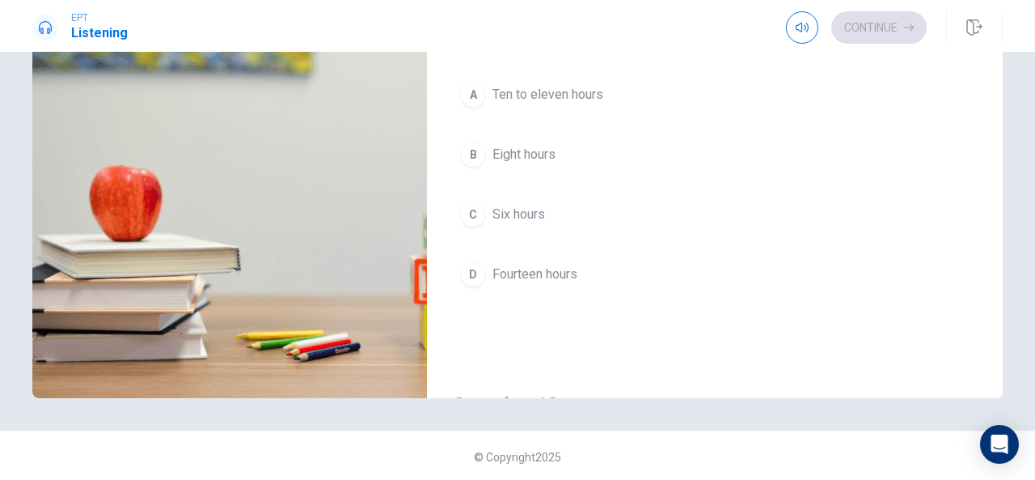
scroll to position [304, 0]
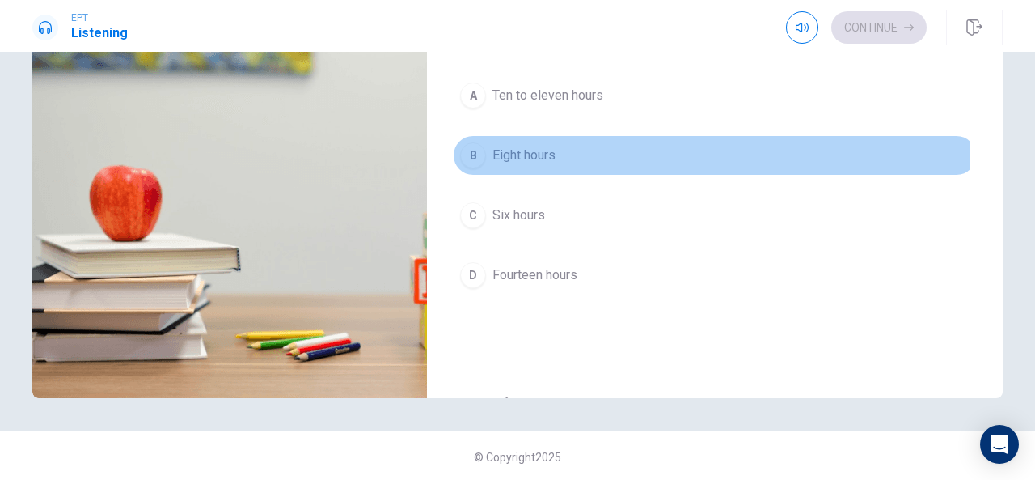
click at [471, 151] on div "B" at bounding box center [473, 155] width 26 height 26
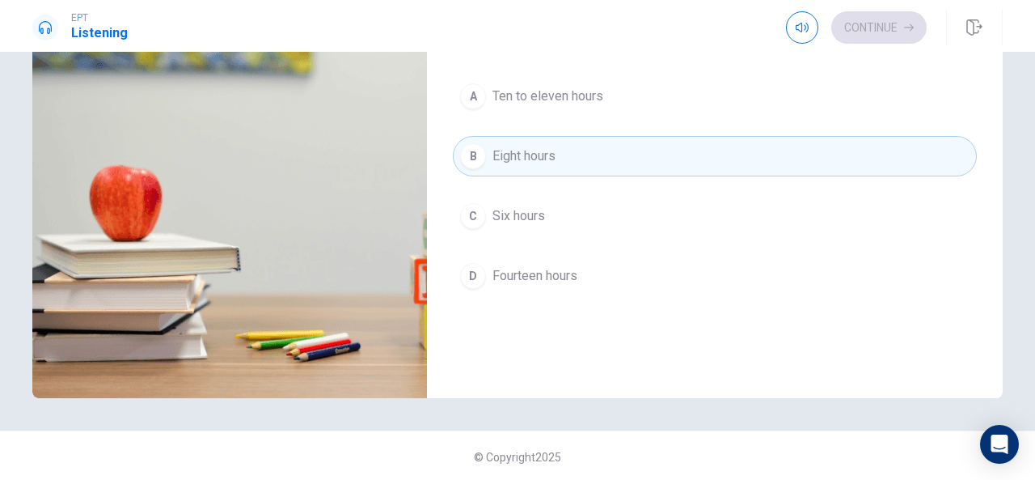
scroll to position [305, 0]
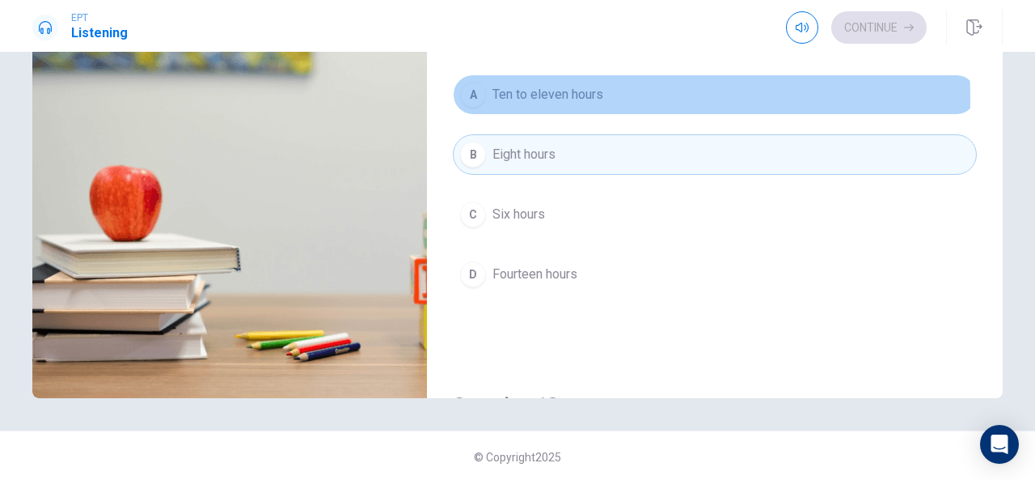
click at [475, 95] on div "A" at bounding box center [473, 95] width 26 height 26
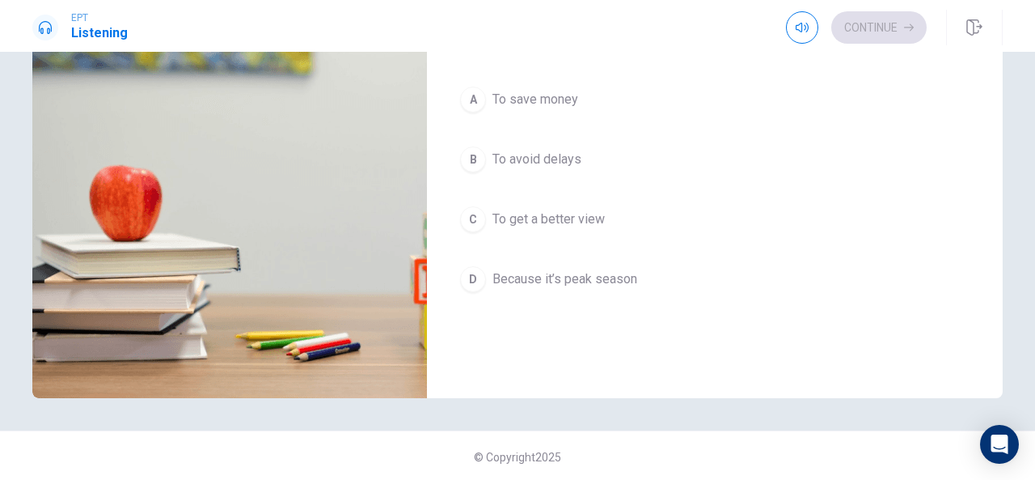
scroll to position [1128, 0]
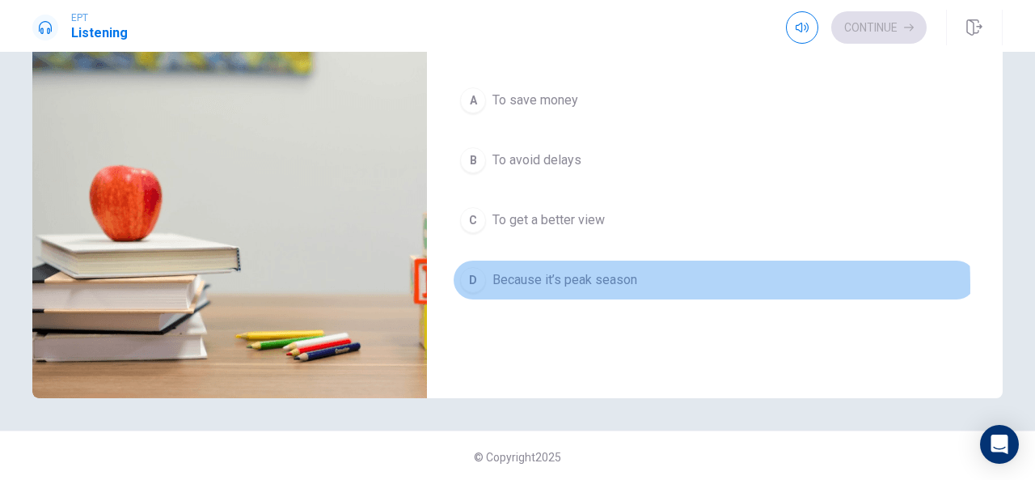
click at [468, 277] on div "D" at bounding box center [473, 280] width 26 height 26
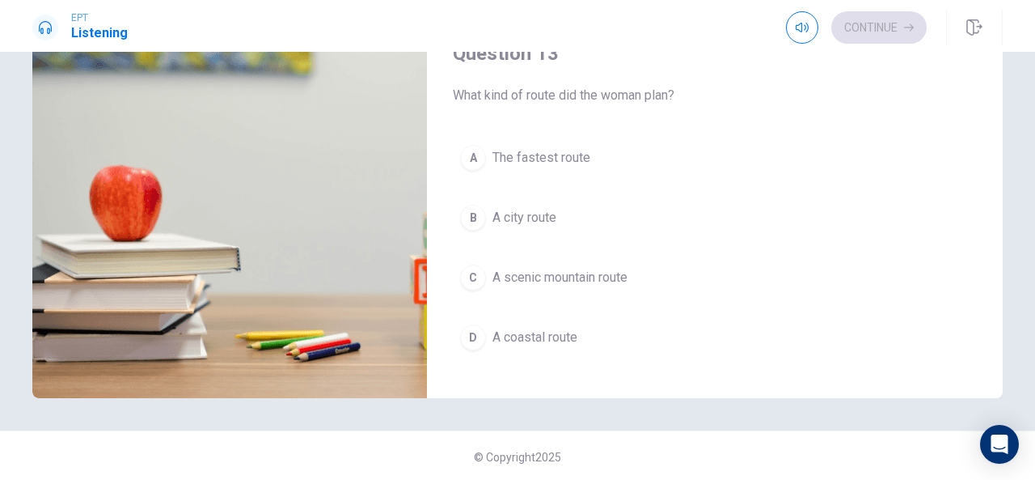
scroll to position [656, 0]
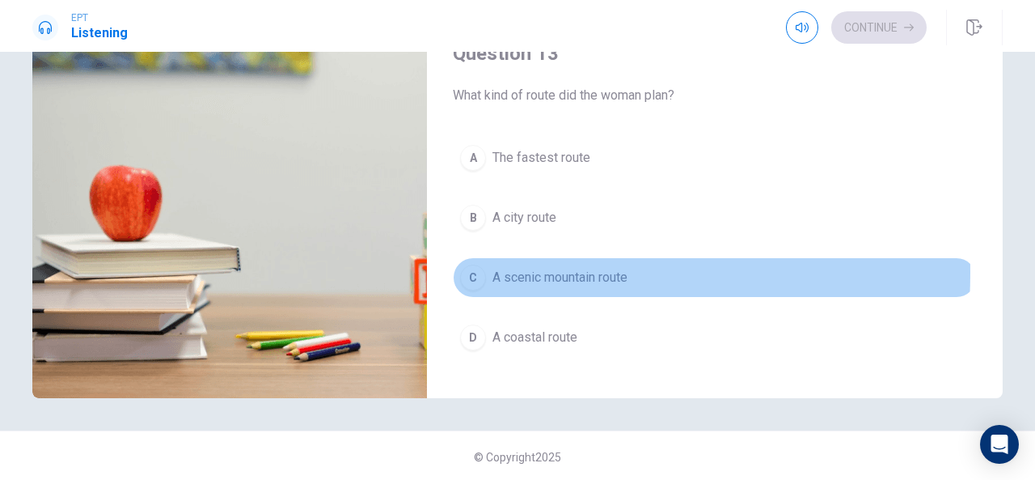
click at [468, 266] on div "C" at bounding box center [473, 278] width 26 height 26
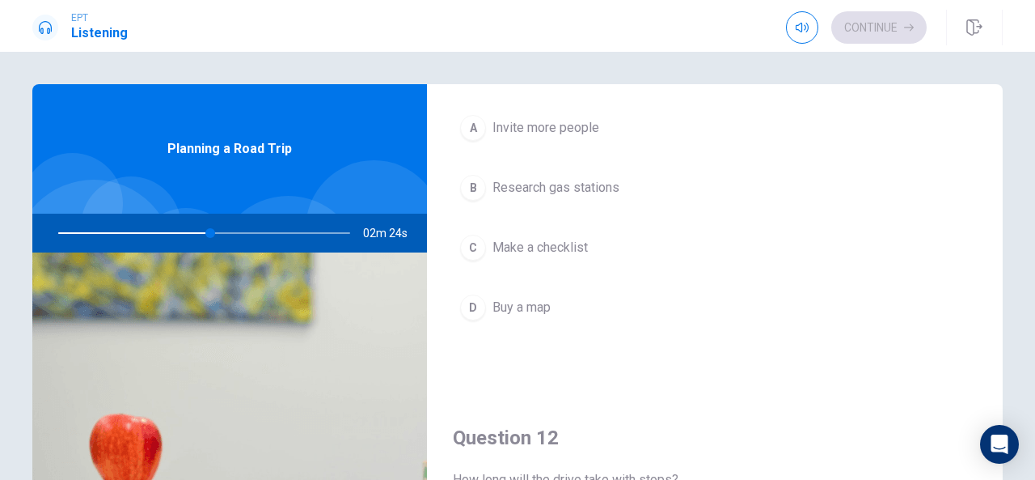
scroll to position [108, 0]
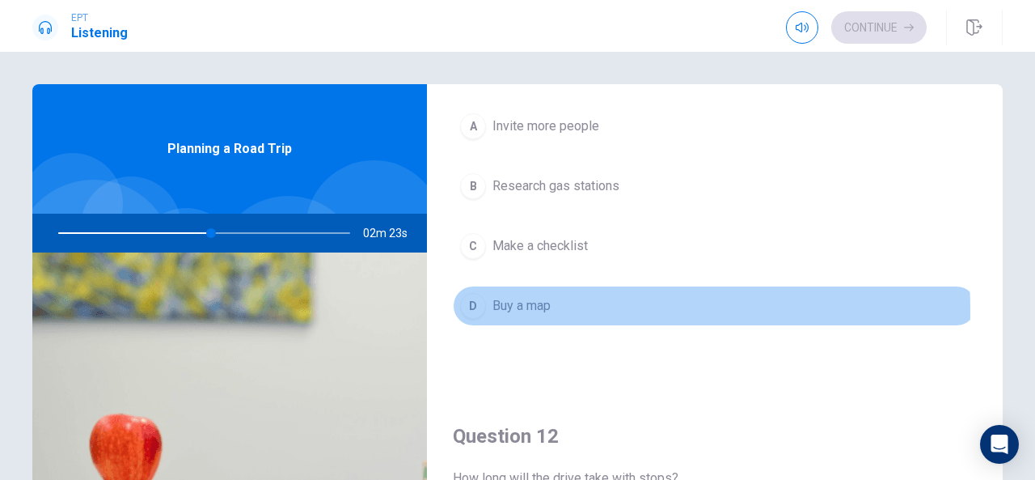
click at [477, 308] on div "D" at bounding box center [473, 306] width 26 height 26
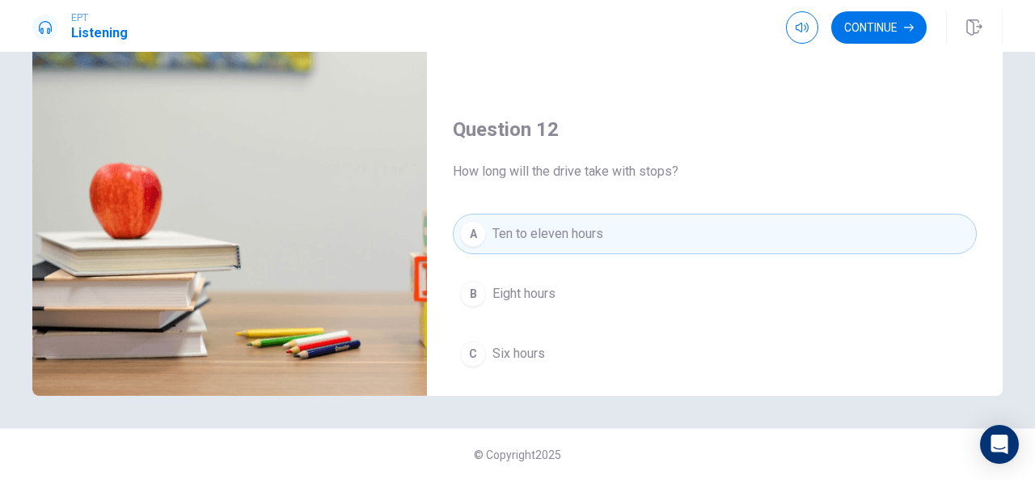
scroll to position [0, 0]
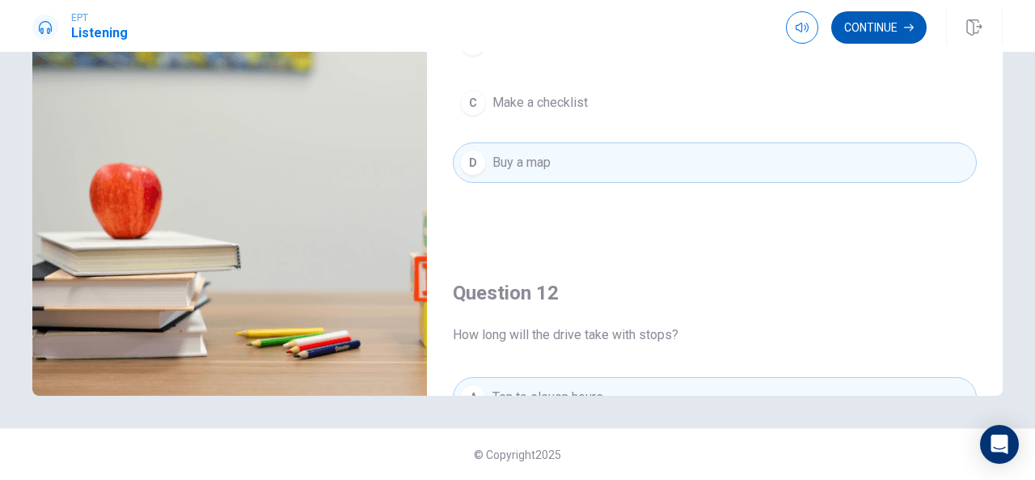
click at [881, 34] on button "Continue" at bounding box center [879, 27] width 95 height 32
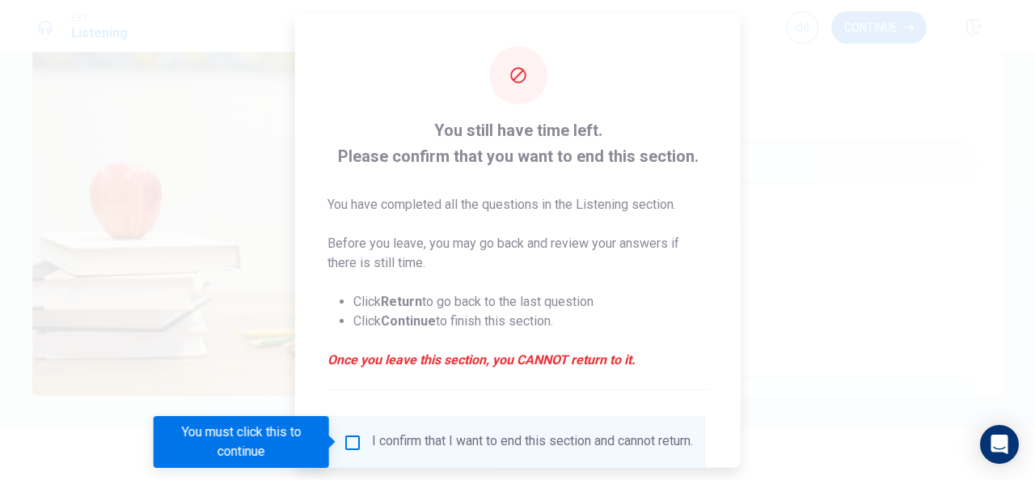
scroll to position [123, 0]
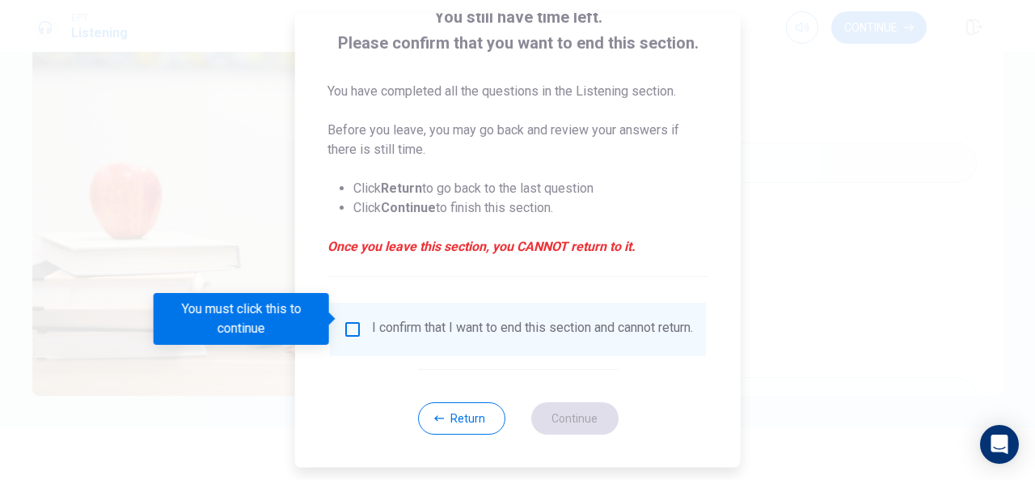
click at [348, 320] on input "You must click this to continue" at bounding box center [352, 329] width 19 height 19
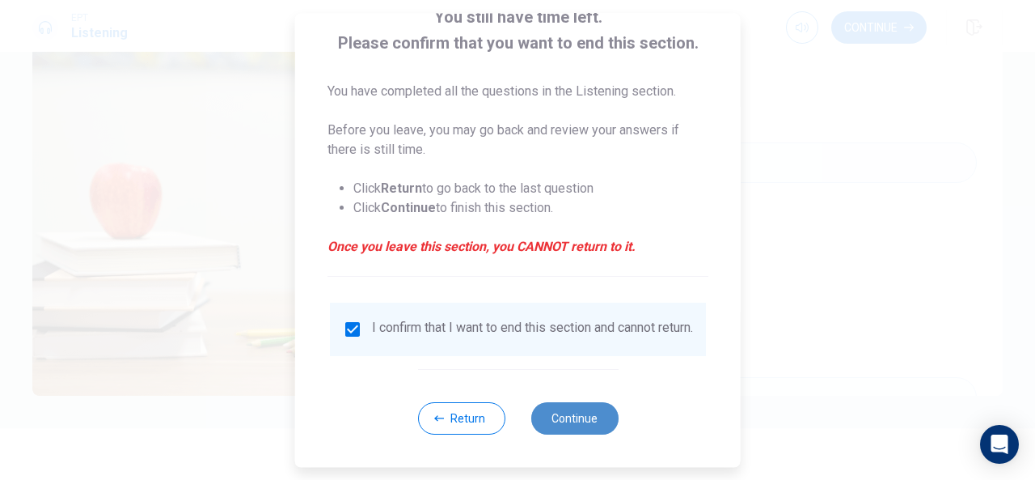
click at [545, 423] on button "Continue" at bounding box center [574, 418] width 87 height 32
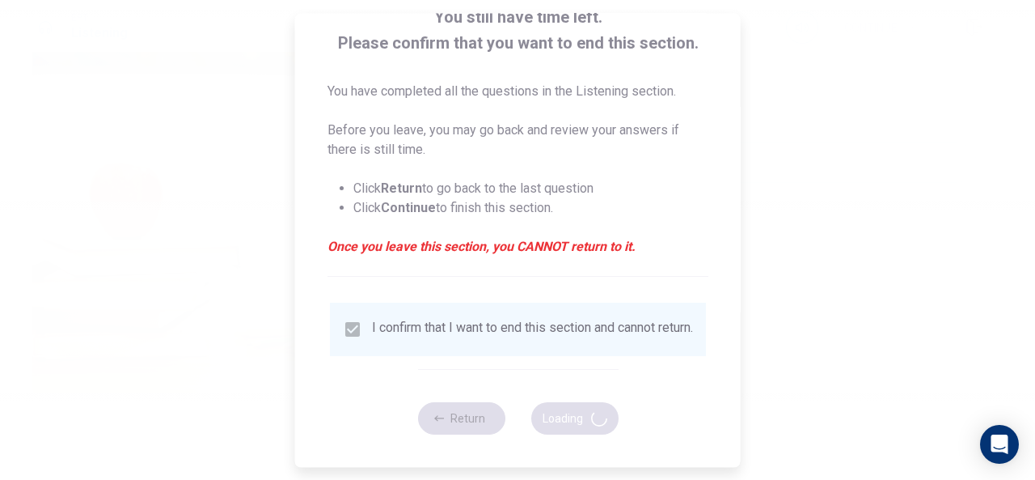
type input "65"
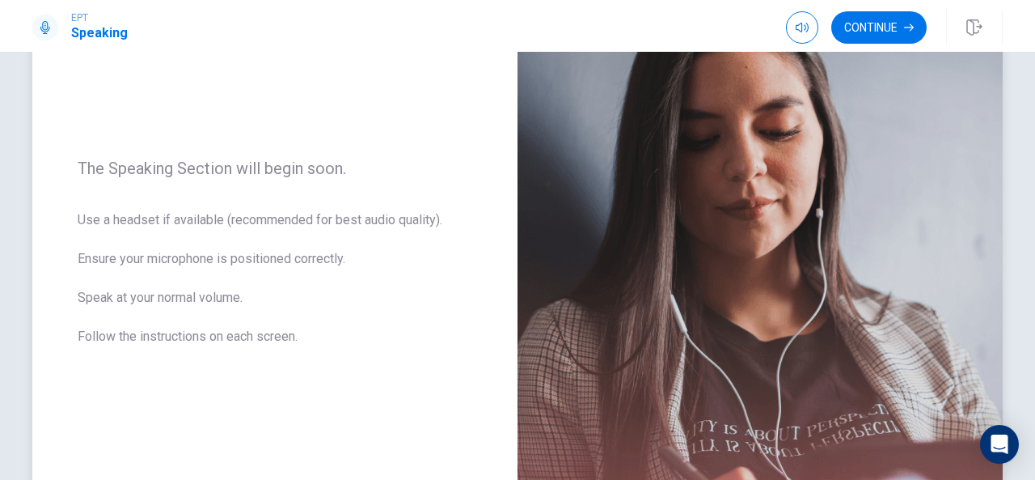
scroll to position [174, 0]
click at [870, 26] on button "Continue" at bounding box center [879, 27] width 95 height 32
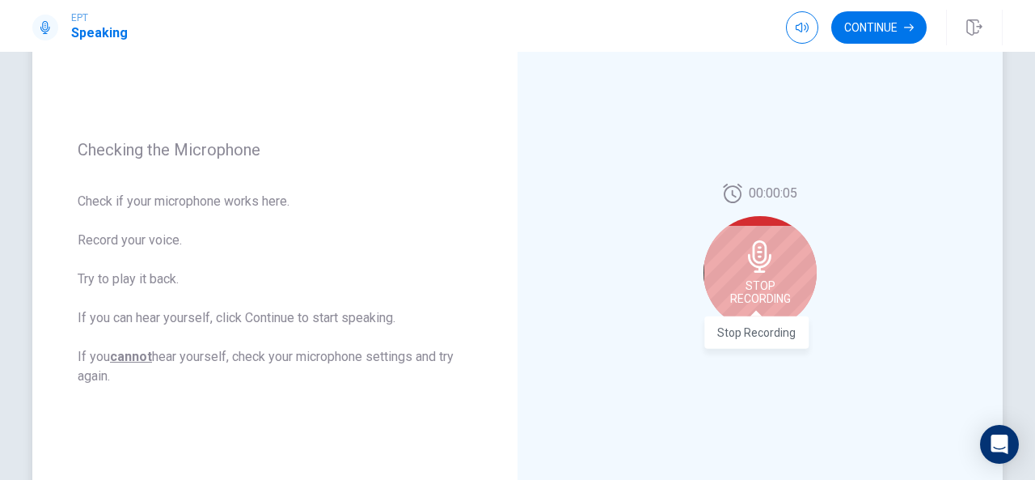
click at [754, 284] on span "Stop Recording" at bounding box center [760, 292] width 61 height 26
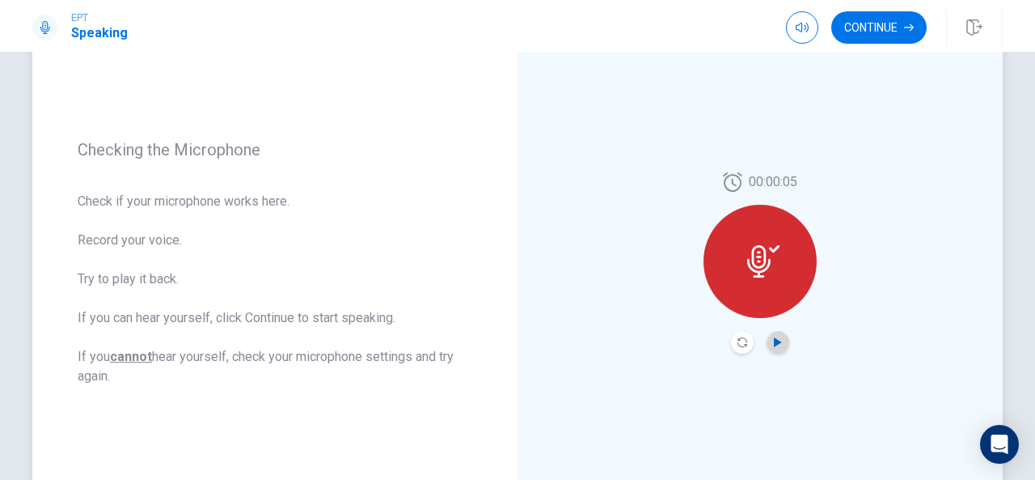
click at [777, 341] on icon "Play Audio" at bounding box center [778, 342] width 10 height 10
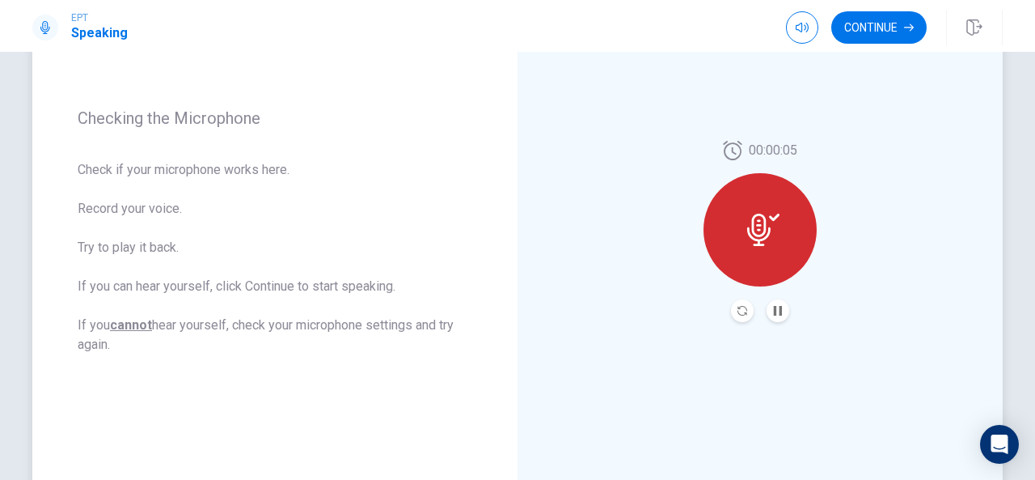
scroll to position [198, 0]
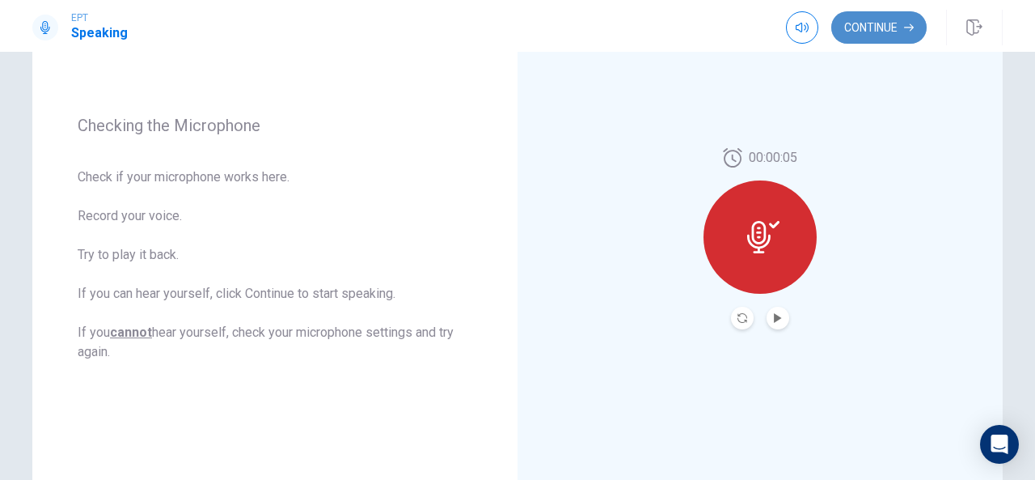
click at [893, 23] on button "Continue" at bounding box center [879, 27] width 95 height 32
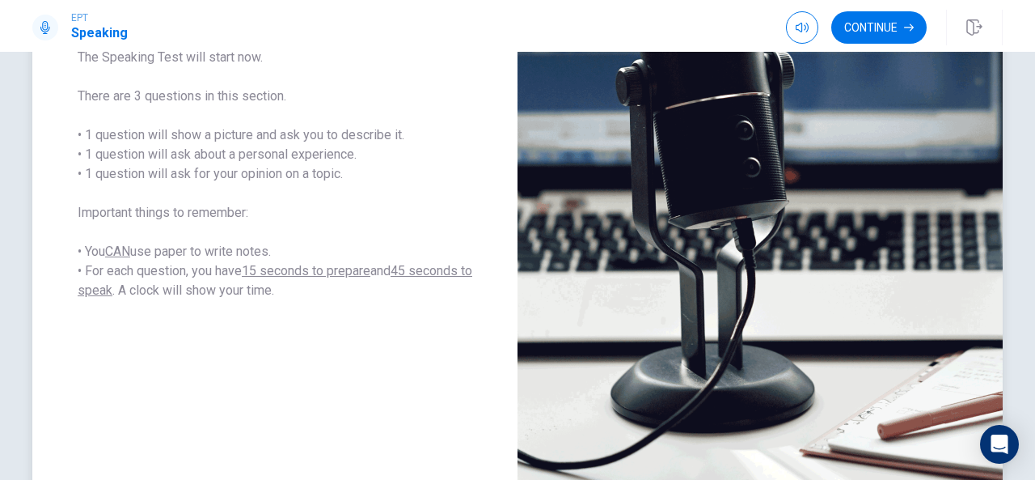
scroll to position [236, 0]
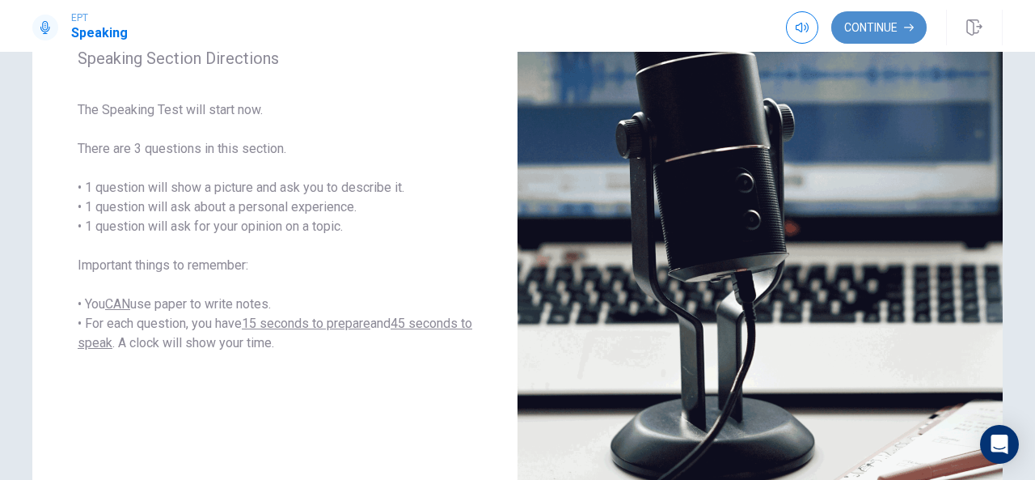
click at [876, 32] on button "Continue" at bounding box center [879, 27] width 95 height 32
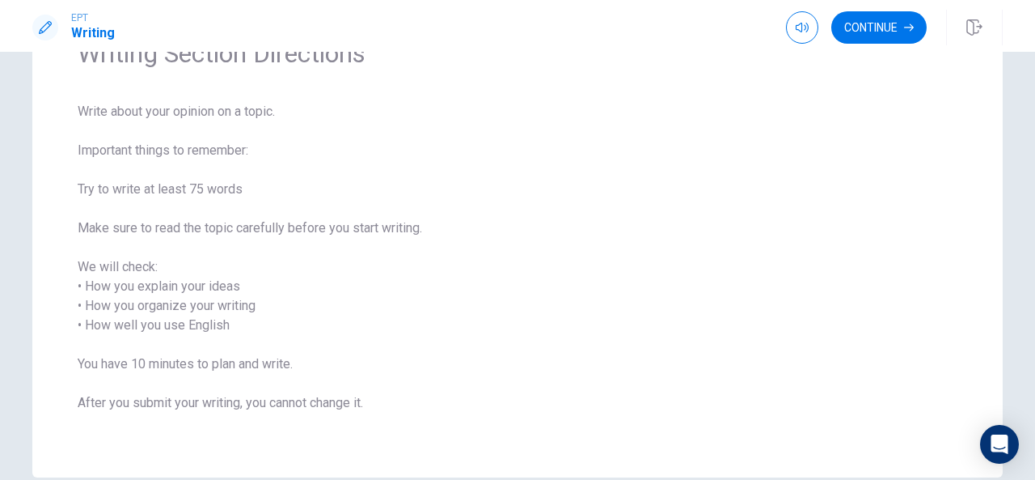
scroll to position [91, 0]
click at [869, 25] on button "Continue" at bounding box center [879, 27] width 95 height 32
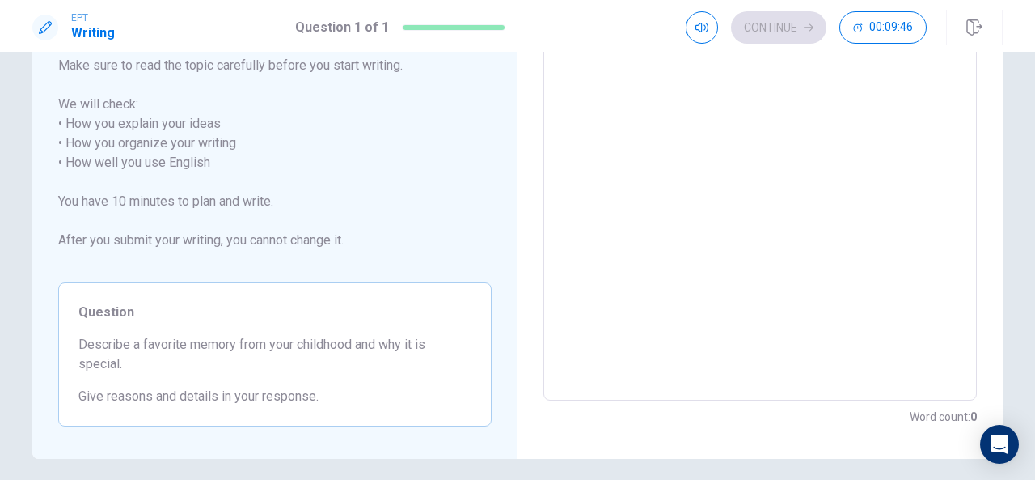
scroll to position [214, 0]
click at [587, 85] on textarea at bounding box center [760, 165] width 411 height 449
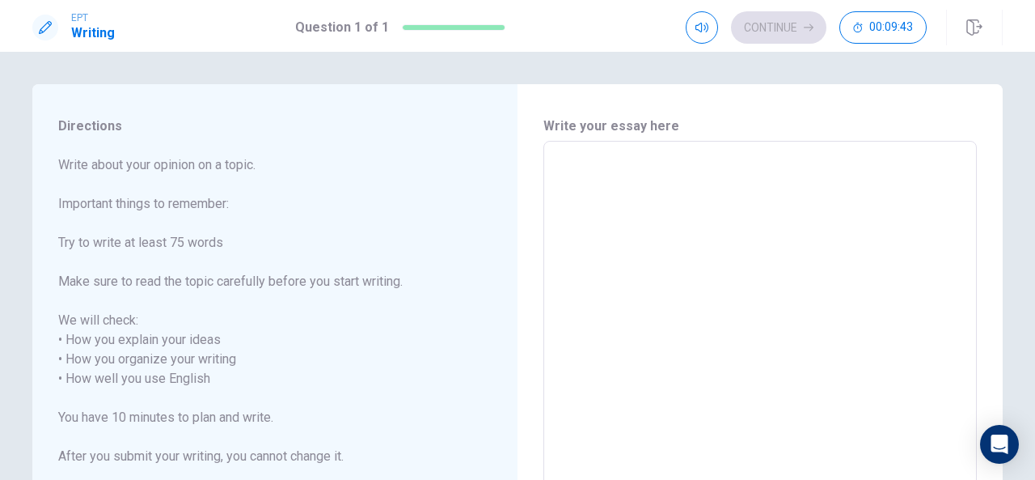
scroll to position [1, 0]
type textarea "M"
type textarea "x"
type textarea "My"
type textarea "x"
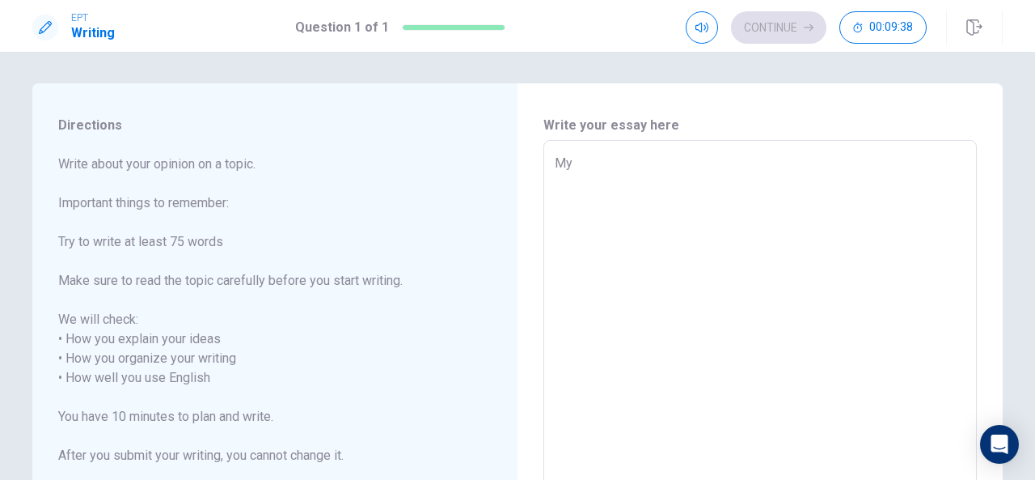
type textarea "Myf"
type textarea "x"
type textarea "Myfa"
type textarea "x"
type textarea "Myfav"
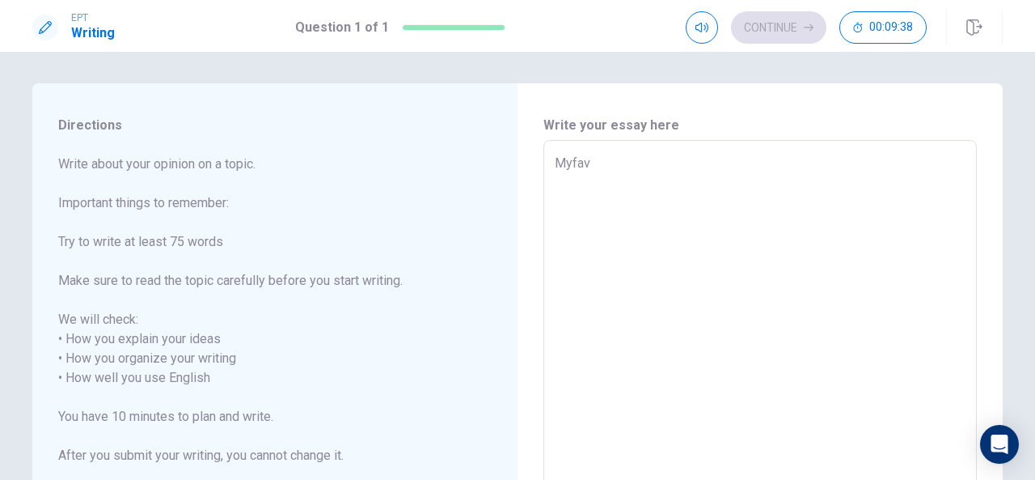
type textarea "x"
type textarea "Myfa"
type textarea "x"
type textarea "Myf"
type textarea "x"
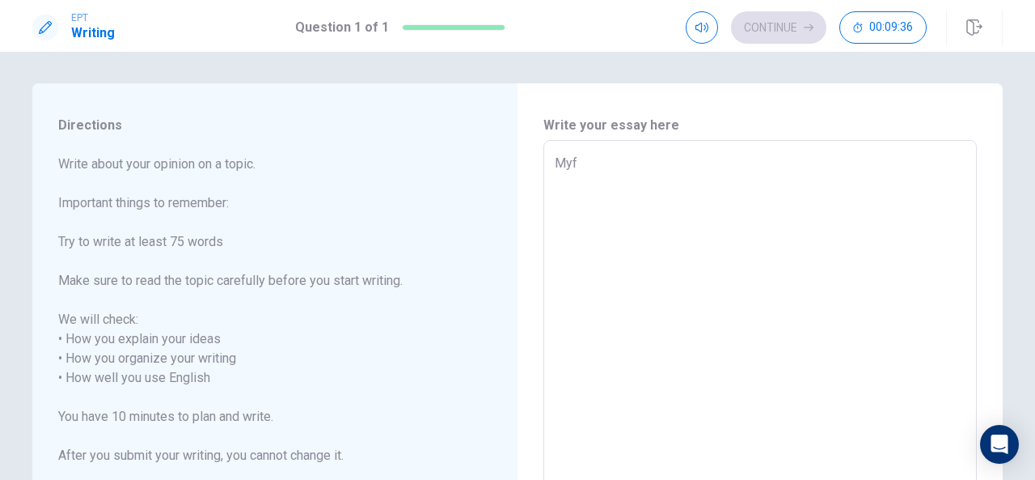
type textarea "My"
type textarea "x"
type textarea "My"
type textarea "x"
type textarea "My f"
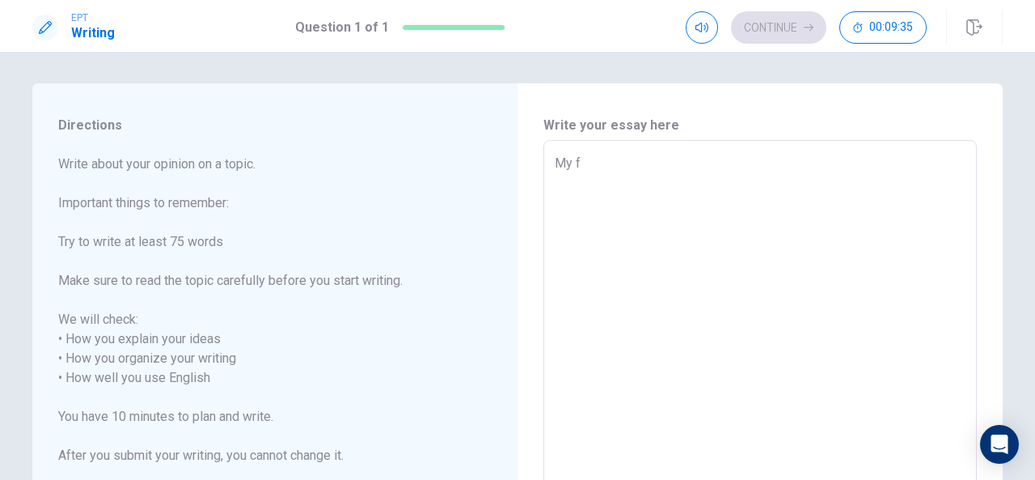
type textarea "x"
type textarea "My fa"
type textarea "x"
type textarea "My fav"
type textarea "x"
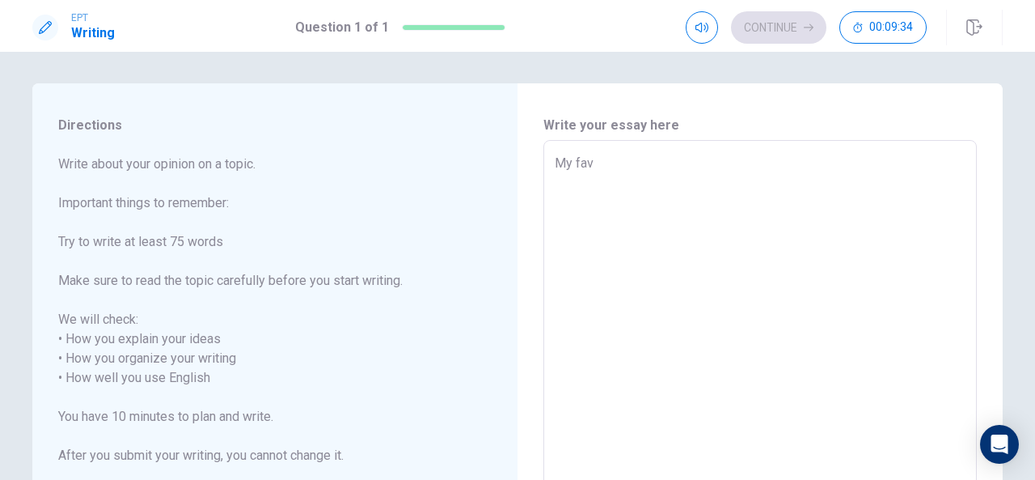
type textarea "My favo"
type textarea "x"
type textarea "My favou"
type textarea "x"
type textarea "My favour"
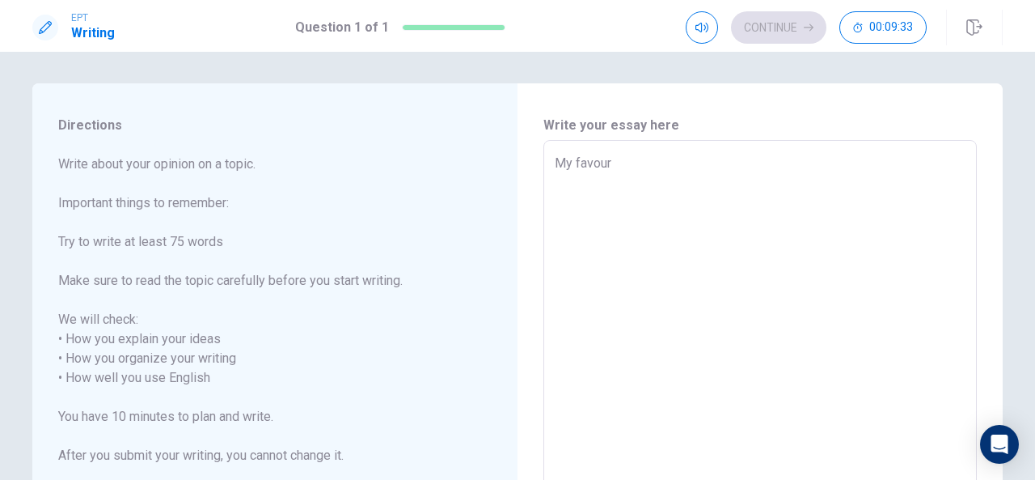
type textarea "x"
type textarea "My favouri"
type textarea "x"
type textarea "My favourit"
type textarea "x"
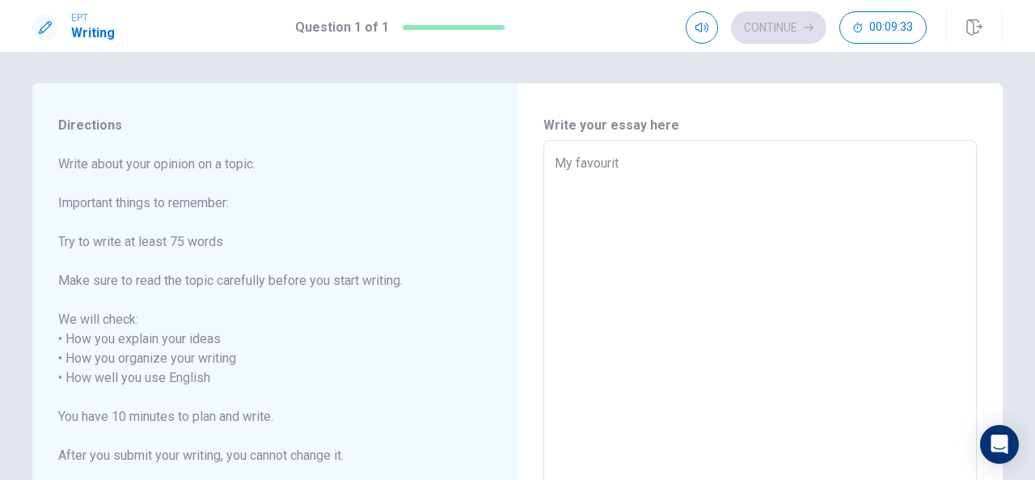
type textarea "My favourite"
type textarea "x"
type textarea "My favourite"
type textarea "x"
type textarea "My favourite m"
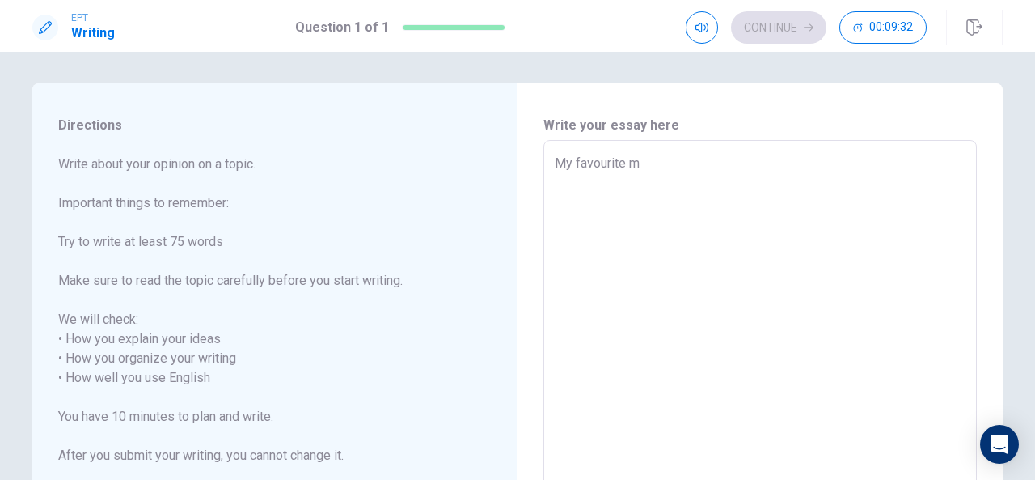
type textarea "x"
type textarea "My favourite me"
type textarea "x"
type textarea "My favourite mem"
type textarea "x"
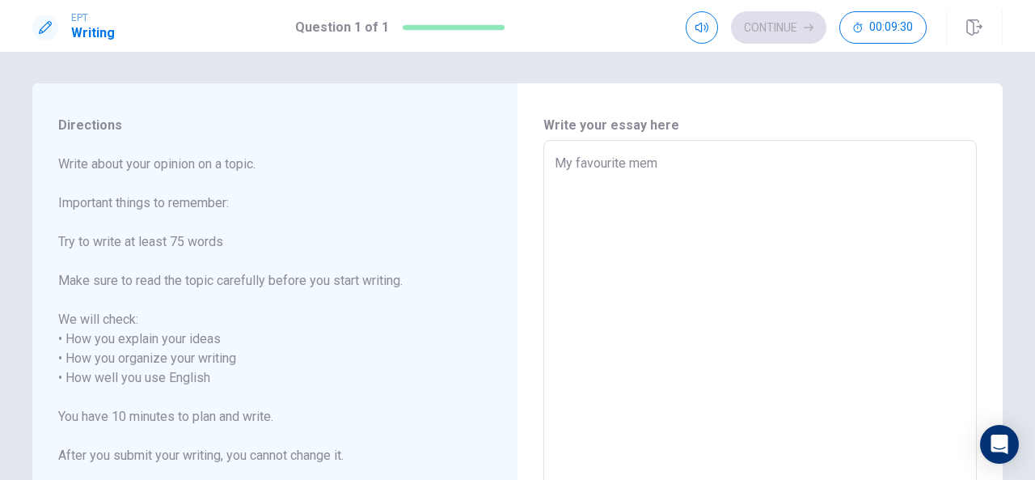
type textarea "My favourite memo"
type textarea "x"
type textarea "My favourite memor"
type textarea "x"
type textarea "My favourite memori"
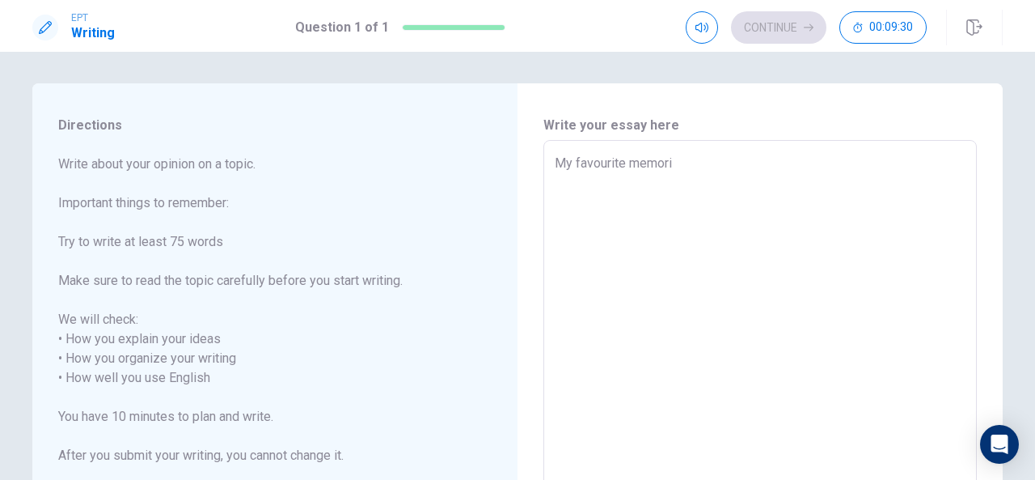
type textarea "x"
type textarea "My favourite memorie"
type textarea "x"
type textarea "My favourite memories"
type textarea "x"
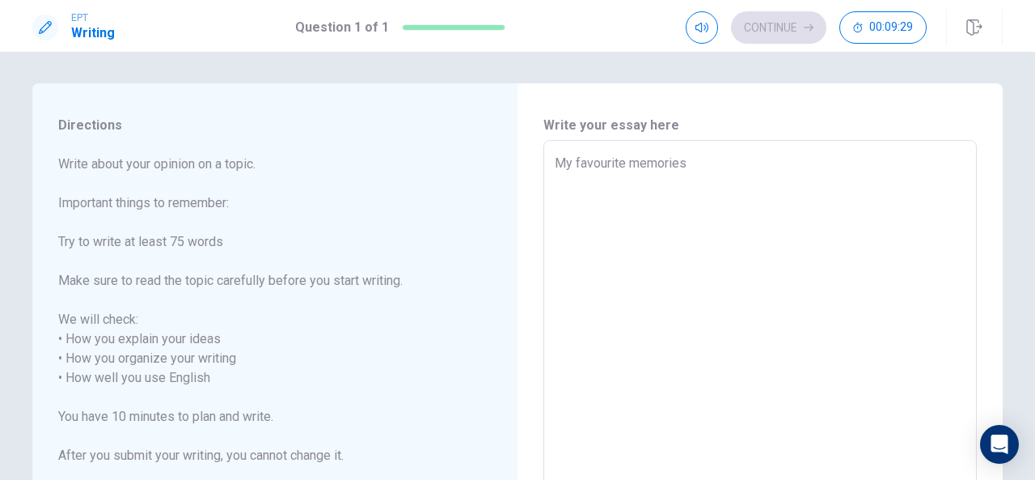
type textarea "My favourite memories"
type textarea "x"
type textarea "My favourite memories i"
type textarea "x"
type textarea "My favourite memories in"
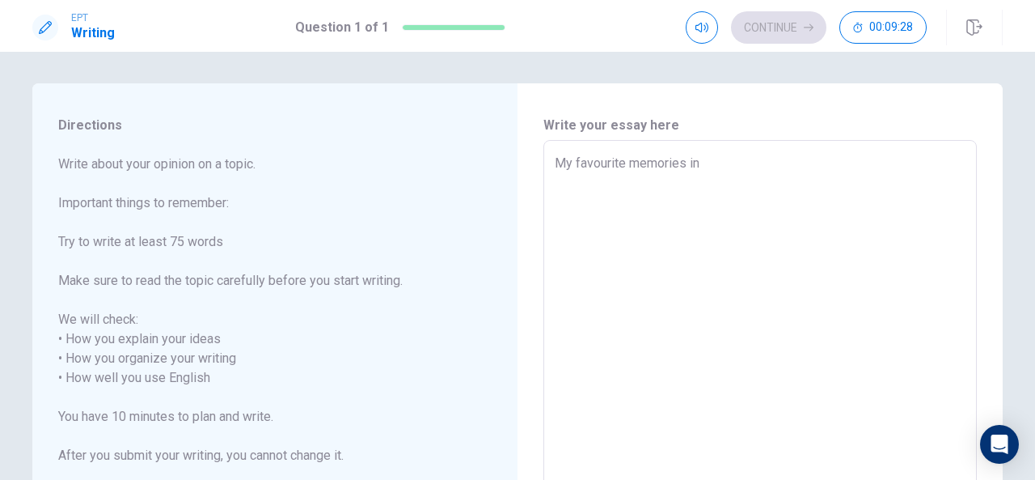
type textarea "x"
type textarea "My favourite memories in"
type textarea "x"
type textarea "My favourite memories in c"
type textarea "x"
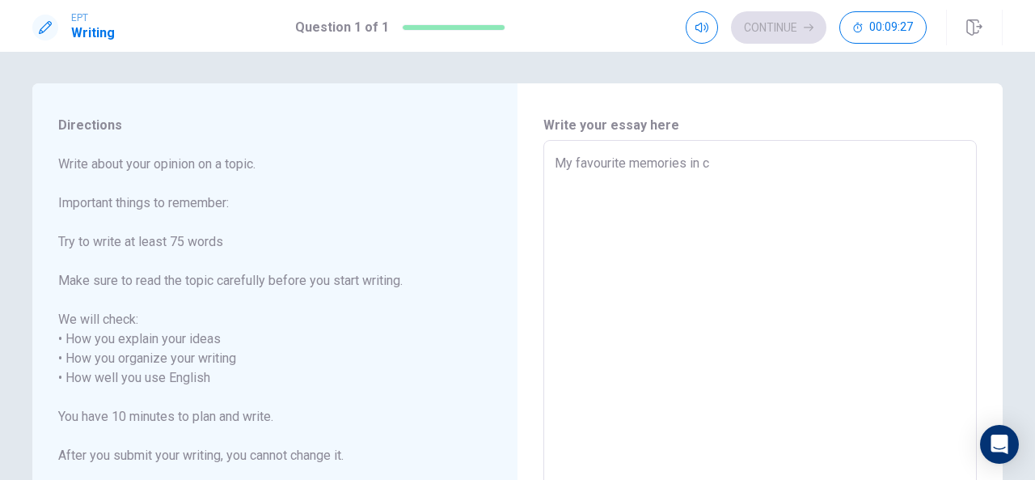
type textarea "My favourite memories in ch"
type textarea "x"
type textarea "My favourite memories in chi"
type textarea "x"
type textarea "My favourite memories in chid"
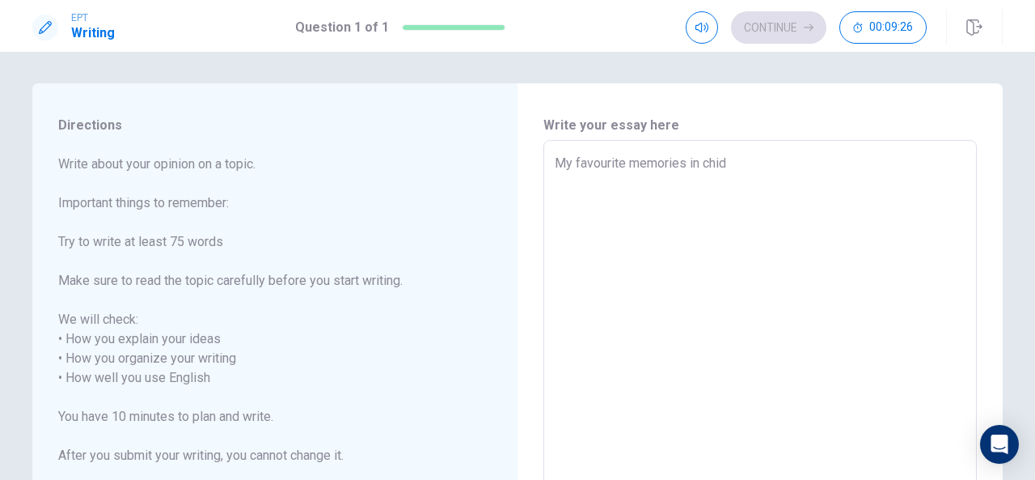
type textarea "x"
type textarea "My favourite memories in [GEOGRAPHIC_DATA]"
type textarea "x"
type textarea "My favourite memories in [GEOGRAPHIC_DATA]"
type textarea "x"
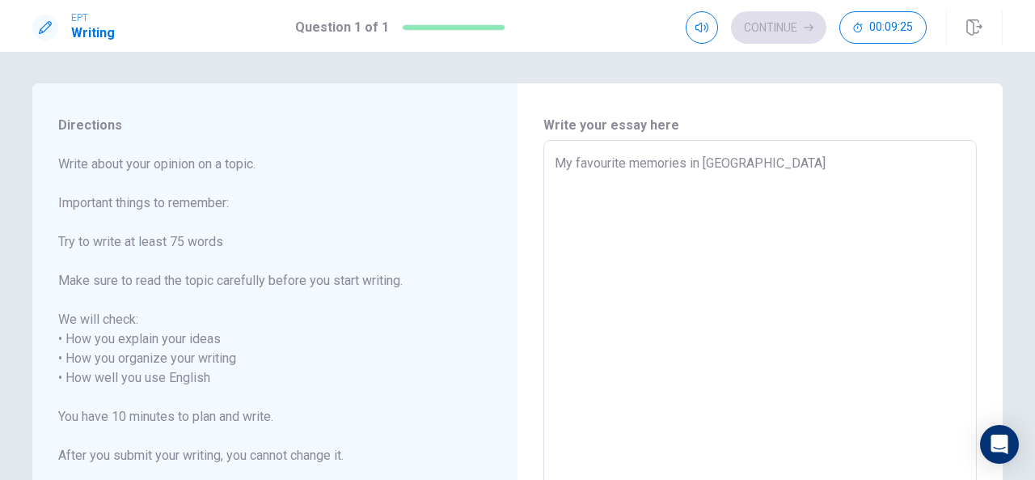
type textarea "My favourite memories in [GEOGRAPHIC_DATA]"
type textarea "x"
type textarea "My favourite memories in [GEOGRAPHIC_DATA]"
type textarea "x"
type textarea "My favourite memories in [GEOGRAPHIC_DATA]"
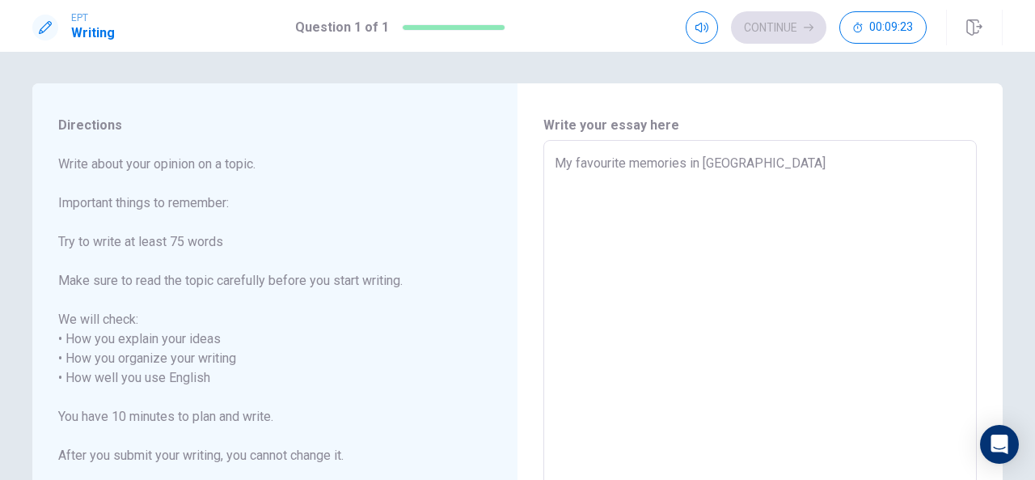
type textarea "x"
type textarea "My favourite memories in chid"
type textarea "x"
type textarea "My favourite memories in chi"
type textarea "x"
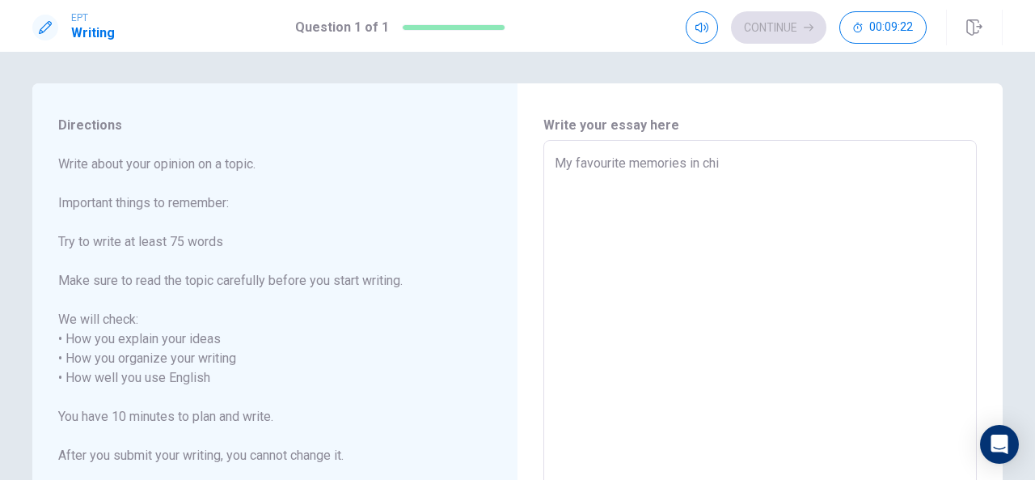
type textarea "My favourite memories in chil"
type textarea "x"
type textarea "My favourite memories in child"
type textarea "x"
type textarea "My favourite memories in childh"
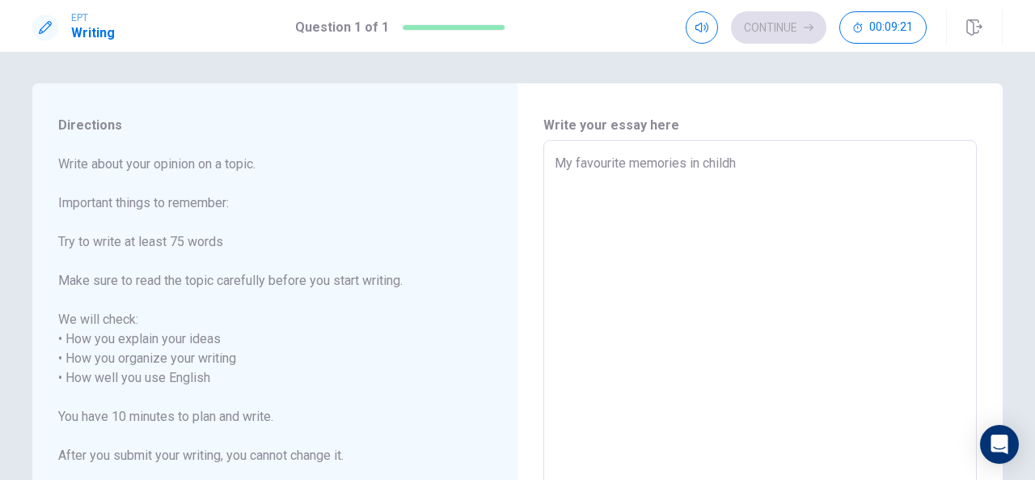
type textarea "x"
type textarea "My favourite memories in childho"
type textarea "x"
type textarea "My favourite memories in childhoo"
type textarea "x"
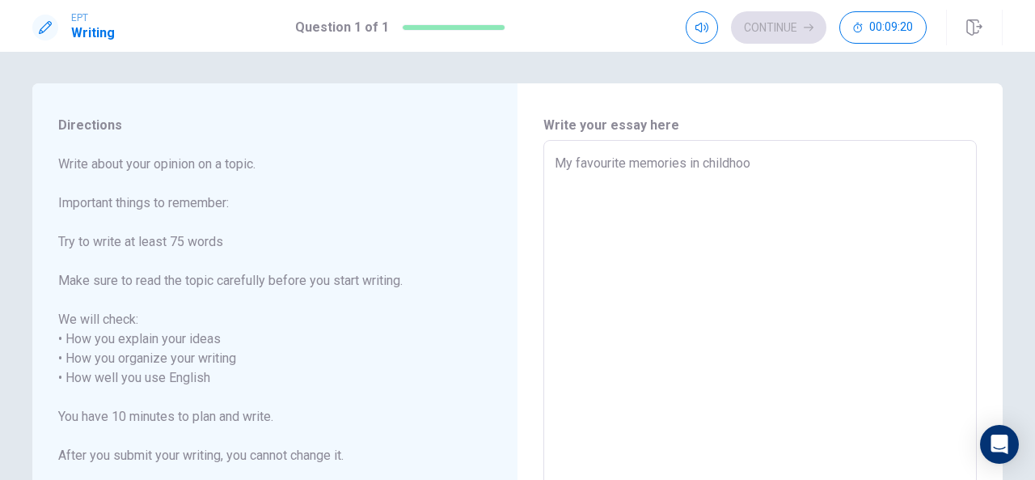
type textarea "My favourite memories in childhood"
type textarea "x"
type textarea "My favourite memories in childhood"
type textarea "x"
type textarea "My favourite memories in childhood w"
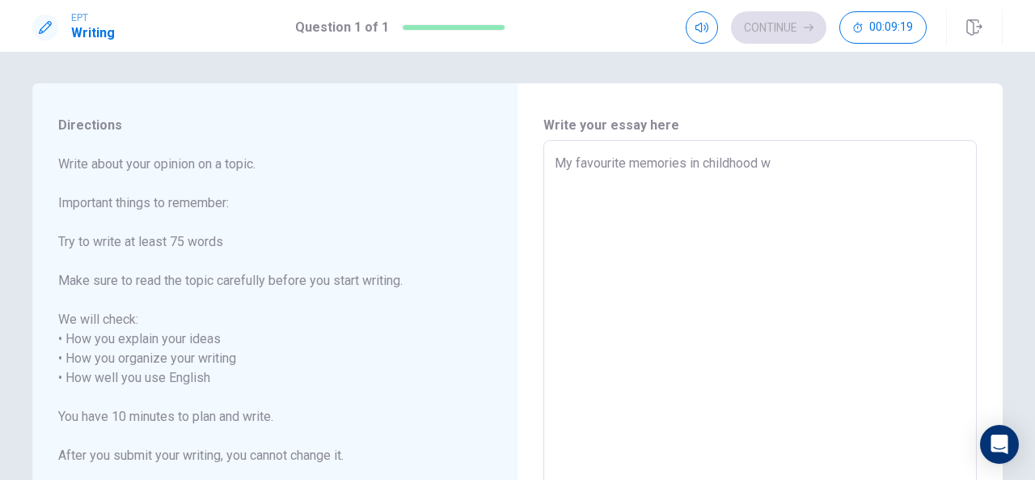
type textarea "x"
type textarea "My favourite memories in childhood wa"
type textarea "x"
type textarea "My favourite memories in childhood was"
type textarea "x"
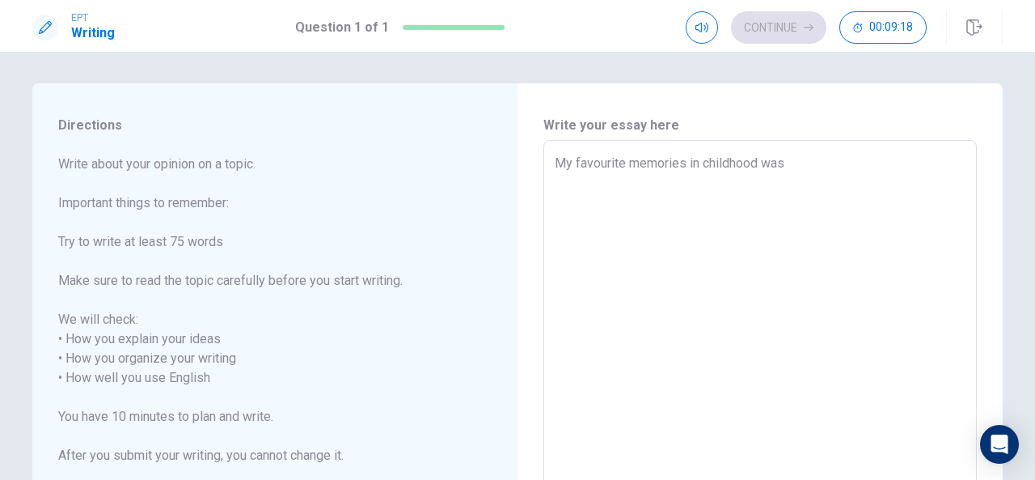
type textarea "My favourite memories in childhood was"
type textarea "x"
type textarea "My favourite memories in childhood was m"
type textarea "x"
type textarea "My favourite memories in childhood was my"
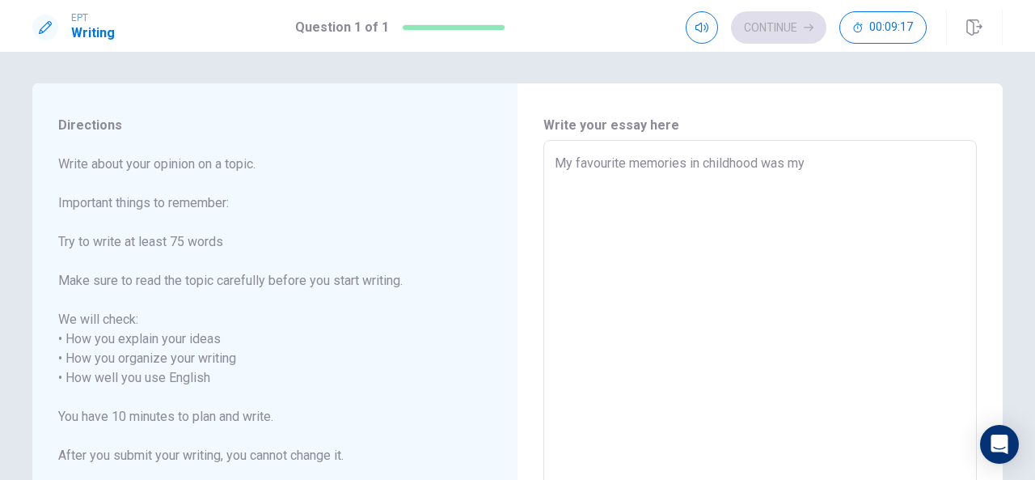
type textarea "x"
type textarea "My favourite memories in childhood was my"
type textarea "x"
type textarea "My favourite memories in childhood was my g"
type textarea "x"
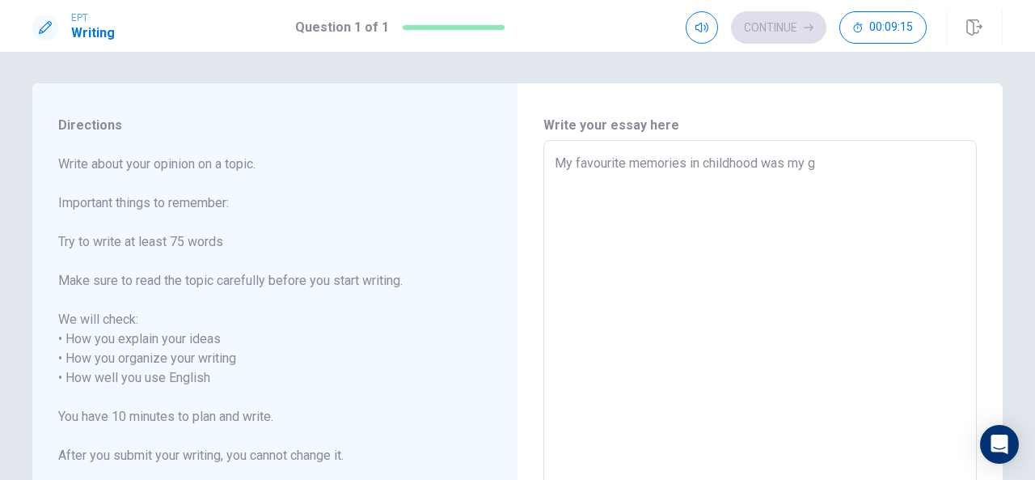
type textarea "My favourite memories in childhood was my gr"
type textarea "x"
type textarea "My favourite memories in childhood was my gra"
type textarea "x"
type textarea "My favourite memories in childhood was my gran"
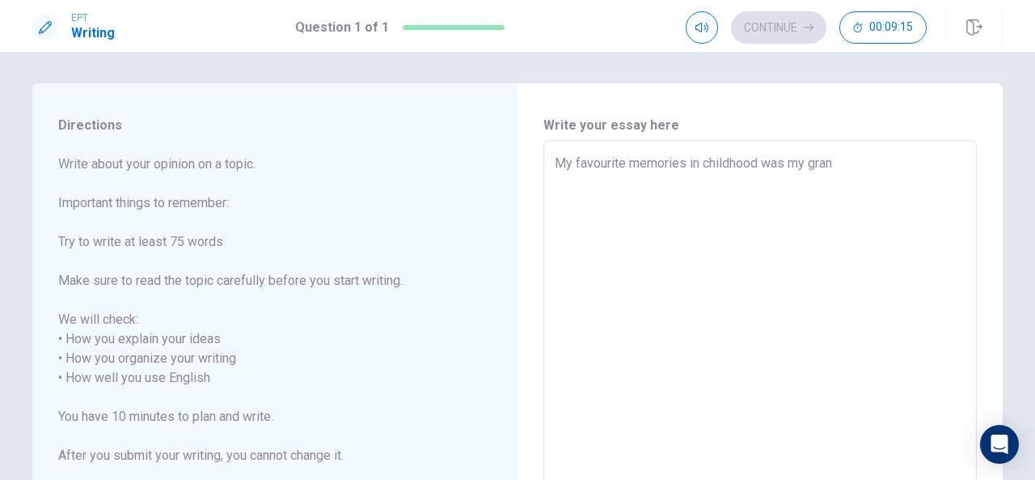
type textarea "x"
type textarea "My favourite memories in childhood was my grand"
type textarea "x"
type textarea "My favourite memories in childhood was my grandm"
type textarea "x"
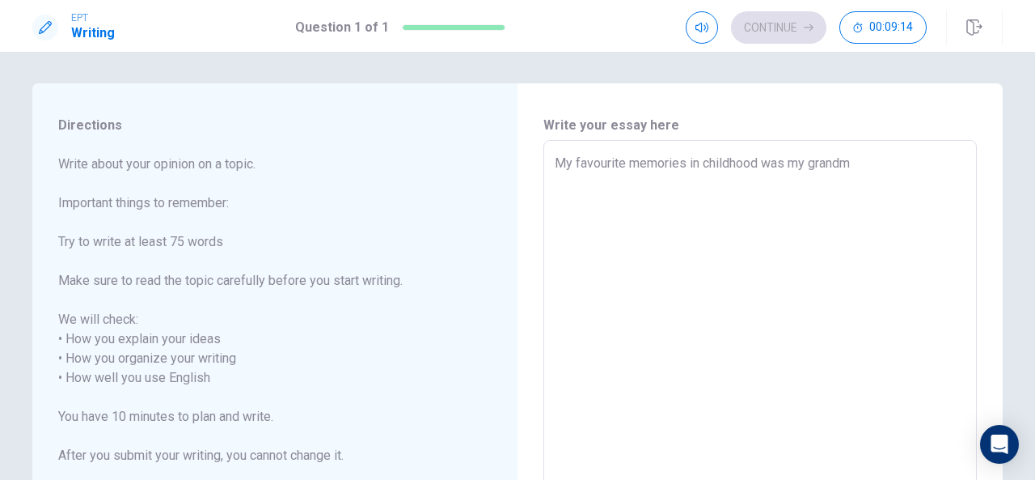
type textarea "My favourite memories in childhood was my grandmo"
type textarea "x"
type textarea "My favourite memories in childhood was my grandmot"
type textarea "x"
type textarea "My favourite memories in childhood was my grandmoth"
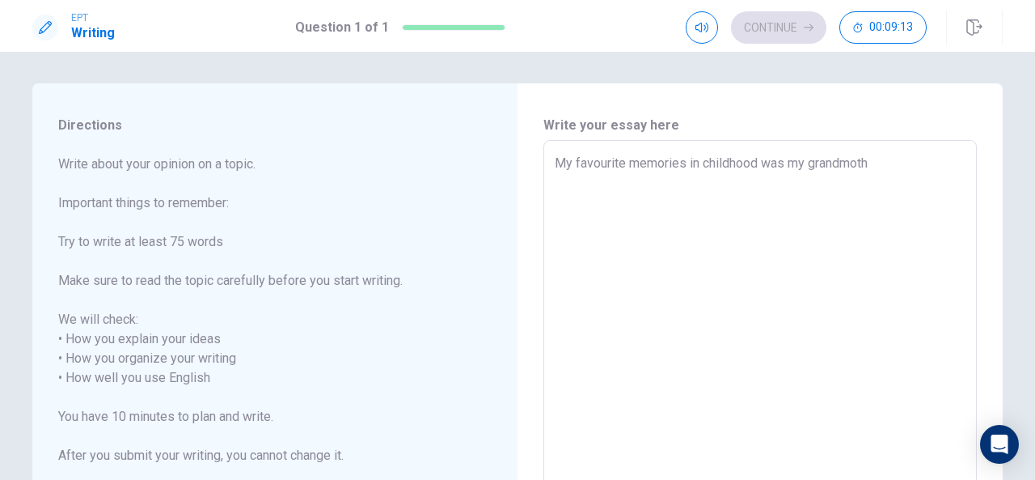
type textarea "x"
type textarea "My favourite memories in childhood was my grandmothe"
type textarea "x"
type textarea "My favourite memories in childhood was my grandmother"
type textarea "x"
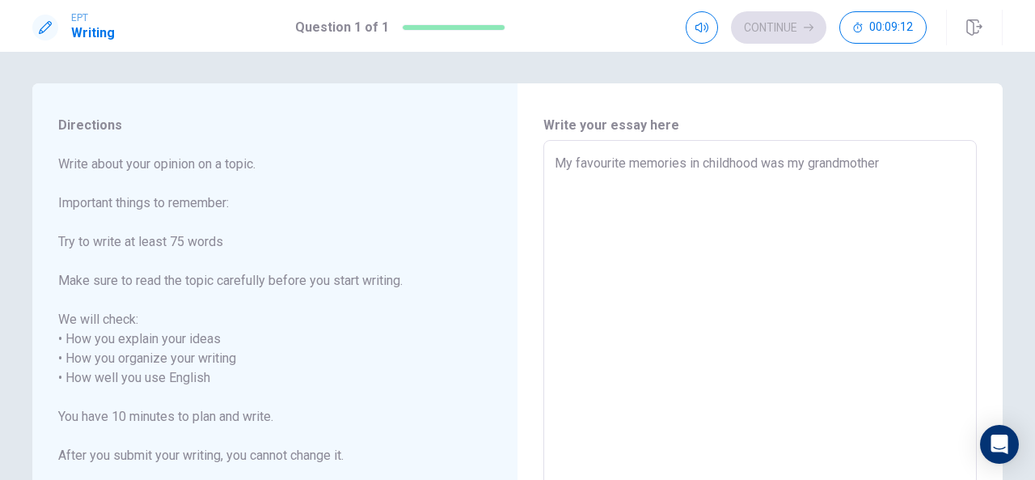
type textarea "My favourite memories in childhood was my grandmother"
type textarea "x"
type textarea "My favourite memories in childhood was my grandmother g"
type textarea "x"
type textarea "My favourite memories in childhood was my grandmother ga"
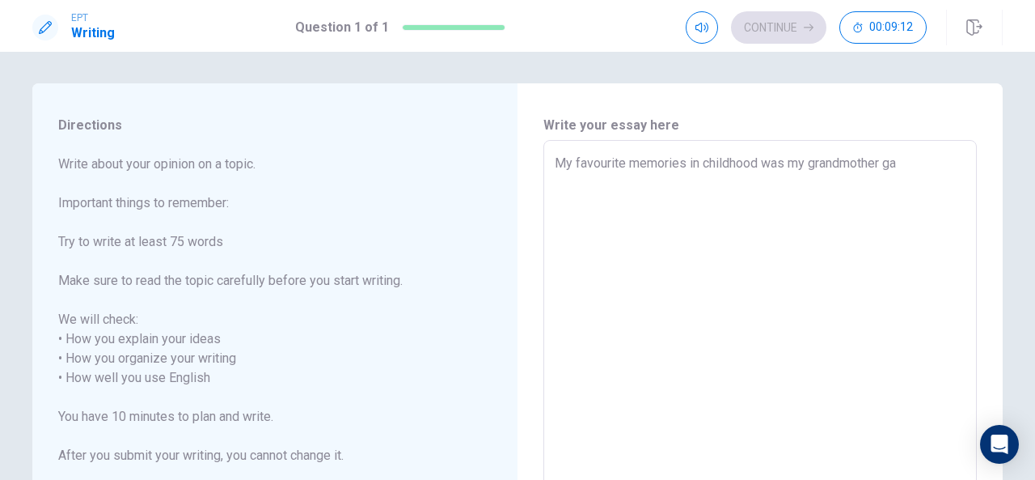
type textarea "x"
type textarea "My favourite memories in childhood was my grandmother [PERSON_NAME]"
type textarea "x"
type textarea "My favourite memories in childhood was my grandmother gard"
type textarea "x"
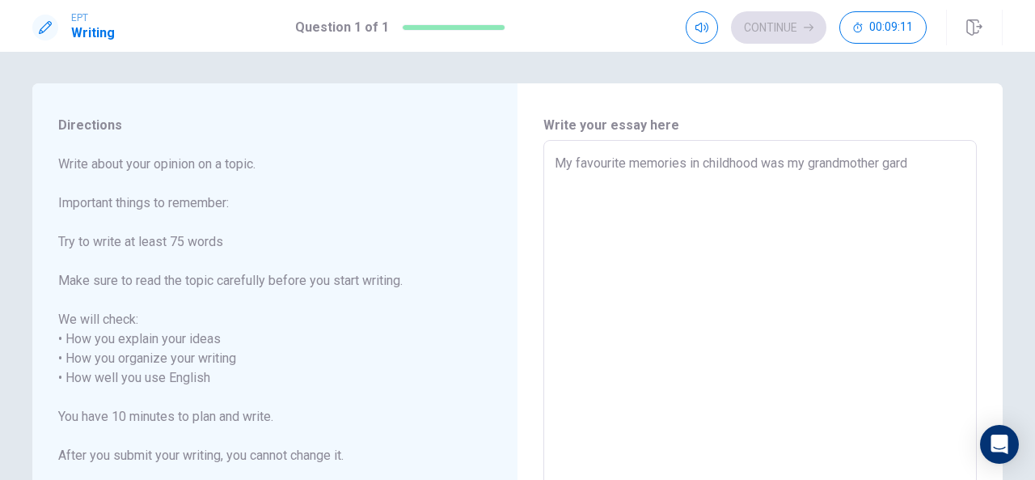
type textarea "My favourite memories in childhood was my grandmother garde"
type textarea "x"
type textarea "My favourite memories in childhood was my grandmother garden"
type textarea "x"
type textarea "My favourite memories in childhood was my grandmother garden."
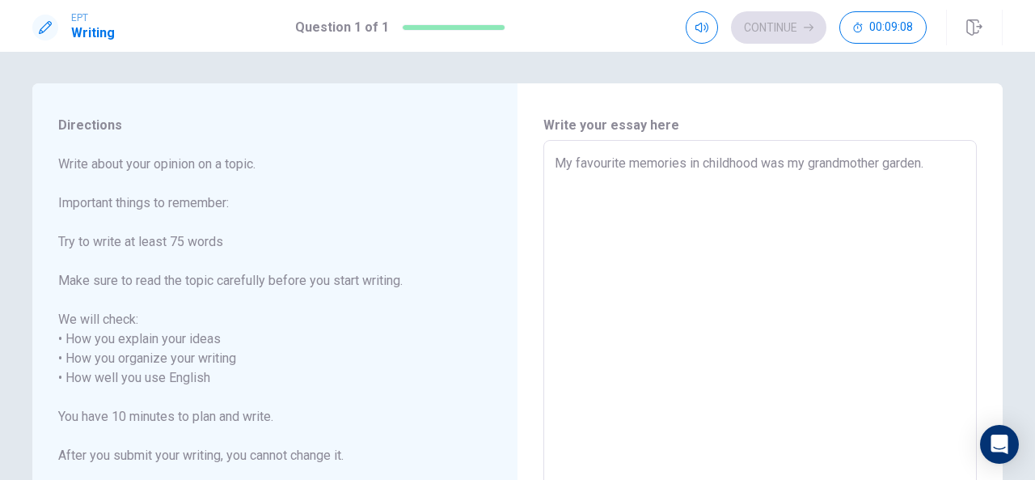
type textarea "x"
type textarea "My favourite memories in childhood was my grandmother garden."
type textarea "x"
type textarea "My favourite memories in childhood was my grandmother garden. A"
type textarea "x"
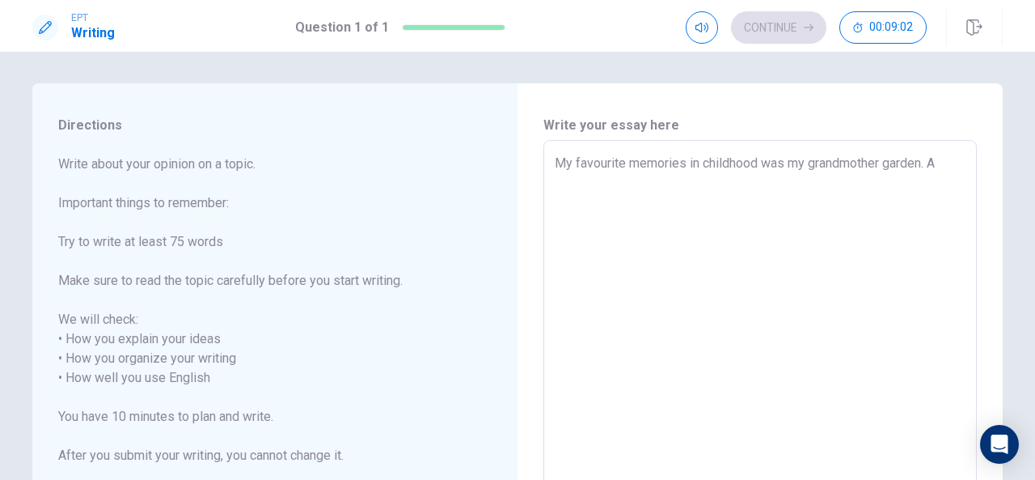
type textarea "My favourite memories in childhood was my grandmother garden. A"
type textarea "x"
type textarea "My favourite memories in childhood was my grandmother garden. A"
type textarea "x"
type textarea "My favourite memories in childhood was my grandmother garden."
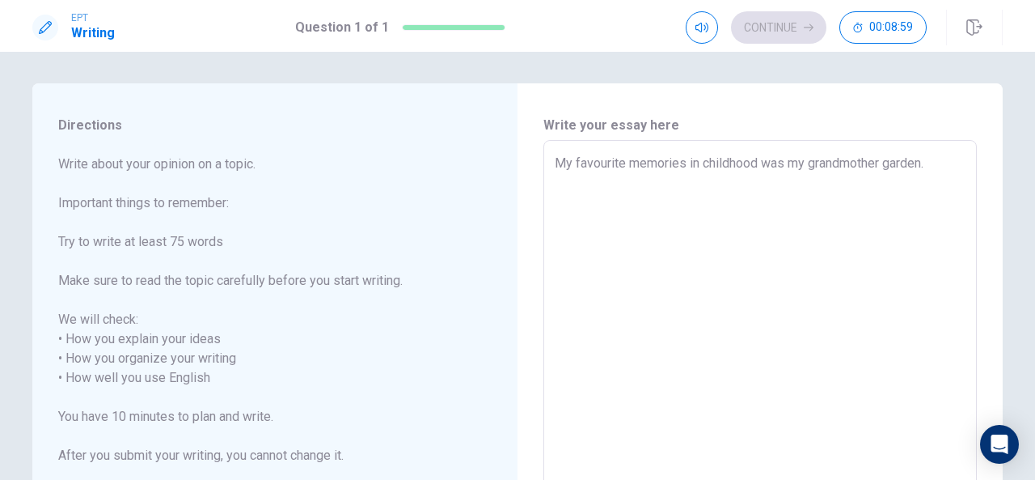
type textarea "x"
type textarea "My favourite memories in childhood was my grandmother garden. I"
type textarea "x"
type textarea "My favourite memories in childhood was my grandmother garden."
type textarea "x"
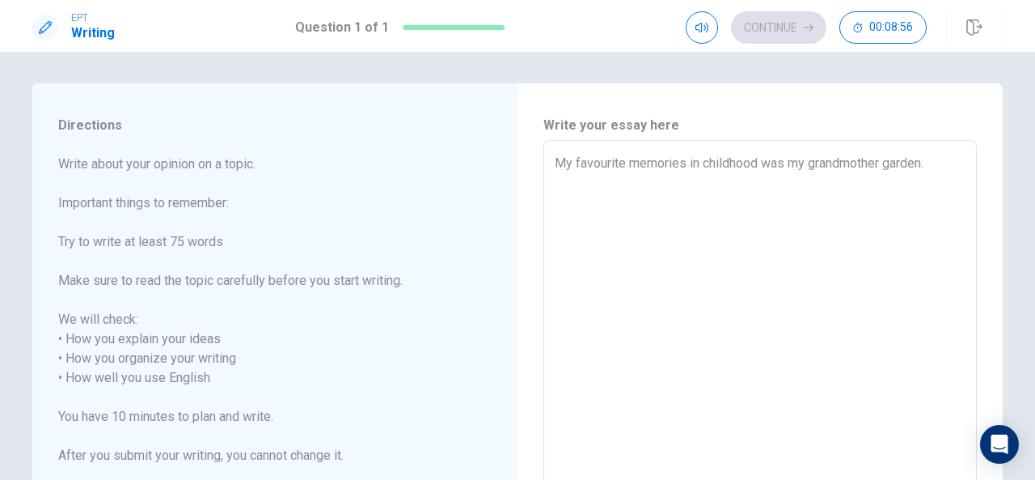
type textarea "My favourite memories in childhood was my grandmother garden."
type textarea "x"
type textarea "My favourite memories in childhood was my grandmother garden."
type textarea "x"
type textarea "My favourite memories in childhood was my grandmother garden. I"
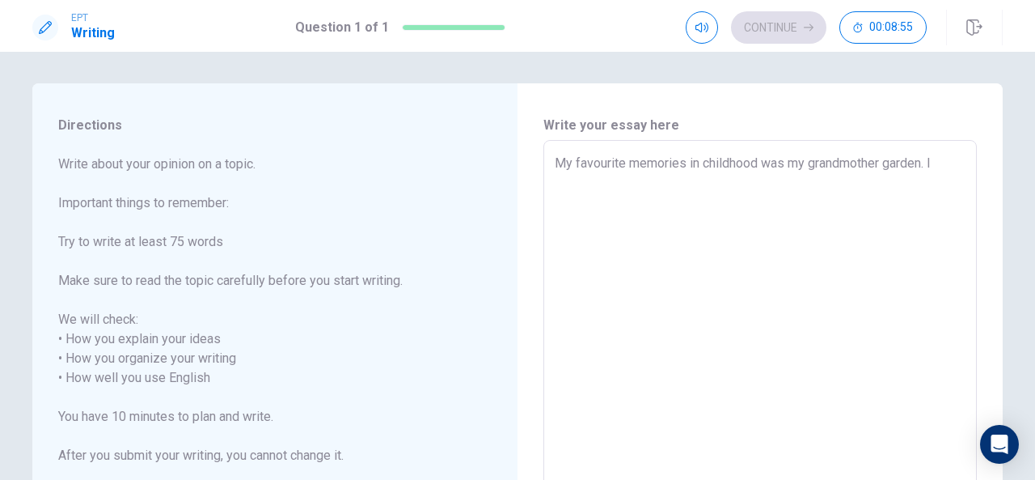
type textarea "x"
type textarea "My favourite memories in childhood was my grandmother garden. I"
type textarea "x"
type textarea "My favourite memories in childhood was my grandmother garden. I s"
type textarea "x"
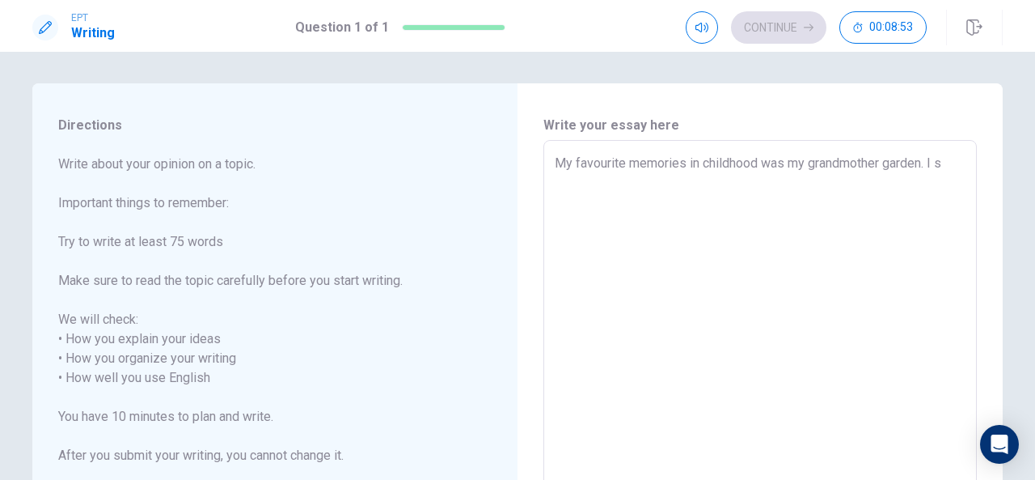
type textarea "My favourite memories in childhood was my grandmother garden. I st"
type textarea "x"
type textarea "My favourite memories in childhood was my grandmother garden. I sti"
type textarea "x"
type textarea "My favourite memories in childhood was my grandmother garden. I stil"
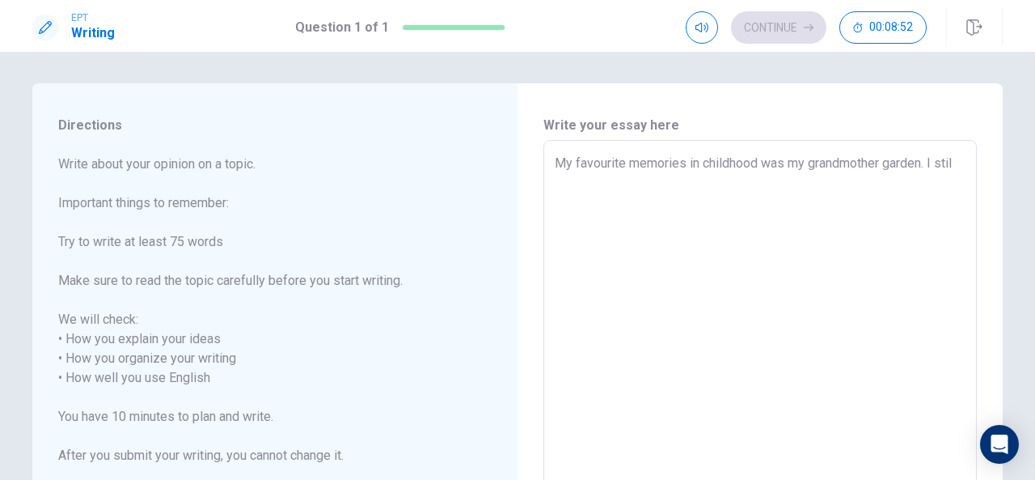
type textarea "x"
type textarea "My favourite memories in childhood was my grandmother garden. I still"
type textarea "x"
type textarea "My favourite memories in childhood was my grandmother garden. I still"
type textarea "x"
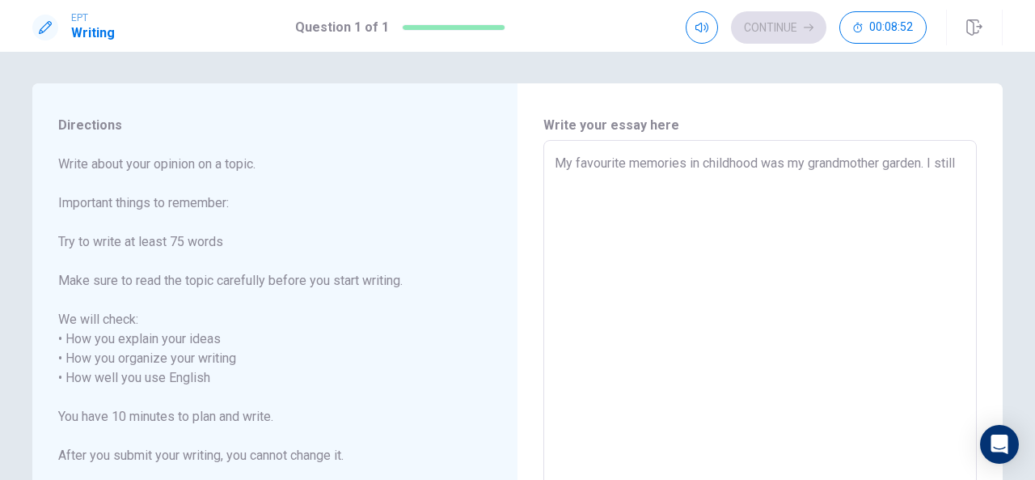
type textarea "My favourite memories in childhood was my grandmother garden. I still r"
type textarea "x"
type textarea "My favourite memories in childhood was my grandmother garden. I still re"
type textarea "x"
type textarea "My favourite memories in childhood was my grandmother garden. I still rem"
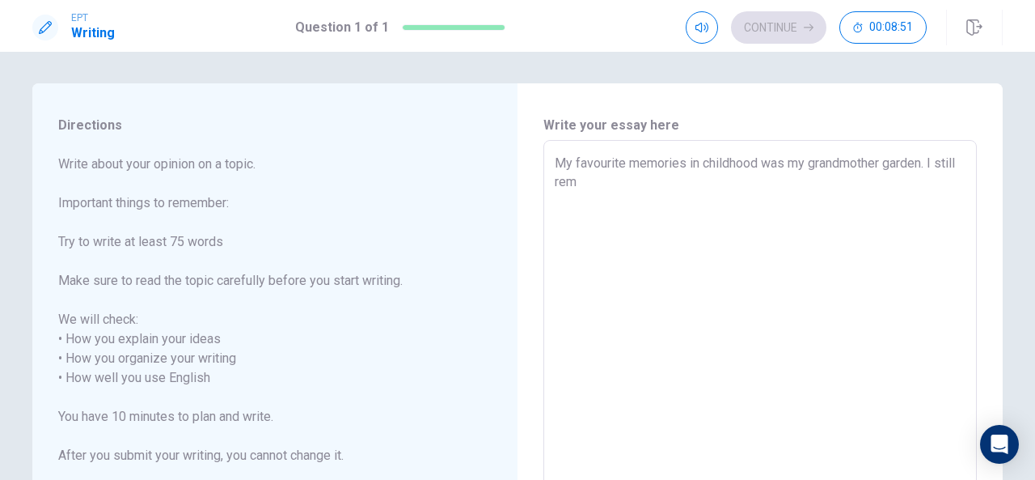
type textarea "x"
type textarea "My favourite memories in childhood was my grandmother garden. I still reme"
type textarea "x"
type textarea "My favourite memories in childhood was my grandmother garden. I still remem"
type textarea "x"
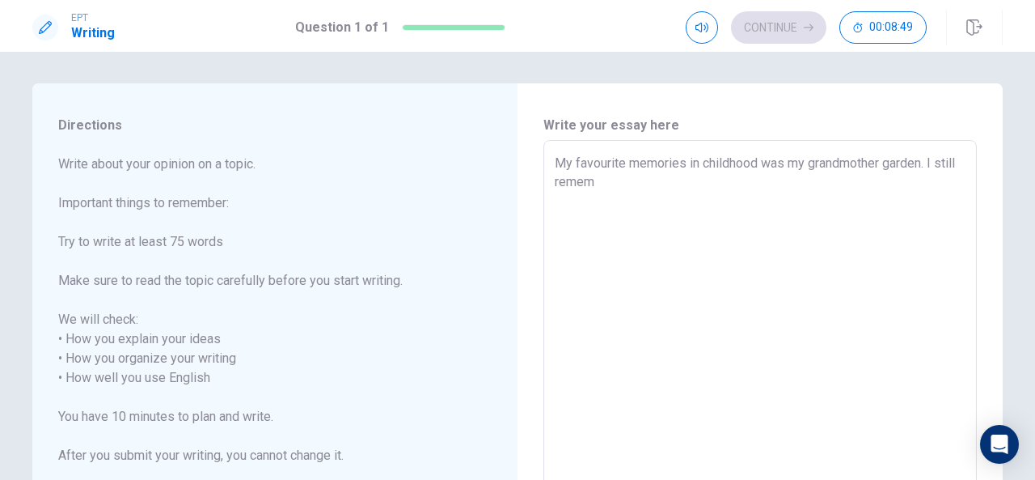
type textarea "My favourite memories in childhood was my grandmother garden. I still rememb"
type textarea "x"
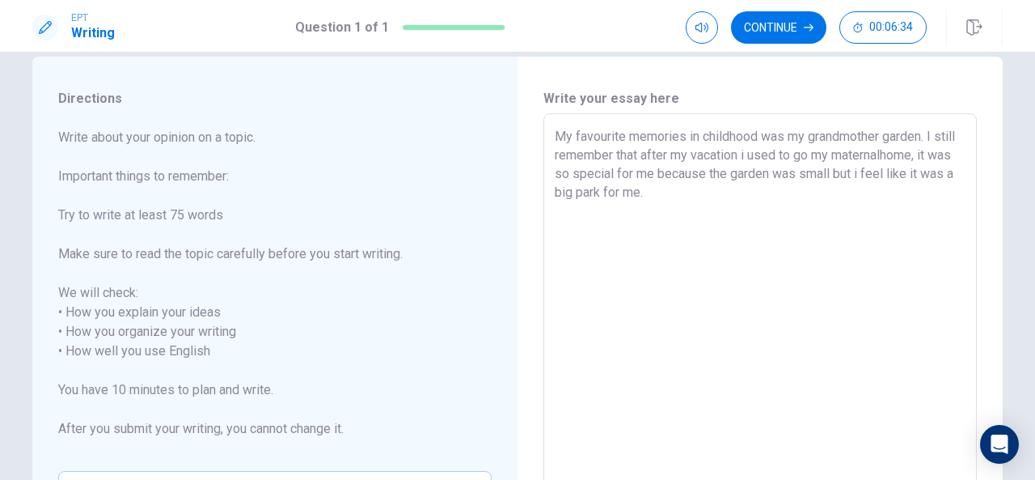
scroll to position [0, 0]
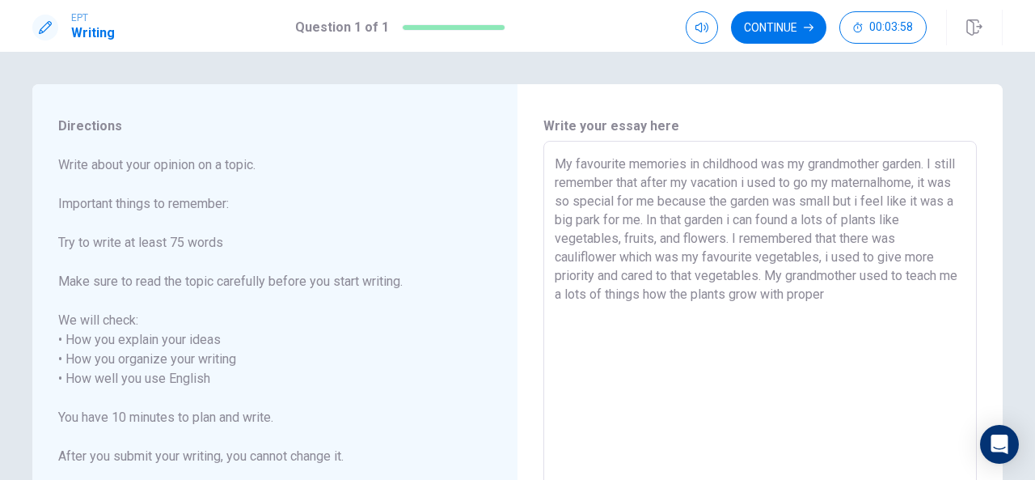
click at [776, 294] on textarea "My favourite memories in childhood was my grandmother garden. I still remember …" at bounding box center [760, 379] width 411 height 449
click at [857, 295] on textarea "My favourite memories in childhood was my grandmother garden. I still remember …" at bounding box center [760, 379] width 411 height 449
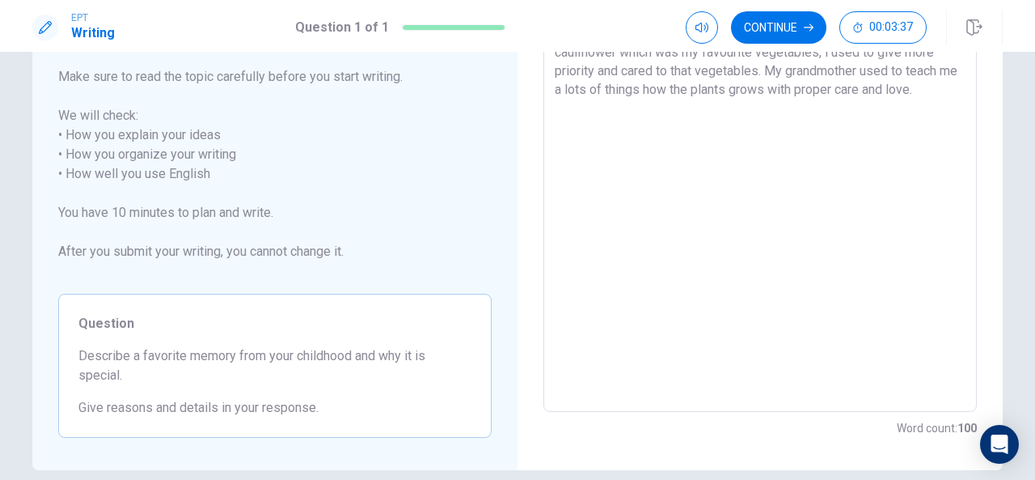
scroll to position [131, 0]
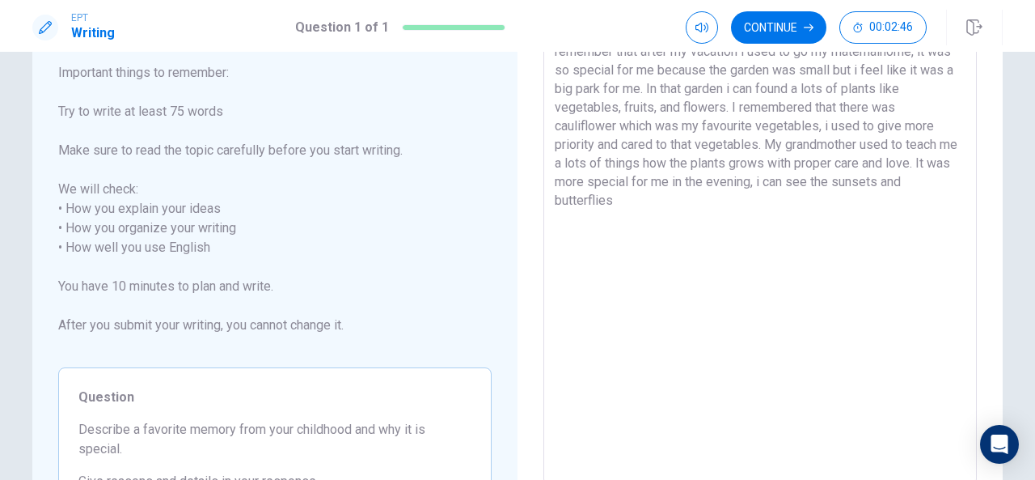
click at [940, 187] on textarea "My favourite memories in childhood was my grandmother garden. I still remember …" at bounding box center [760, 247] width 411 height 449
click at [660, 209] on textarea "My favourite memories in childhood was my grandmother garden. I still remember …" at bounding box center [760, 247] width 411 height 449
click at [784, 180] on textarea "My favourite memories in childhood was my grandmother garden. I still remember …" at bounding box center [760, 247] width 411 height 449
click at [807, 182] on textarea "My favourite memories in childhood was my grandmother garden. I still remember …" at bounding box center [760, 247] width 411 height 449
click at [760, 203] on textarea "My favourite memories in childhood was my grandmother garden. I still remember …" at bounding box center [760, 247] width 411 height 449
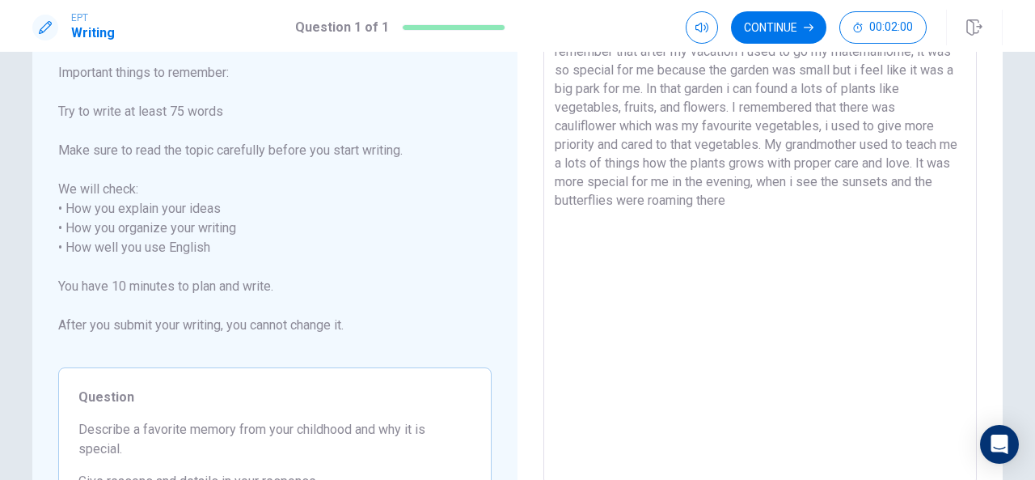
click at [760, 203] on textarea "My favourite memories in childhood was my grandmother garden. I still remember …" at bounding box center [760, 247] width 411 height 449
click at [750, 277] on textarea "My favourite memories in childhood was my grandmother garden. I still remember …" at bounding box center [760, 247] width 411 height 449
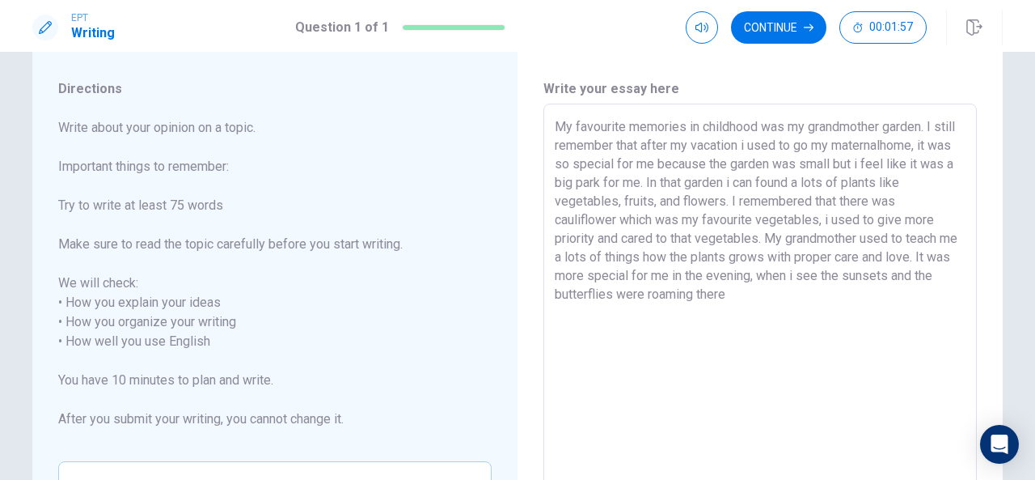
scroll to position [36, 0]
click at [746, 297] on textarea "My favourite memories in childhood was my grandmother garden. I still remember …" at bounding box center [760, 342] width 411 height 449
click at [772, 243] on textarea "My favourite memories in childhood was my grandmother garden. I still remember …" at bounding box center [760, 342] width 411 height 449
click at [744, 298] on textarea "My favourite memories in childhood was my grandmother garden. I still remember …" at bounding box center [760, 342] width 411 height 449
click at [671, 184] on textarea "My favourite memories in childhood was my grandmother garden. I still remember …" at bounding box center [760, 342] width 411 height 449
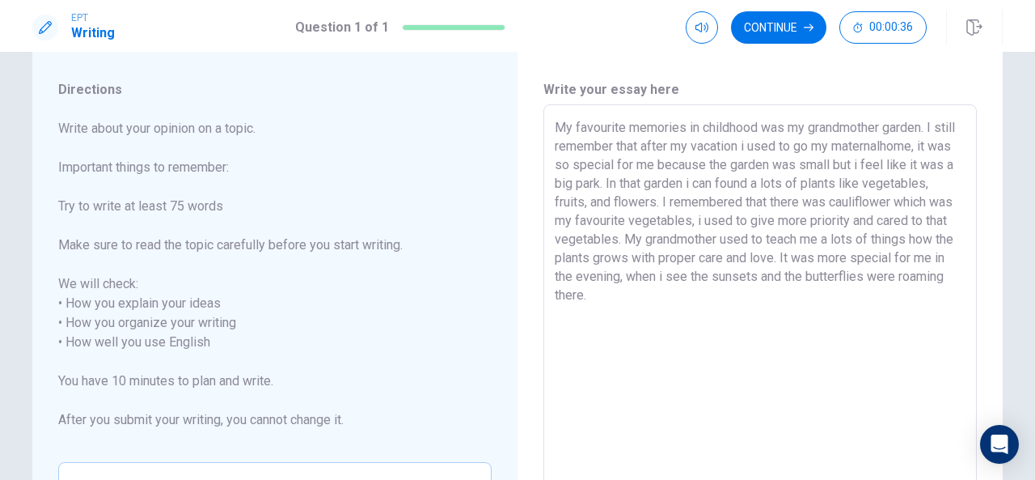
click at [836, 182] on textarea "My favourite memories in childhood was my grandmother garden. I still remember …" at bounding box center [760, 342] width 411 height 449
click at [715, 221] on textarea "My favourite memories in childhood was my grandmother garden. I still remember …" at bounding box center [760, 342] width 411 height 449
click at [702, 222] on textarea "My favourite memories in childhood was my grandmother garden. I still remember …" at bounding box center [760, 342] width 411 height 449
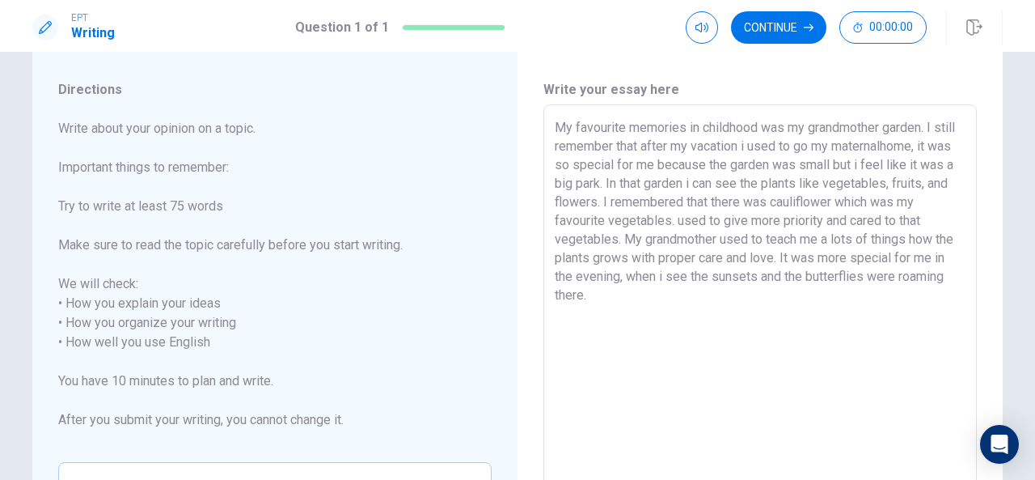
click at [658, 296] on body "EPT Writing Question 1 of 1 Continue 00:00:00 Question 1 of 1 Continue 00:00:00…" at bounding box center [517, 240] width 1035 height 480
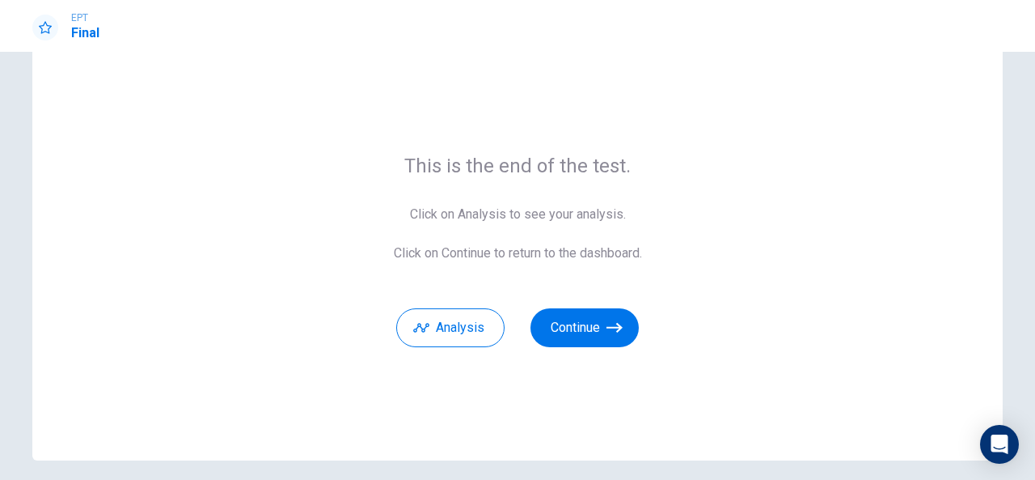
scroll to position [44, 0]
click at [587, 323] on button "Continue" at bounding box center [585, 328] width 108 height 39
